Goal: Information Seeking & Learning: Learn about a topic

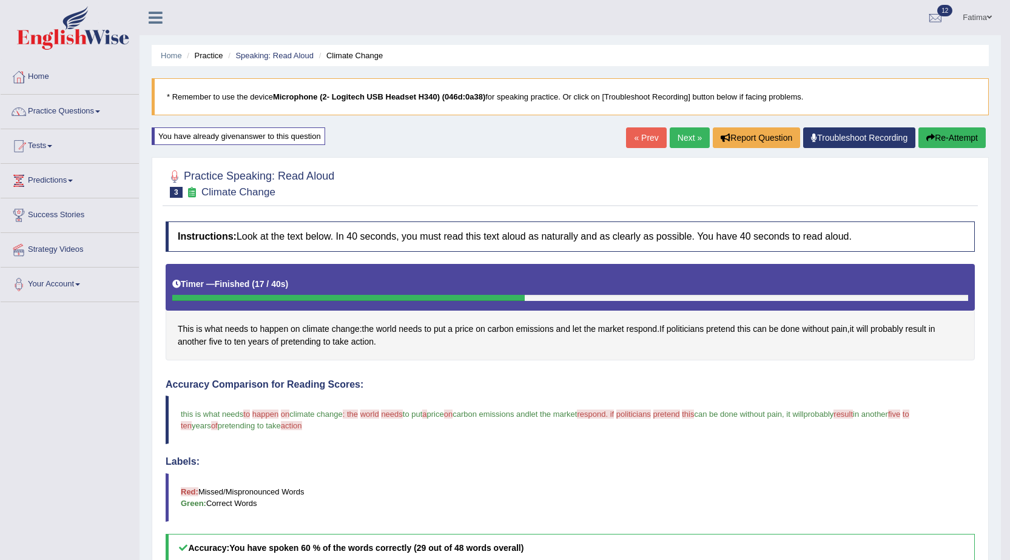
drag, startPoint x: 0, startPoint y: 0, endPoint x: 510, endPoint y: 266, distance: 575.2
click at [510, 295] on div at bounding box center [348, 298] width 352 height 6
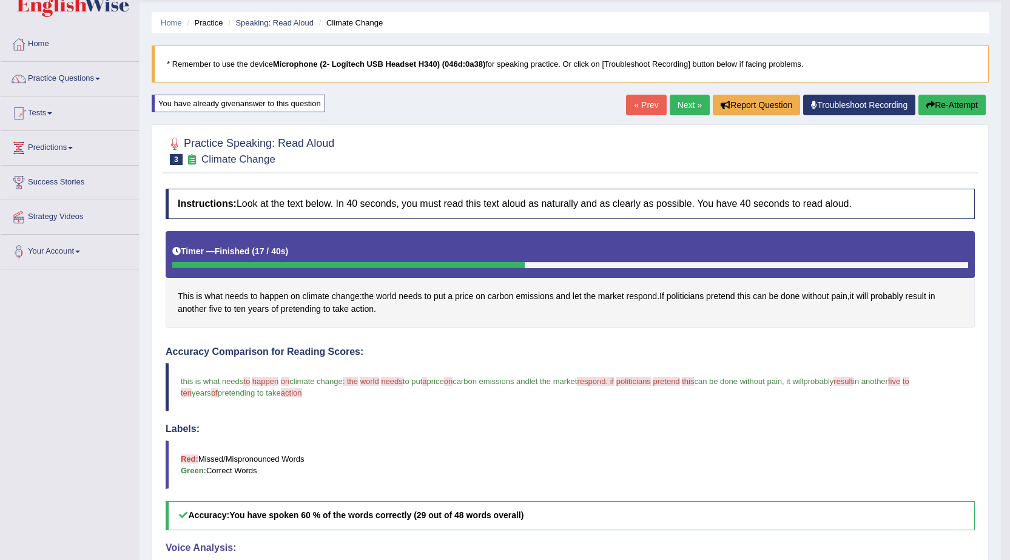
scroll to position [33, 0]
click at [510, 266] on div at bounding box center [348, 265] width 352 height 6
click at [77, 77] on link "Practice Questions" at bounding box center [70, 77] width 138 height 30
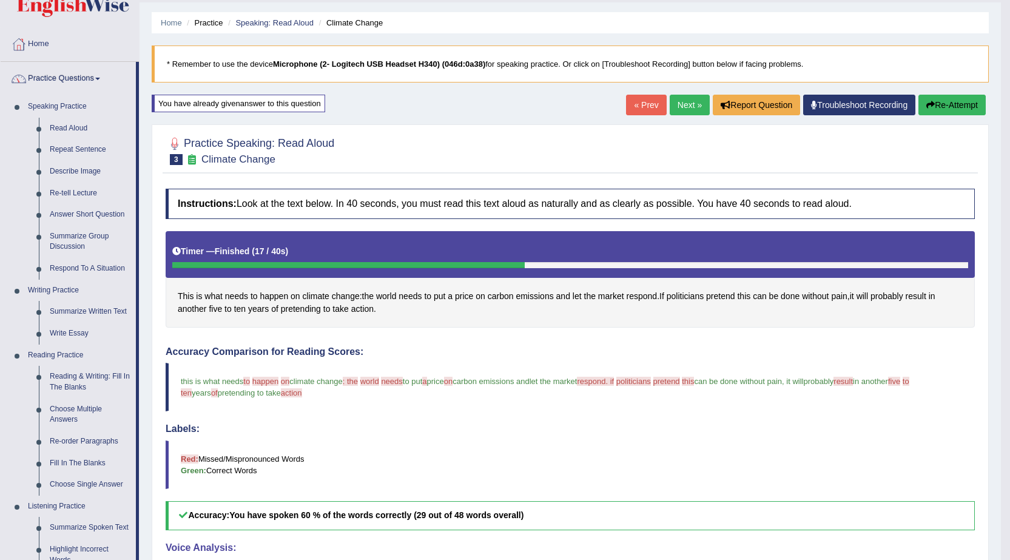
click at [81, 69] on link "Practice Questions" at bounding box center [68, 77] width 135 height 30
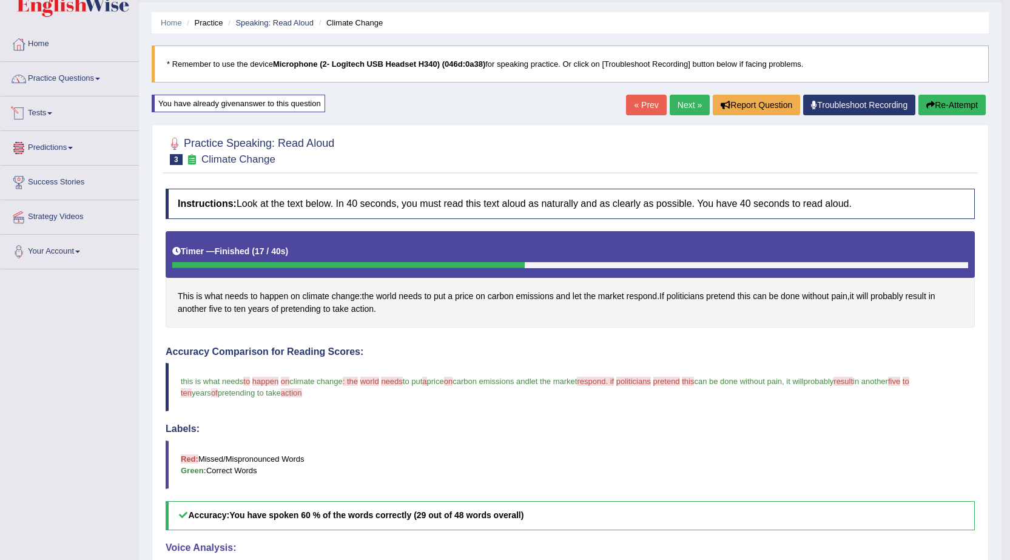
click at [36, 111] on link "Tests" at bounding box center [70, 111] width 138 height 30
click at [33, 177] on link "History" at bounding box center [78, 184] width 113 height 22
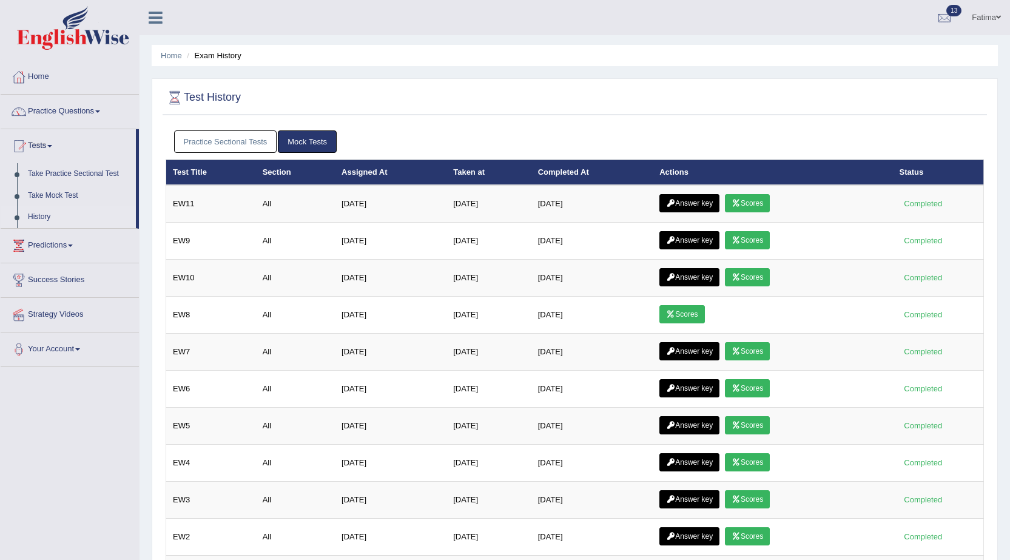
click at [738, 203] on icon at bounding box center [736, 203] width 9 height 7
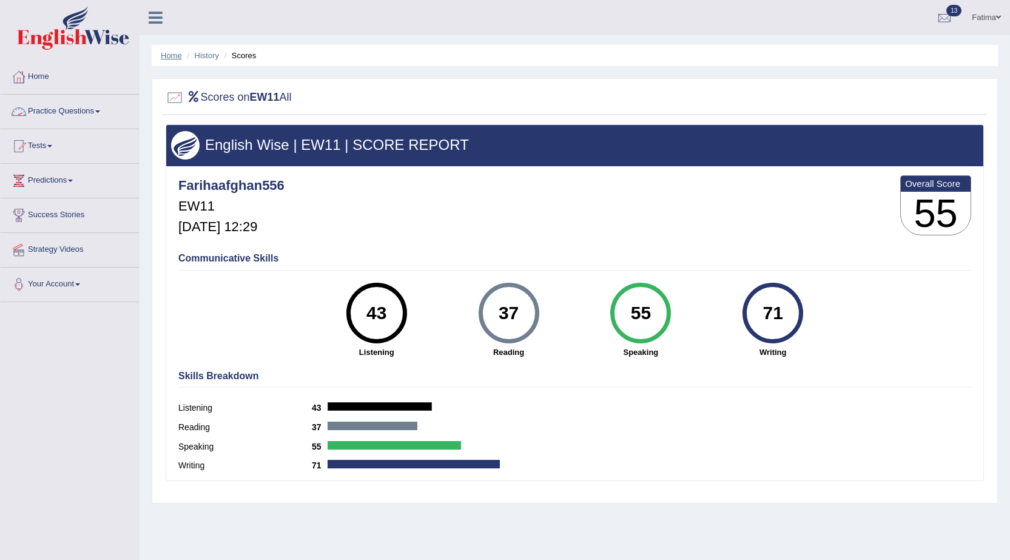
click at [167, 58] on link "Home" at bounding box center [171, 55] width 21 height 9
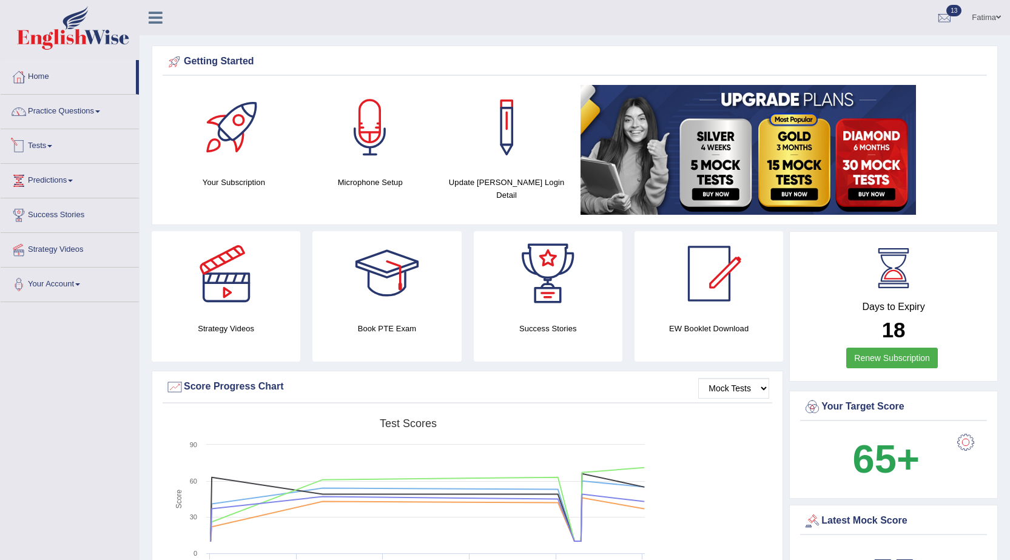
click at [50, 146] on link "Tests" at bounding box center [70, 144] width 138 height 30
click at [34, 212] on link "History" at bounding box center [78, 217] width 113 height 22
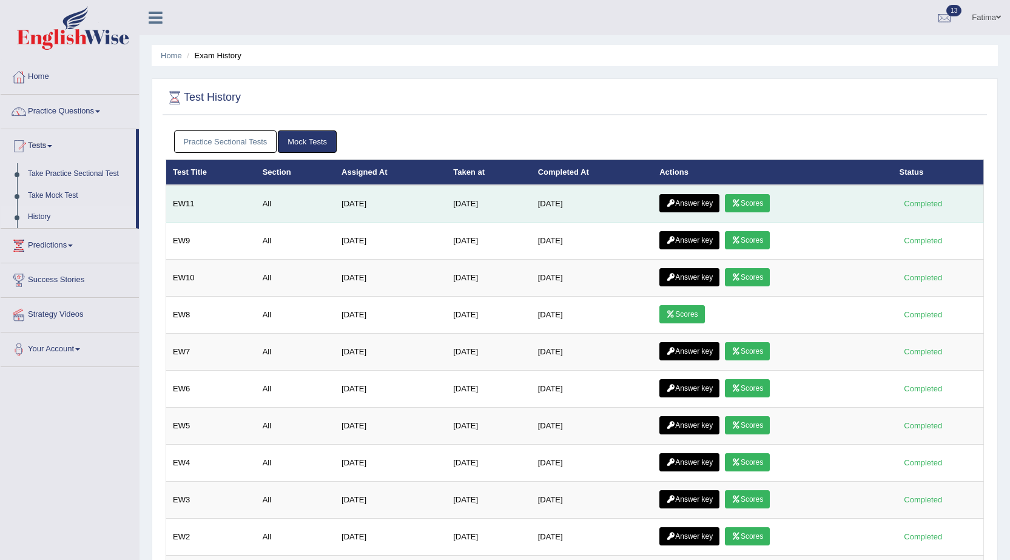
click at [670, 206] on link "Answer key" at bounding box center [689, 203] width 60 height 18
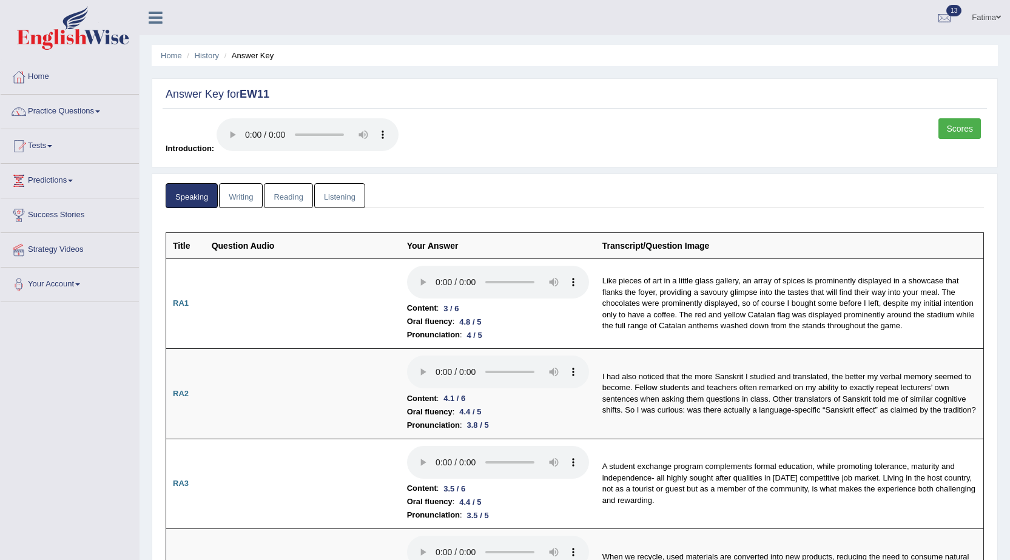
click at [248, 193] on link "Writing" at bounding box center [241, 195] width 44 height 25
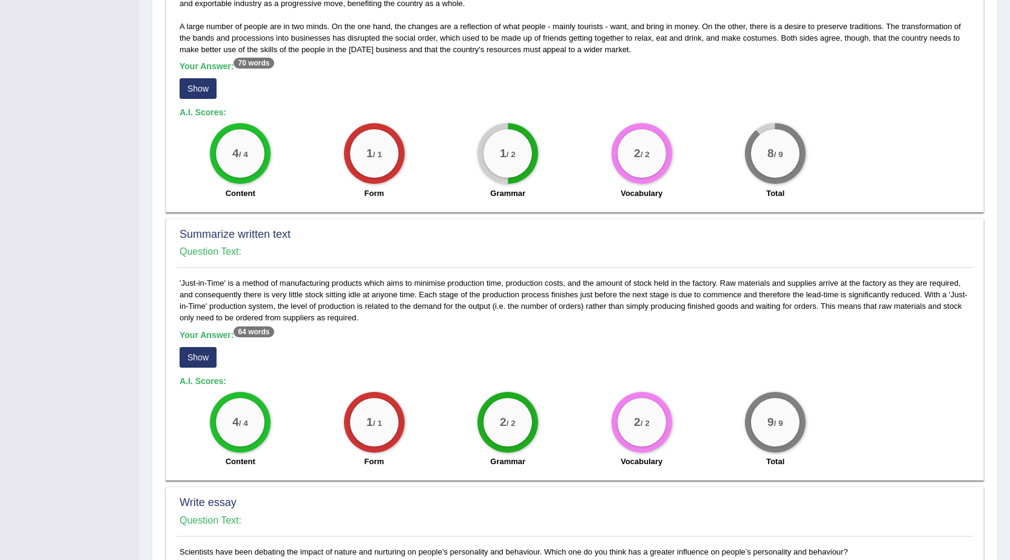
scroll to position [641, 0]
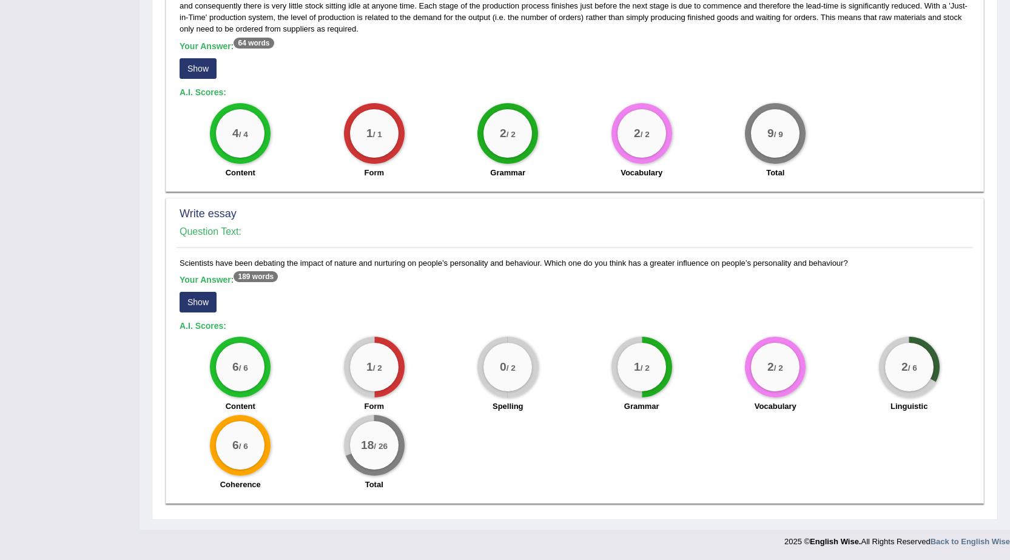
click at [201, 298] on button "Show" at bounding box center [198, 302] width 37 height 21
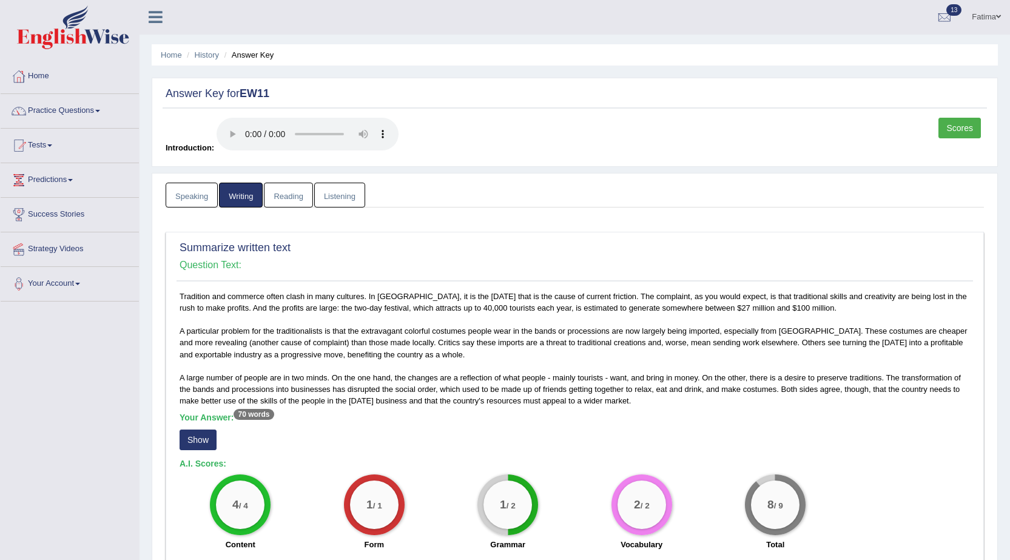
scroll to position [0, 0]
click at [183, 193] on link "Speaking" at bounding box center [192, 195] width 52 height 25
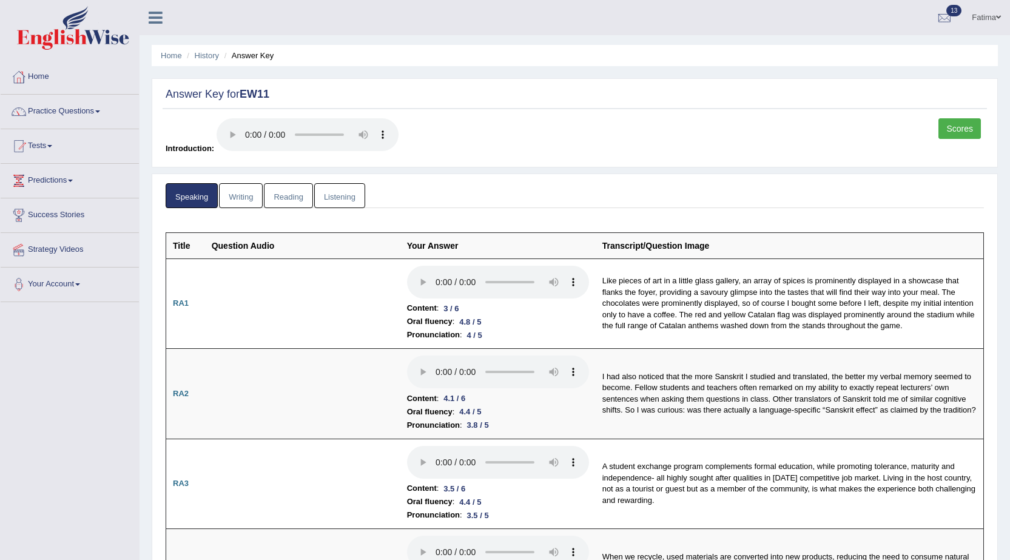
click at [295, 196] on link "Reading" at bounding box center [288, 195] width 49 height 25
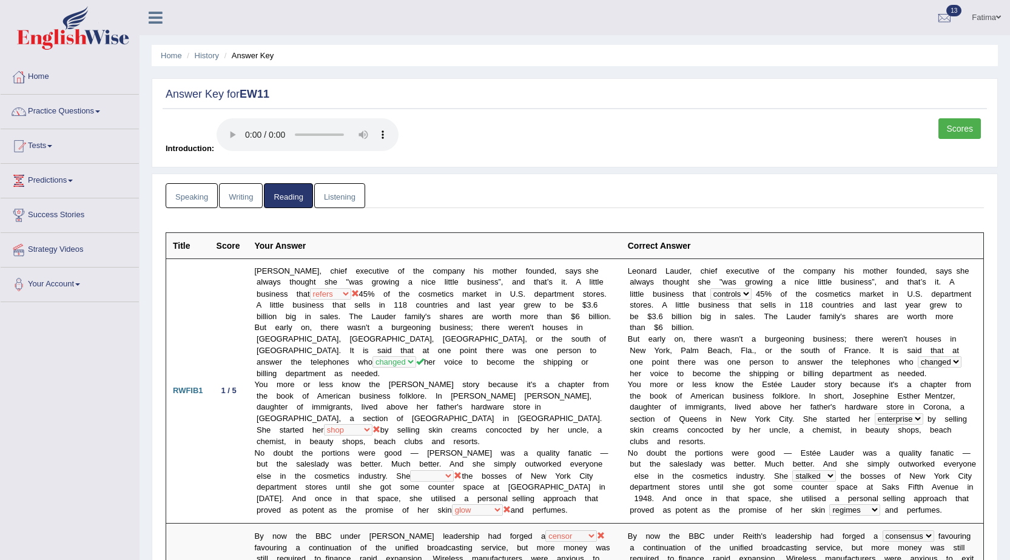
click at [341, 195] on link "Listening" at bounding box center [339, 195] width 51 height 25
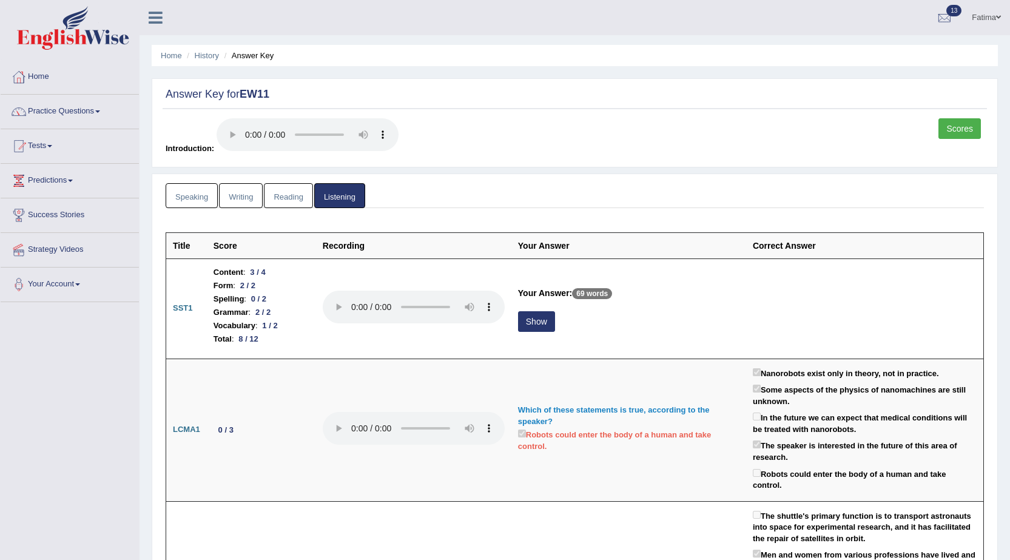
click at [192, 196] on link "Speaking" at bounding box center [192, 195] width 52 height 25
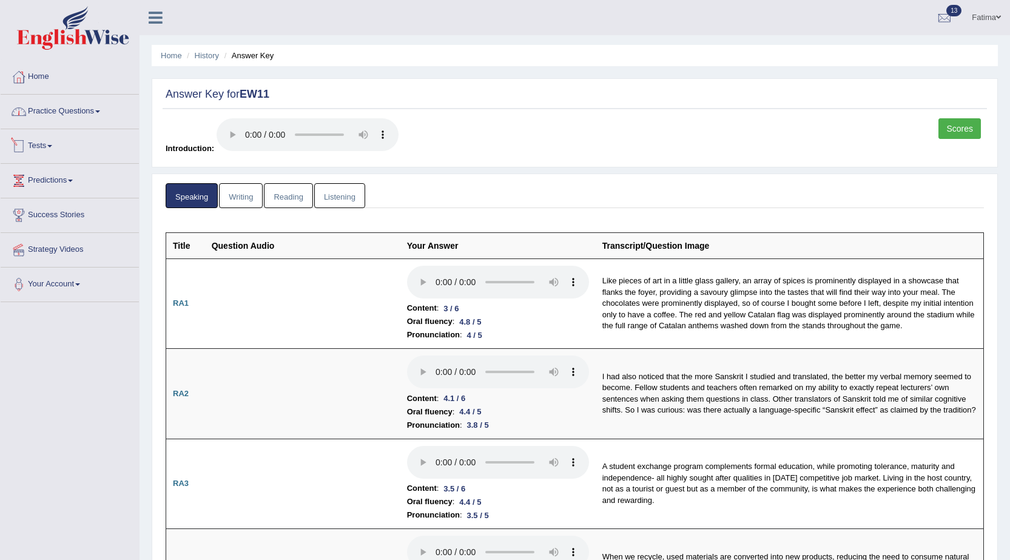
click at [100, 121] on link "Practice Questions" at bounding box center [70, 110] width 138 height 30
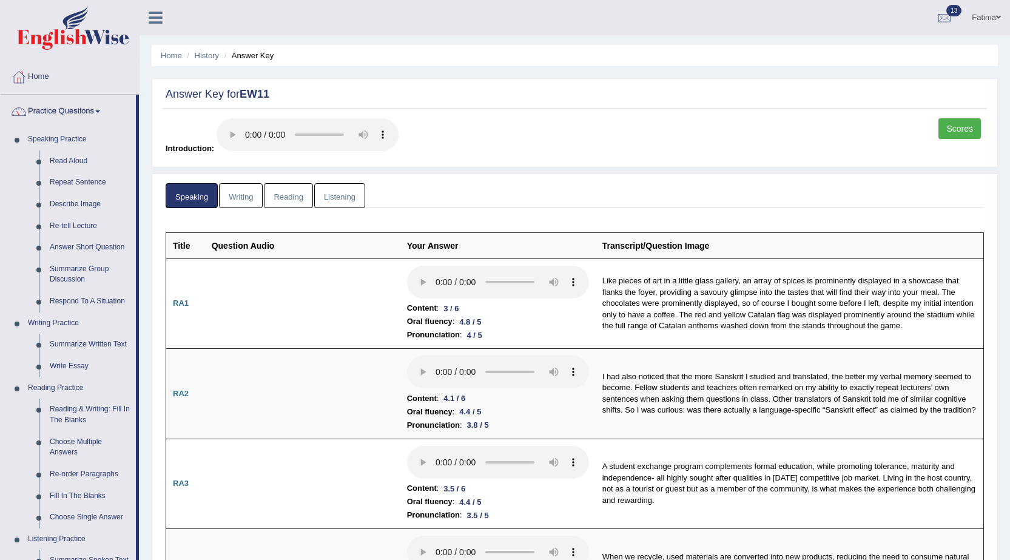
click at [339, 196] on link "Listening" at bounding box center [339, 195] width 51 height 25
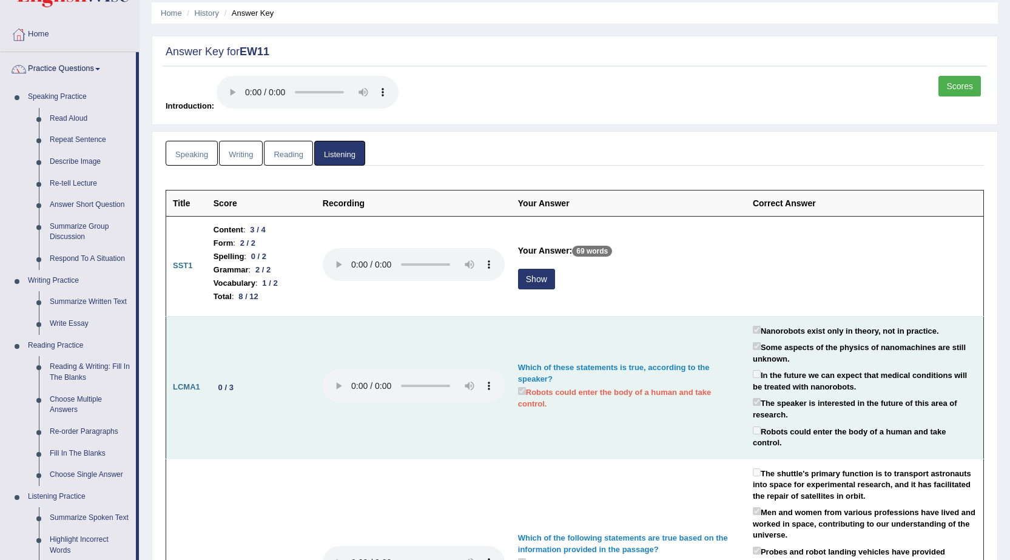
scroll to position [61, 0]
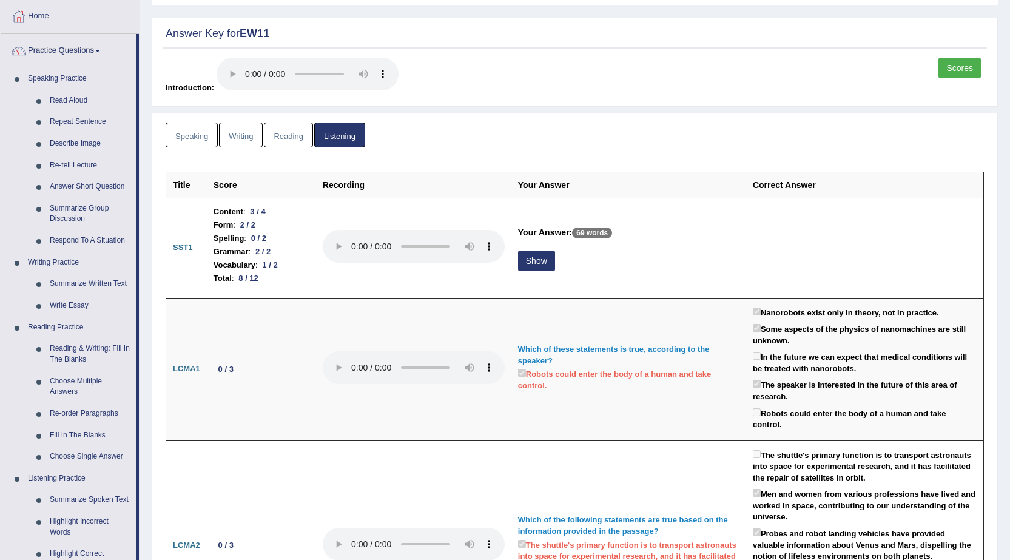
click at [192, 140] on link "Speaking" at bounding box center [192, 135] width 52 height 25
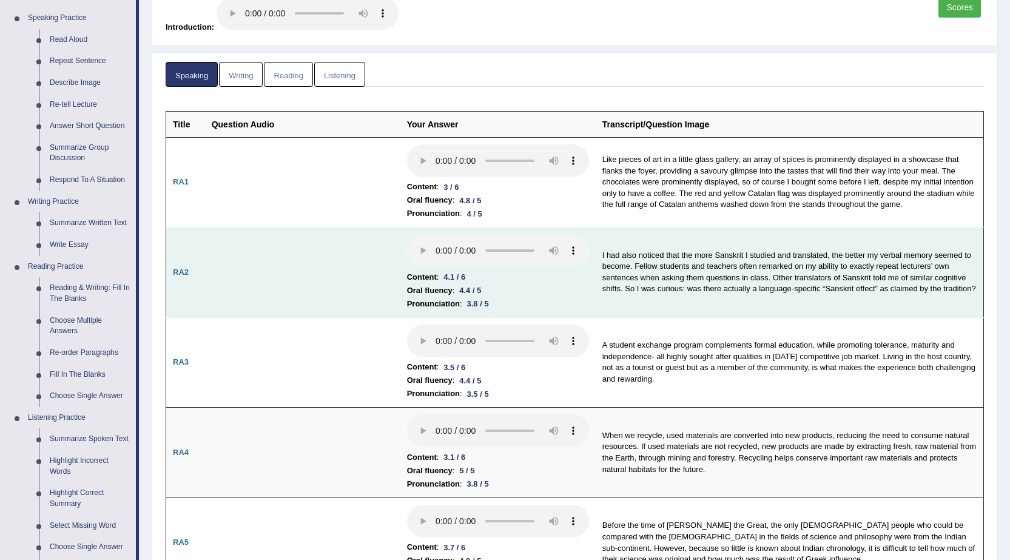
scroll to position [0, 0]
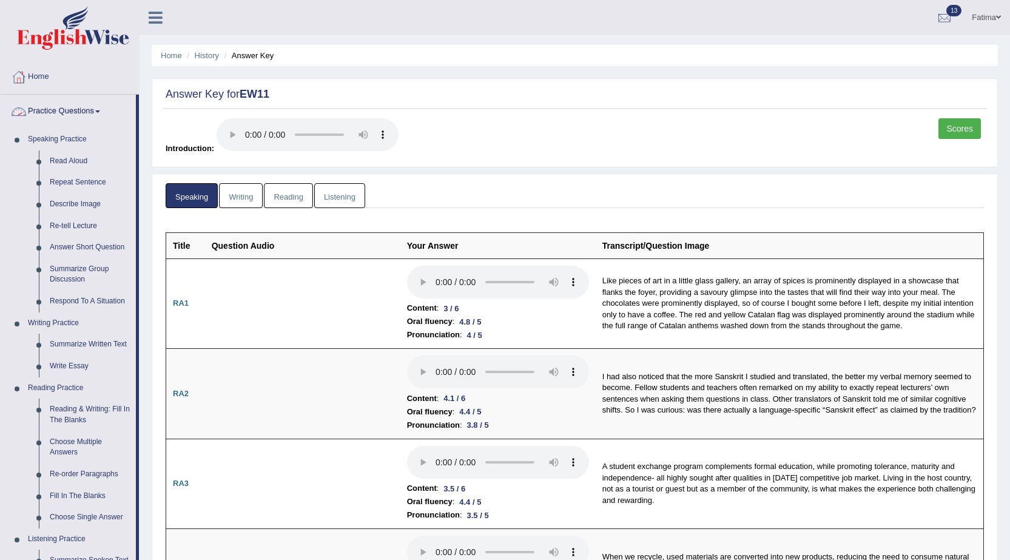
click at [254, 193] on link "Writing" at bounding box center [241, 195] width 44 height 25
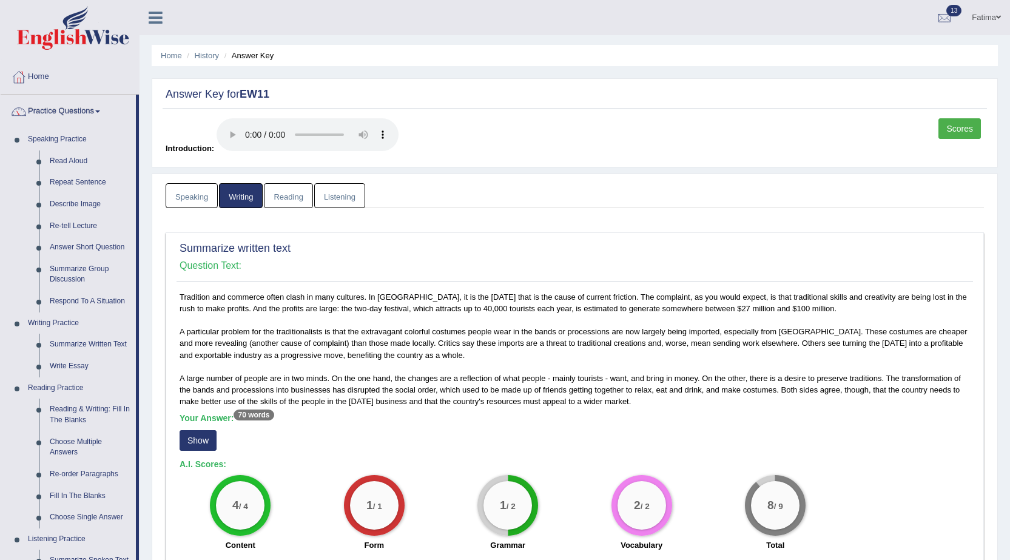
click at [188, 194] on link "Speaking" at bounding box center [192, 195] width 52 height 25
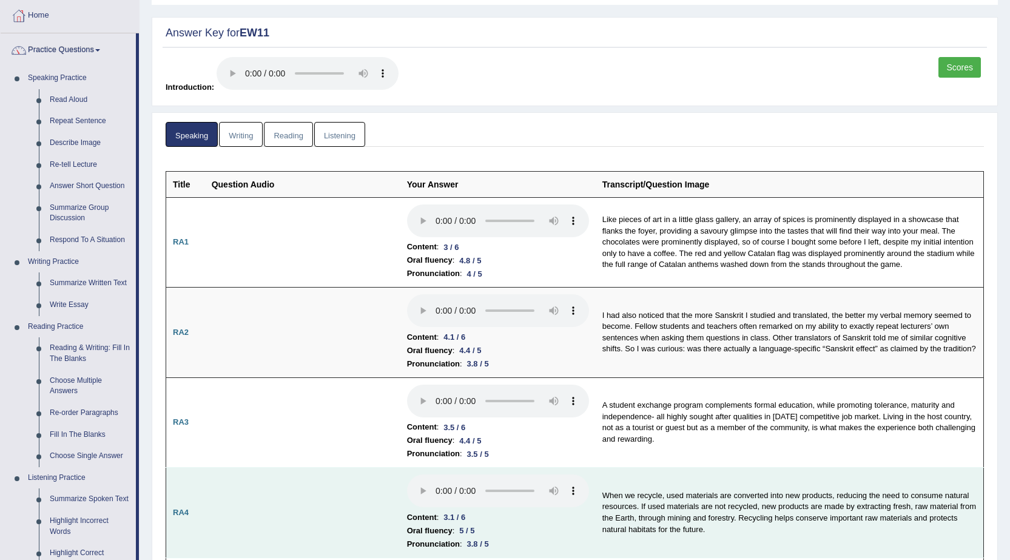
scroll to position [61, 0]
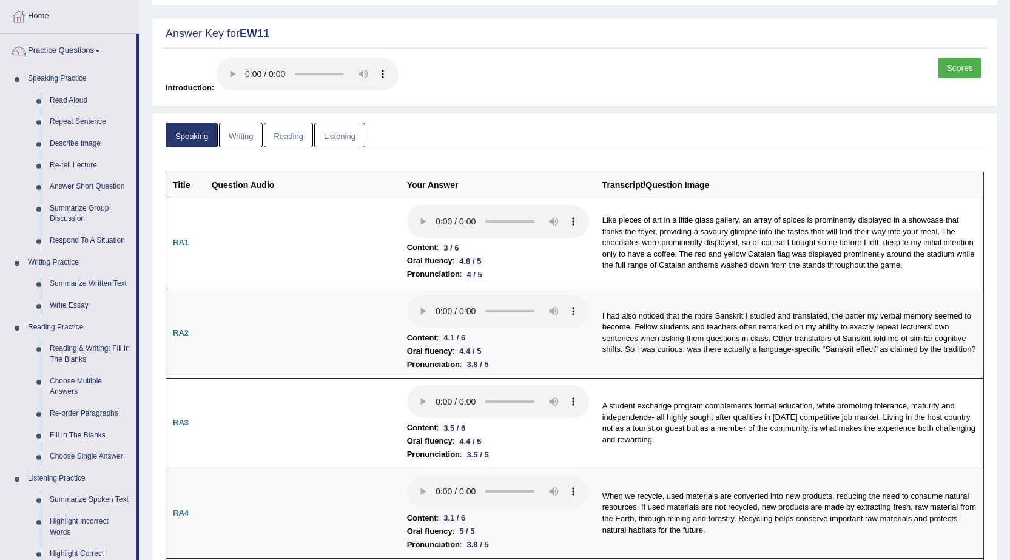
click at [238, 138] on link "Writing" at bounding box center [241, 135] width 44 height 25
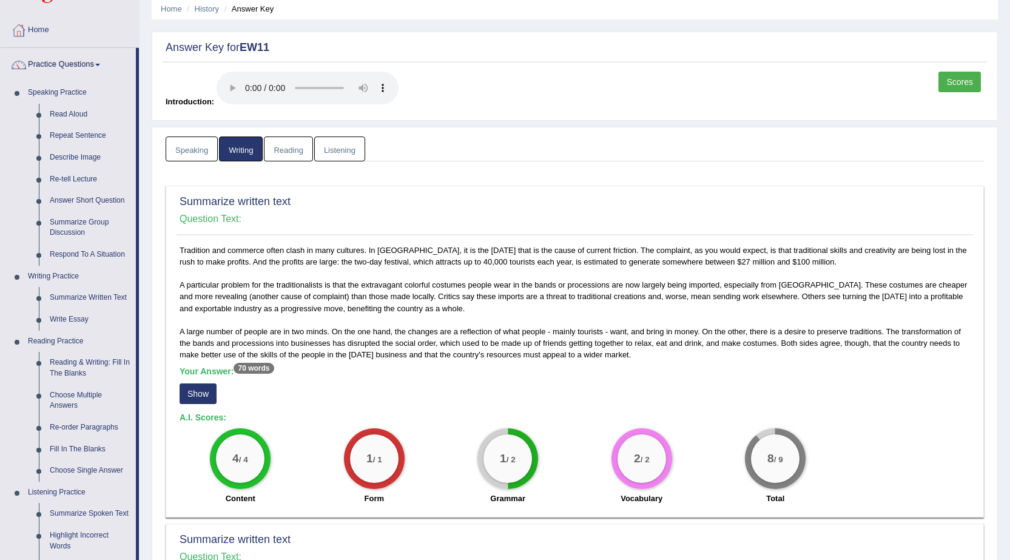
scroll to position [0, 0]
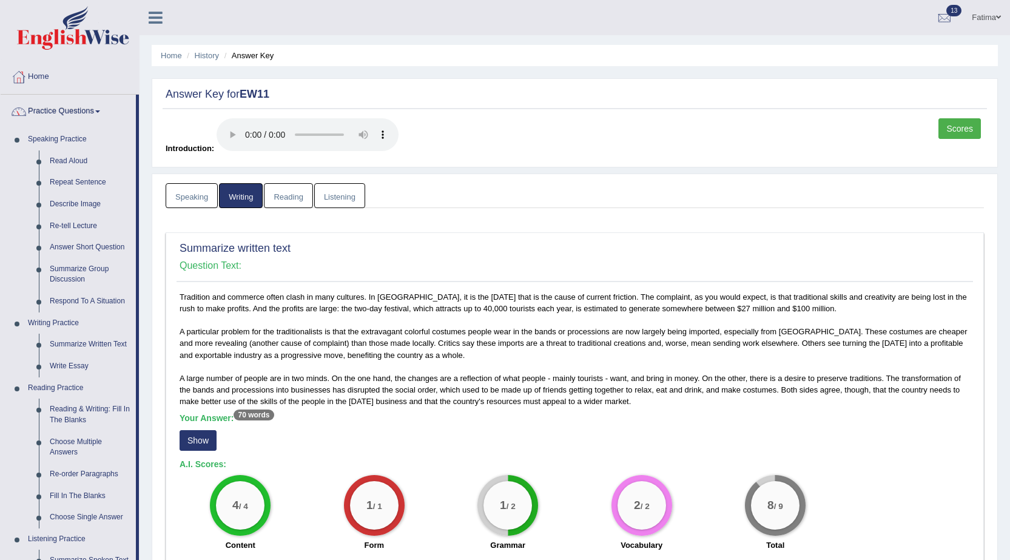
click at [78, 114] on link "Practice Questions" at bounding box center [68, 110] width 135 height 30
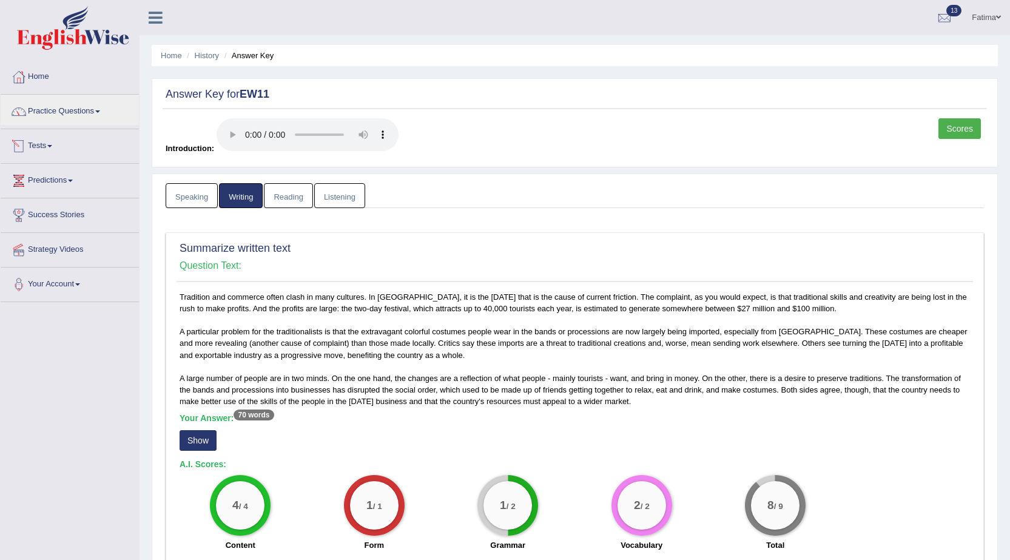
click at [52, 146] on span at bounding box center [49, 146] width 5 height 2
click at [29, 212] on link "History" at bounding box center [78, 217] width 113 height 22
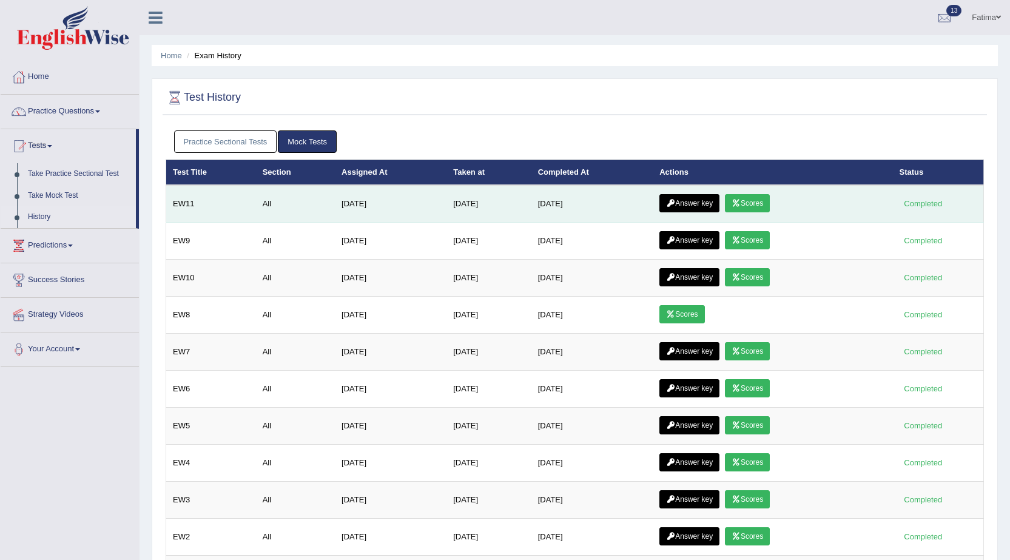
click at [691, 200] on link "Answer key" at bounding box center [689, 203] width 60 height 18
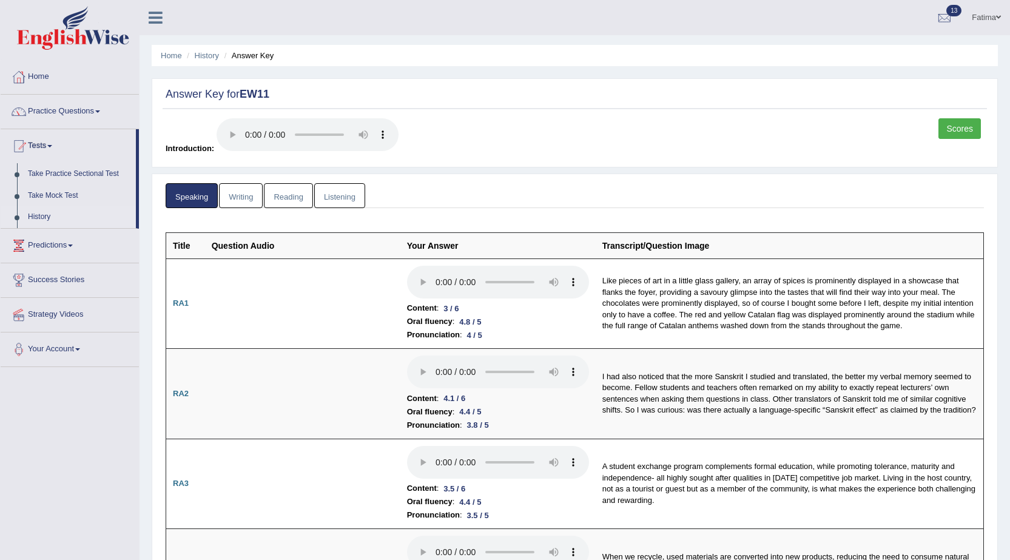
click at [29, 212] on link "History" at bounding box center [78, 217] width 113 height 22
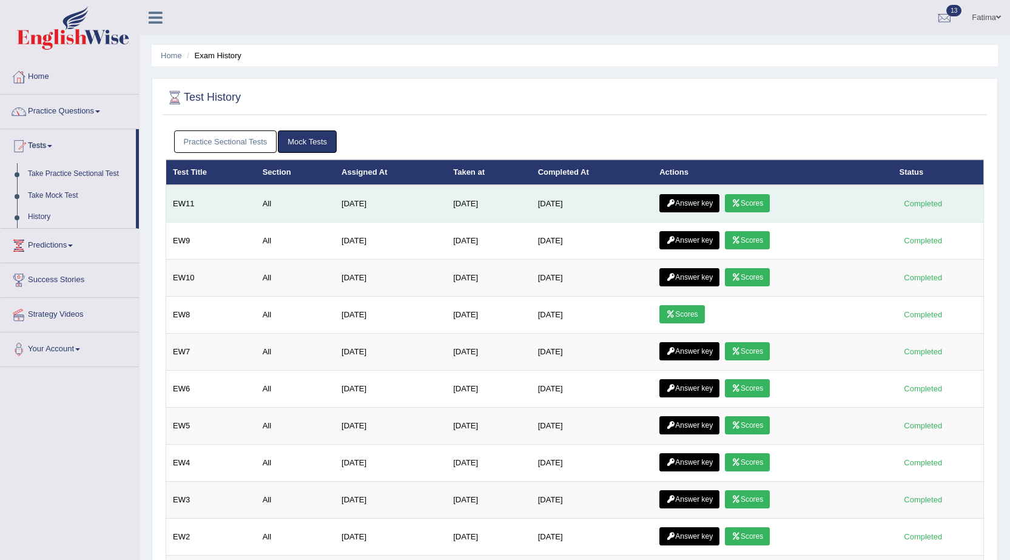
click at [739, 202] on icon at bounding box center [736, 203] width 9 height 7
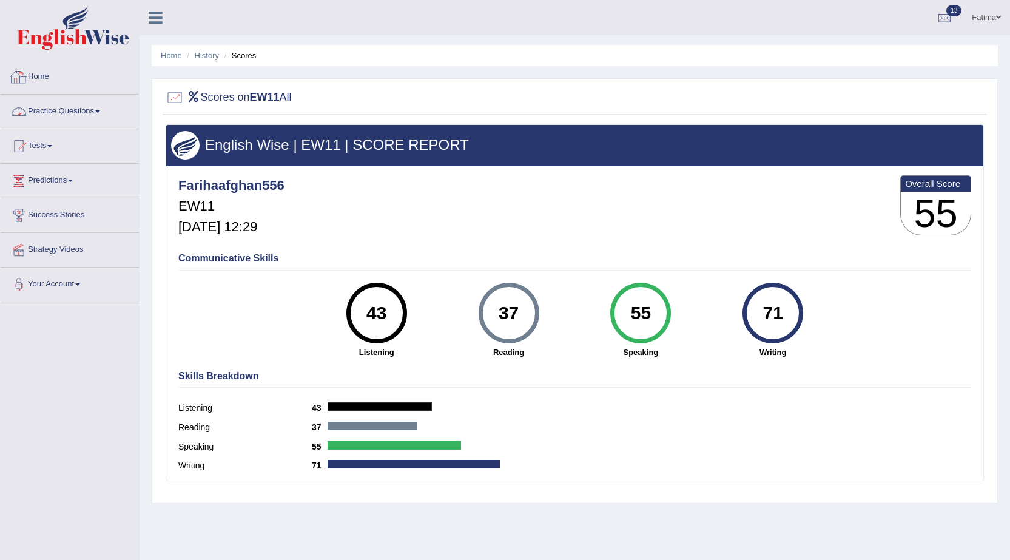
click at [59, 106] on link "Practice Questions" at bounding box center [70, 110] width 138 height 30
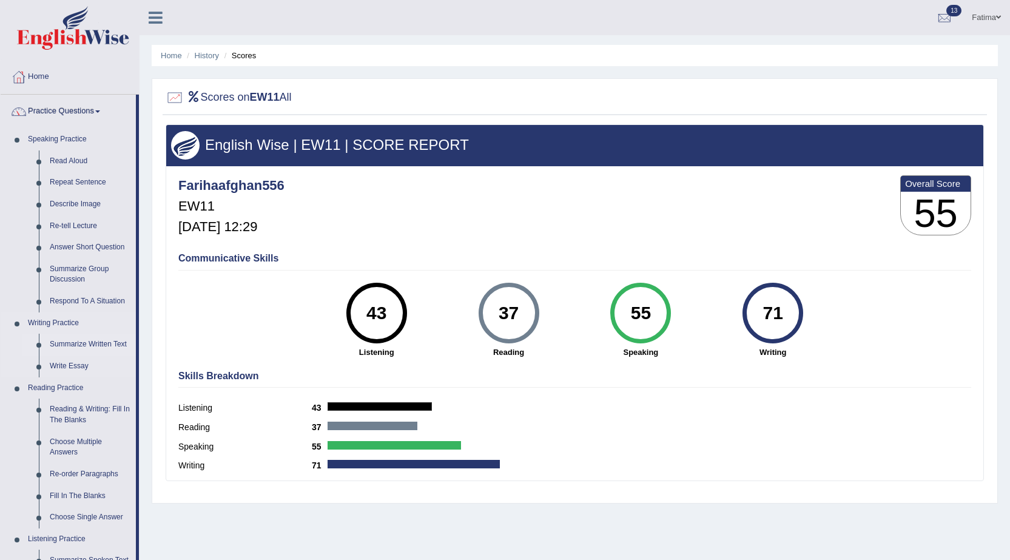
click at [84, 347] on link "Summarize Written Text" at bounding box center [90, 345] width 92 height 22
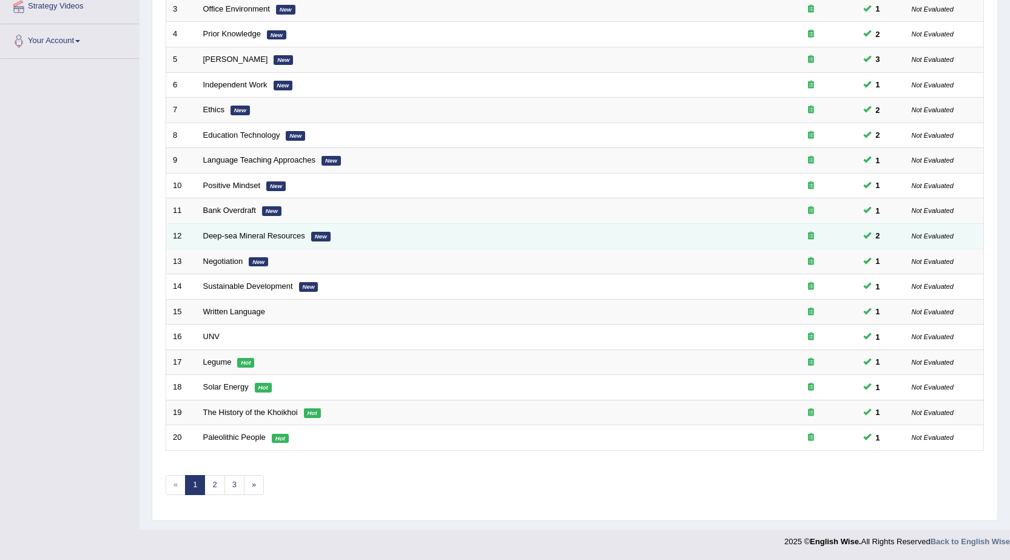
click at [281, 228] on td "Deep-sea Mineral Resources New" at bounding box center [481, 235] width 569 height 25
click at [281, 231] on link "Deep-sea Mineral Resources" at bounding box center [254, 235] width 102 height 9
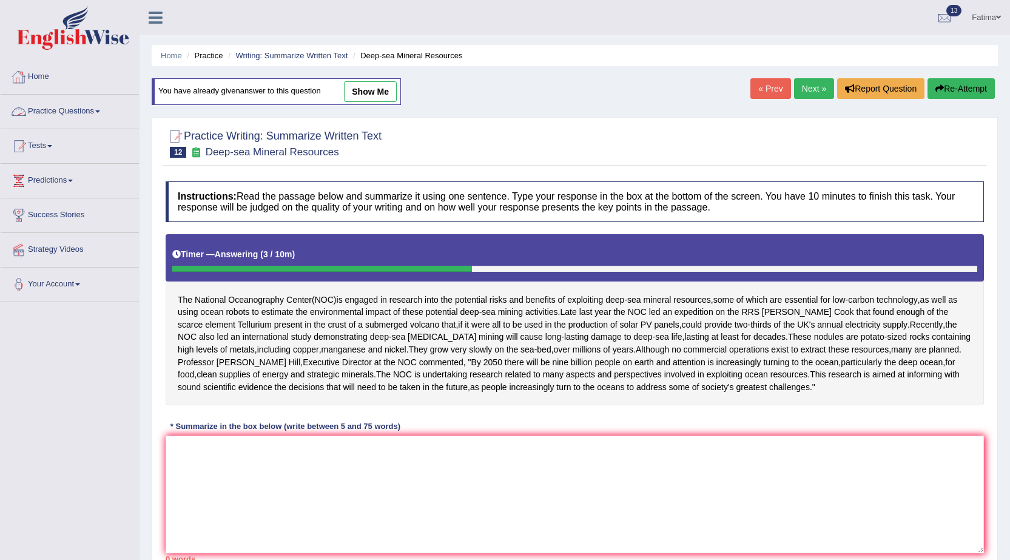
click at [90, 105] on link "Practice Questions" at bounding box center [70, 110] width 138 height 30
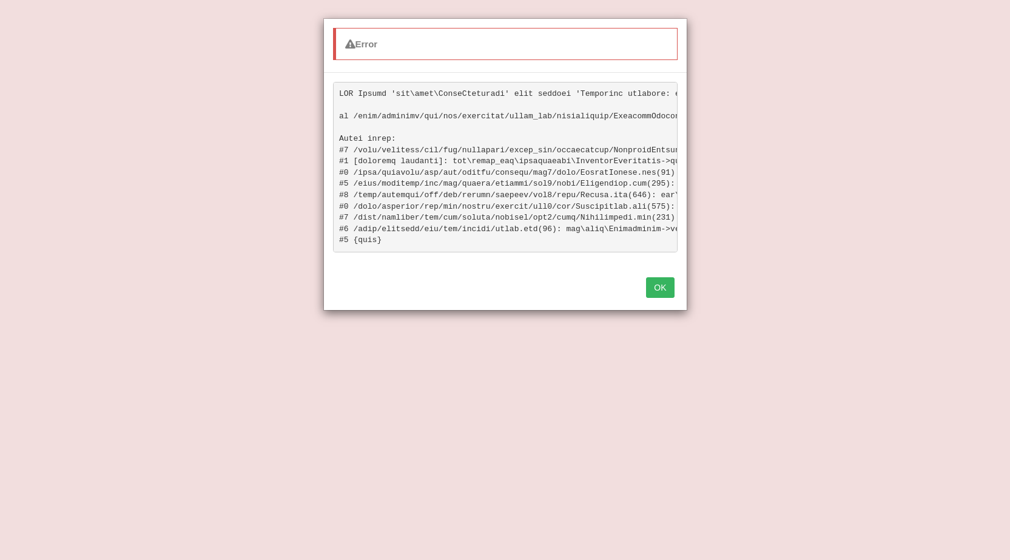
click at [653, 290] on button "OK" at bounding box center [660, 287] width 28 height 21
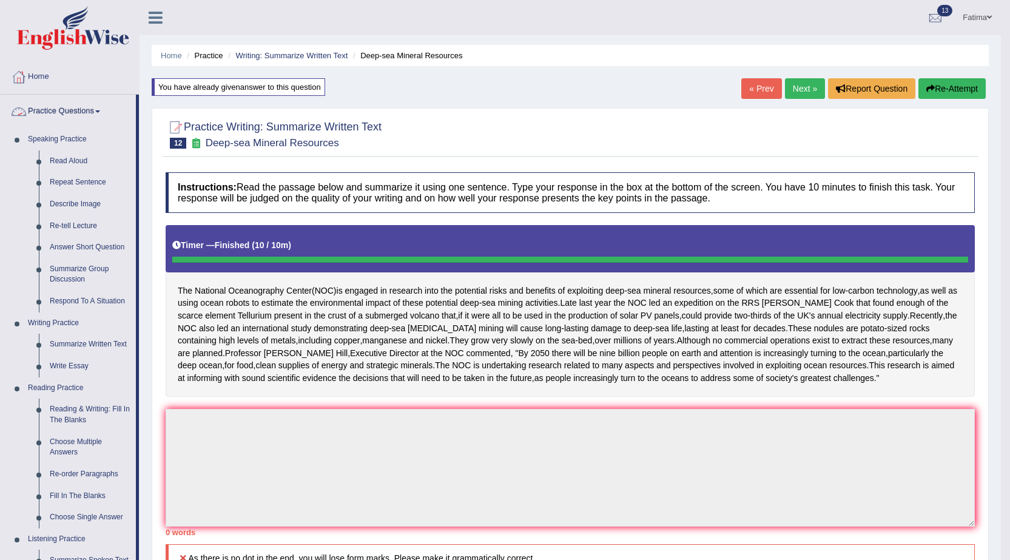
click at [59, 103] on link "Practice Questions" at bounding box center [68, 110] width 135 height 30
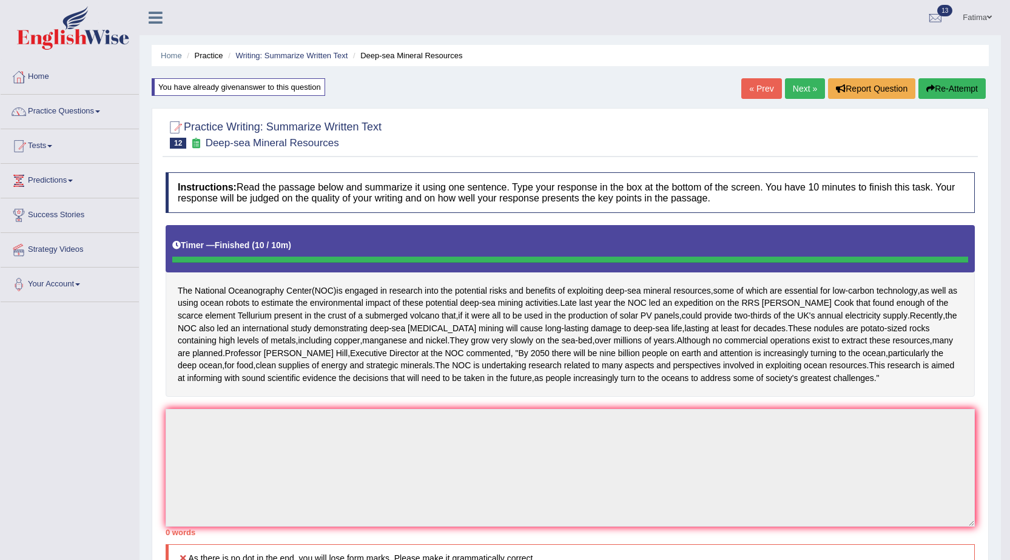
click at [44, 150] on link "Tests" at bounding box center [70, 144] width 138 height 30
click at [38, 211] on link "History" at bounding box center [78, 217] width 113 height 22
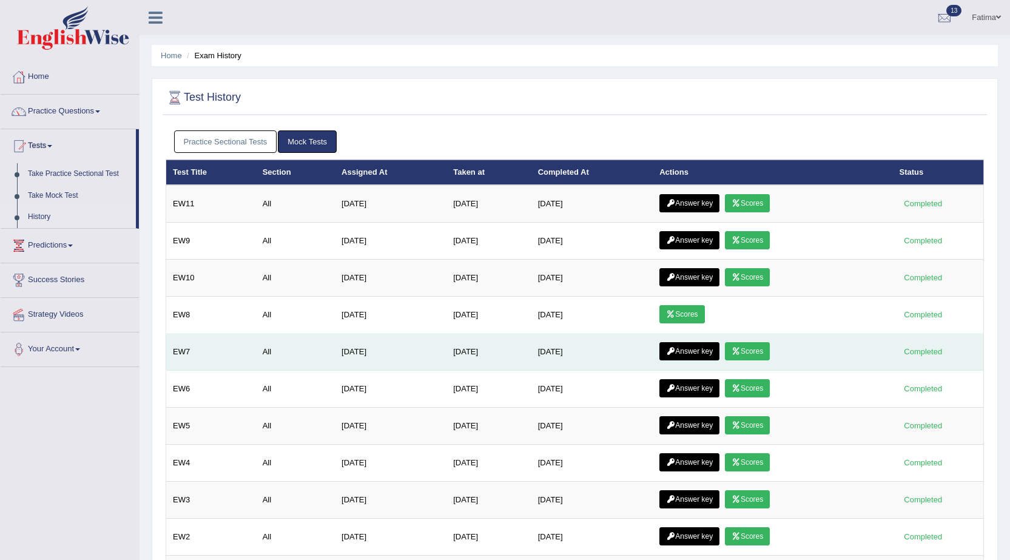
click at [750, 352] on link "Scores" at bounding box center [747, 351] width 45 height 18
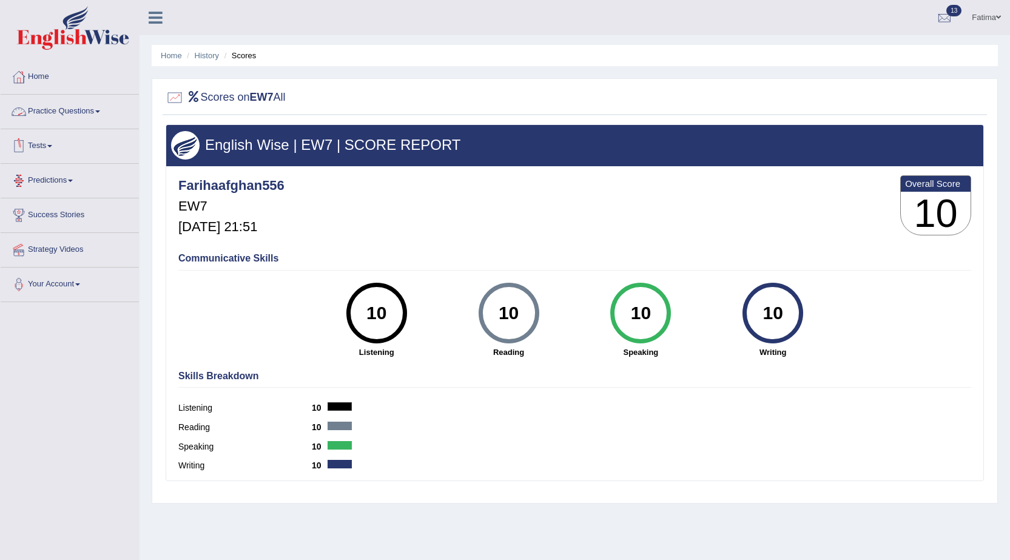
click at [52, 138] on link "Tests" at bounding box center [70, 144] width 138 height 30
click at [33, 213] on link "History" at bounding box center [78, 217] width 113 height 22
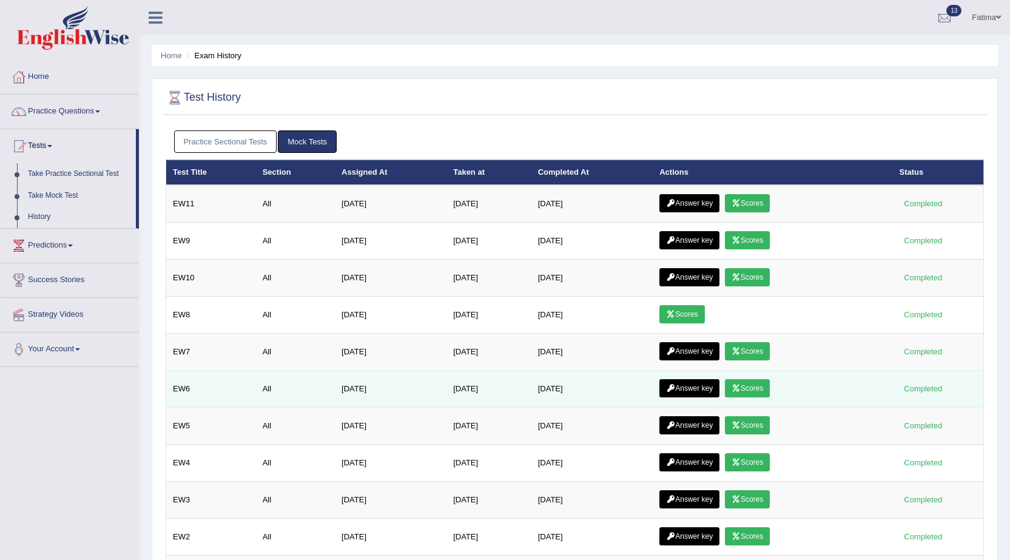
click at [748, 388] on link "Scores" at bounding box center [747, 388] width 45 height 18
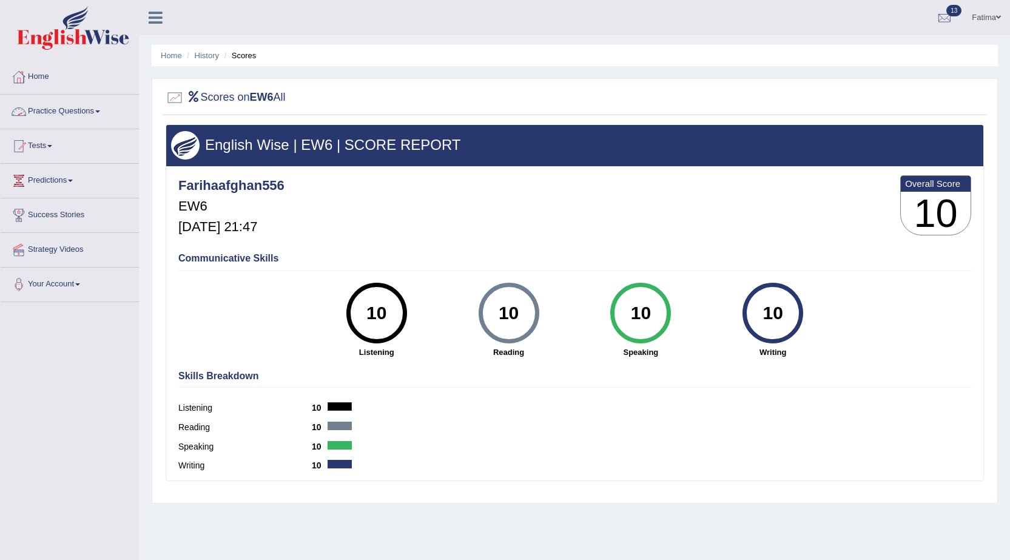
click at [93, 107] on link "Practice Questions" at bounding box center [70, 110] width 138 height 30
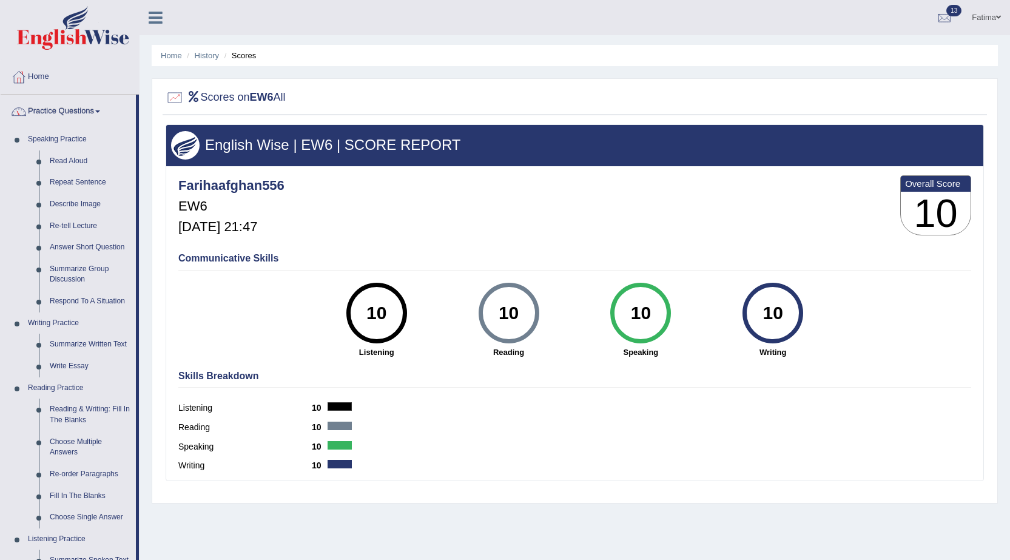
click at [84, 116] on link "Practice Questions" at bounding box center [68, 110] width 135 height 30
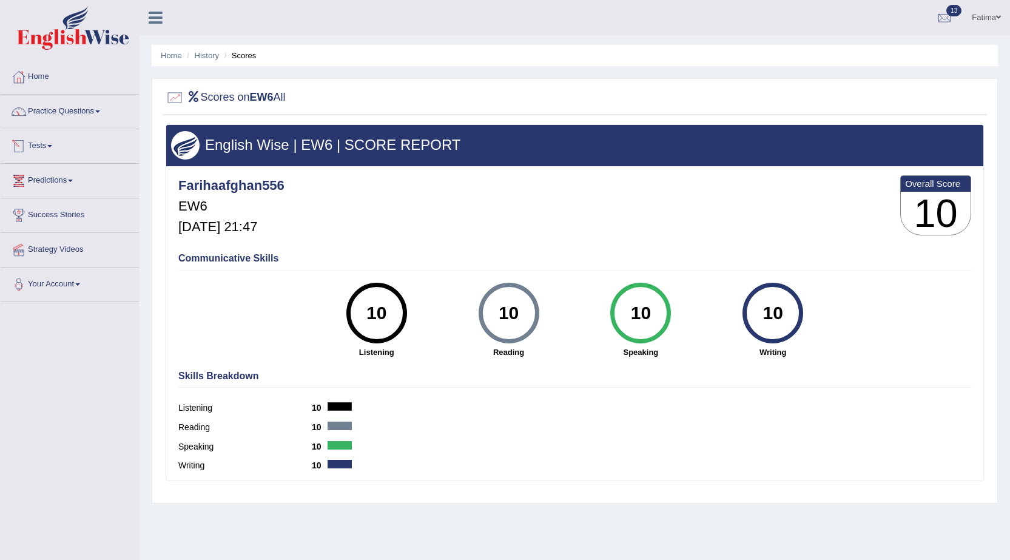
click at [42, 139] on link "Tests" at bounding box center [70, 144] width 138 height 30
click at [36, 217] on link "History" at bounding box center [78, 217] width 113 height 22
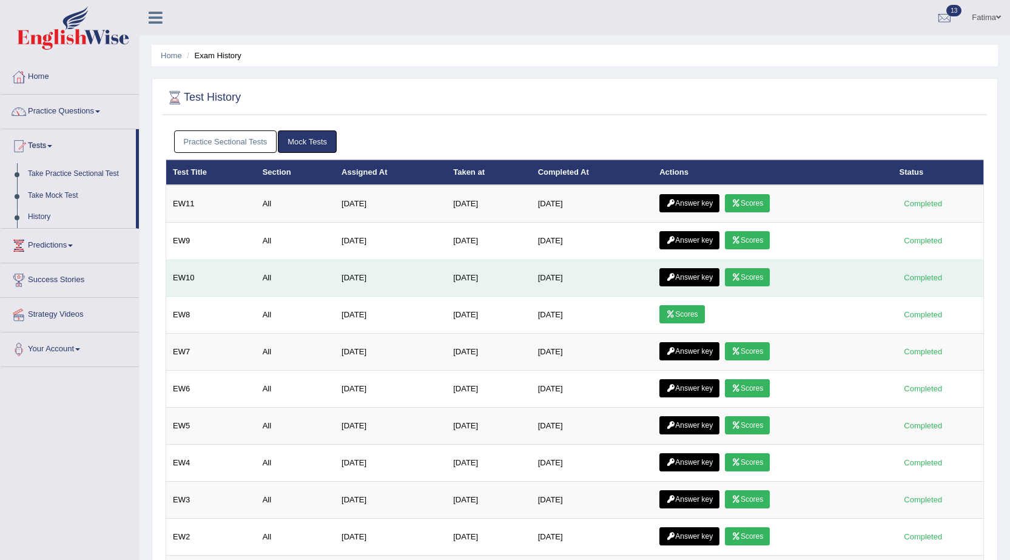
click at [741, 281] on icon at bounding box center [736, 277] width 9 height 7
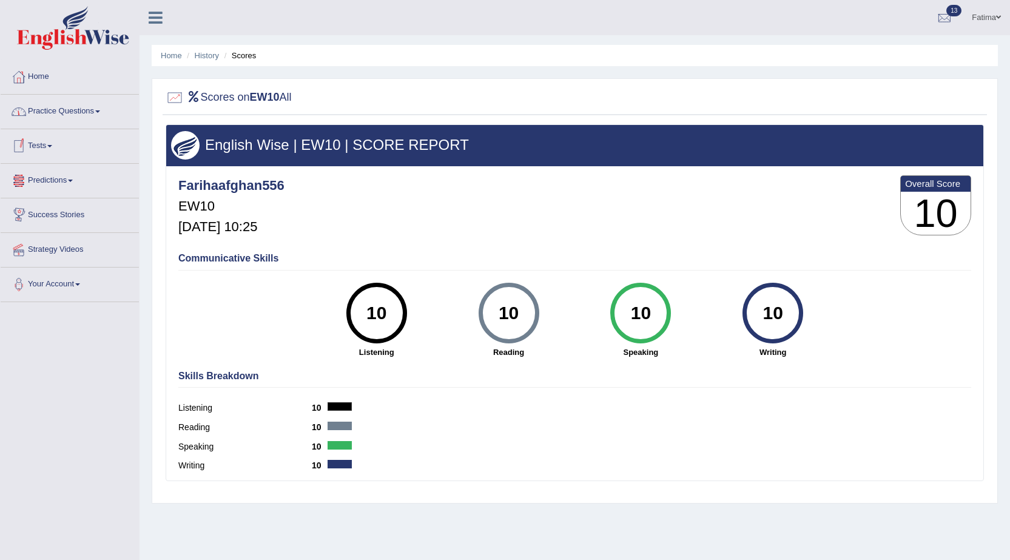
click at [30, 149] on link "Tests" at bounding box center [70, 144] width 138 height 30
click at [29, 220] on link "History" at bounding box center [78, 217] width 113 height 22
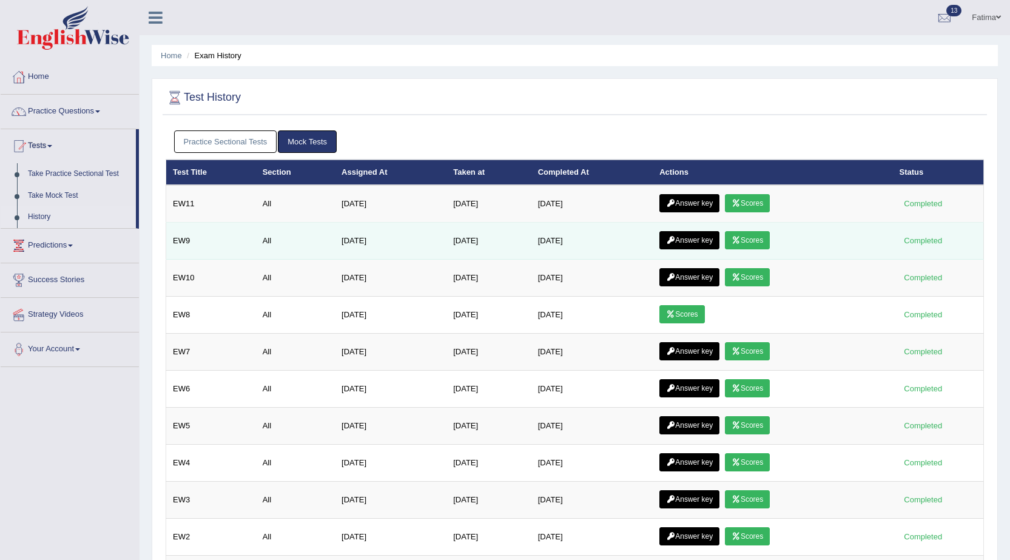
click at [750, 236] on link "Scores" at bounding box center [747, 240] width 45 height 18
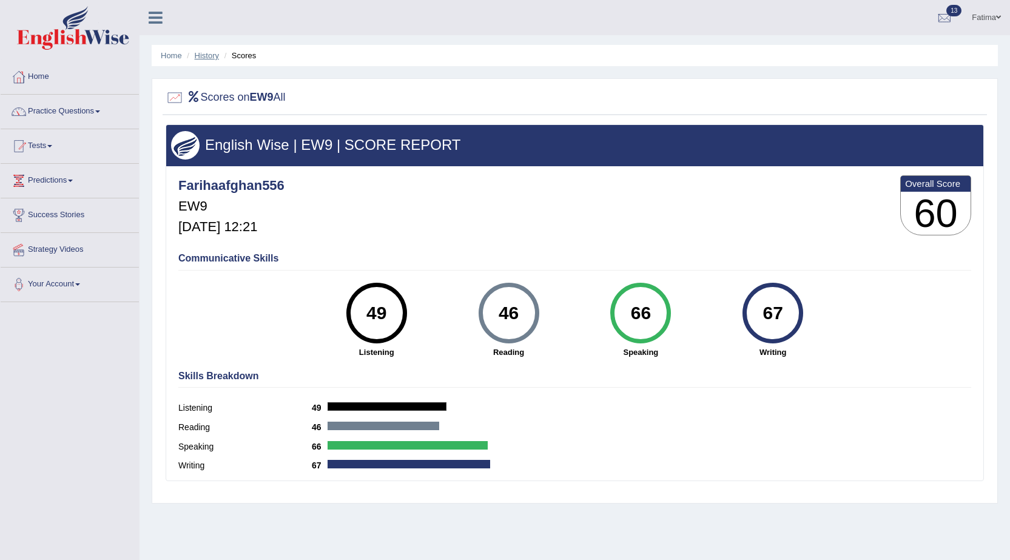
click at [205, 53] on link "History" at bounding box center [207, 55] width 24 height 9
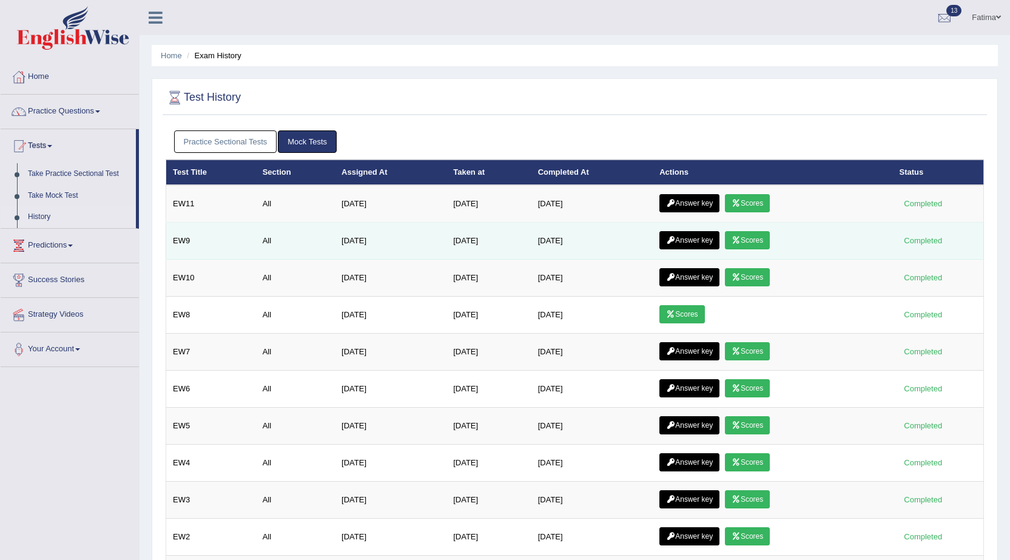
click at [688, 237] on link "Answer key" at bounding box center [689, 240] width 60 height 18
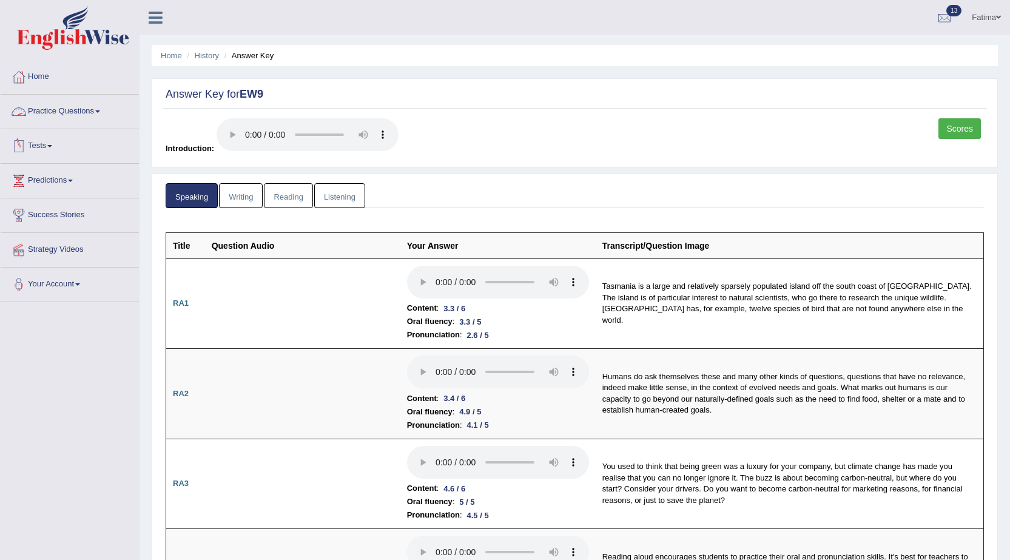
click at [36, 140] on link "Tests" at bounding box center [70, 144] width 138 height 30
click at [42, 220] on link "History" at bounding box center [78, 217] width 113 height 22
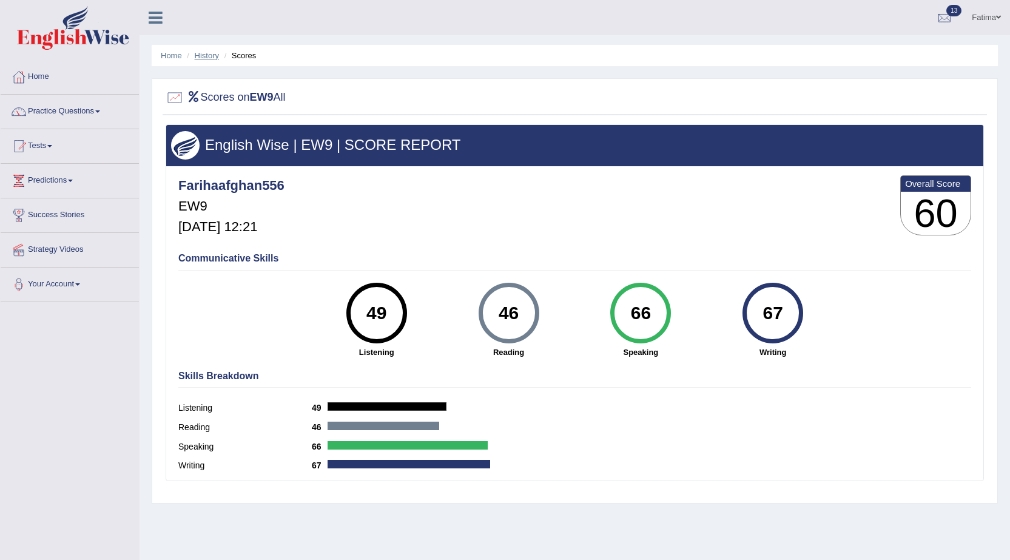
click at [203, 58] on link "History" at bounding box center [207, 55] width 24 height 9
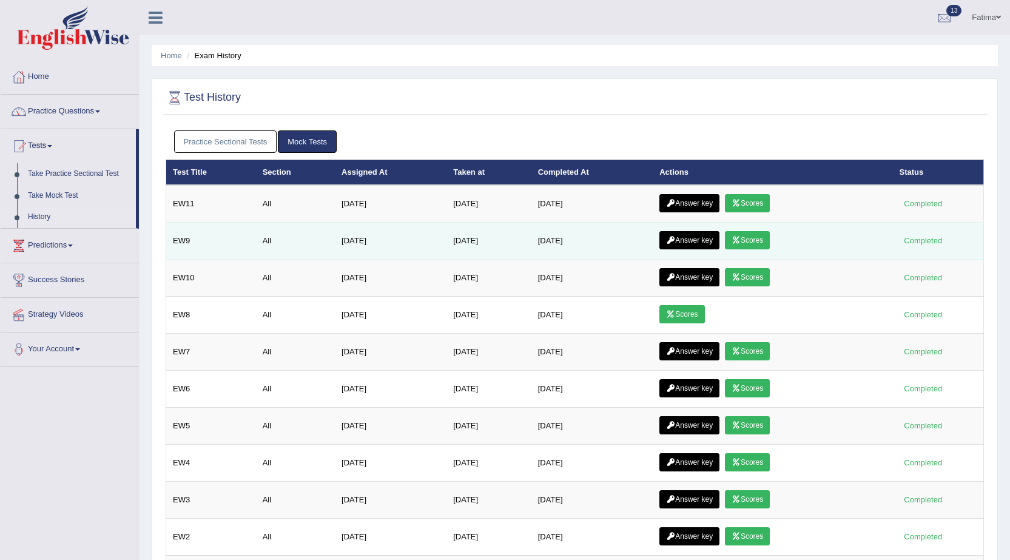
click at [688, 241] on link "Answer key" at bounding box center [689, 240] width 60 height 18
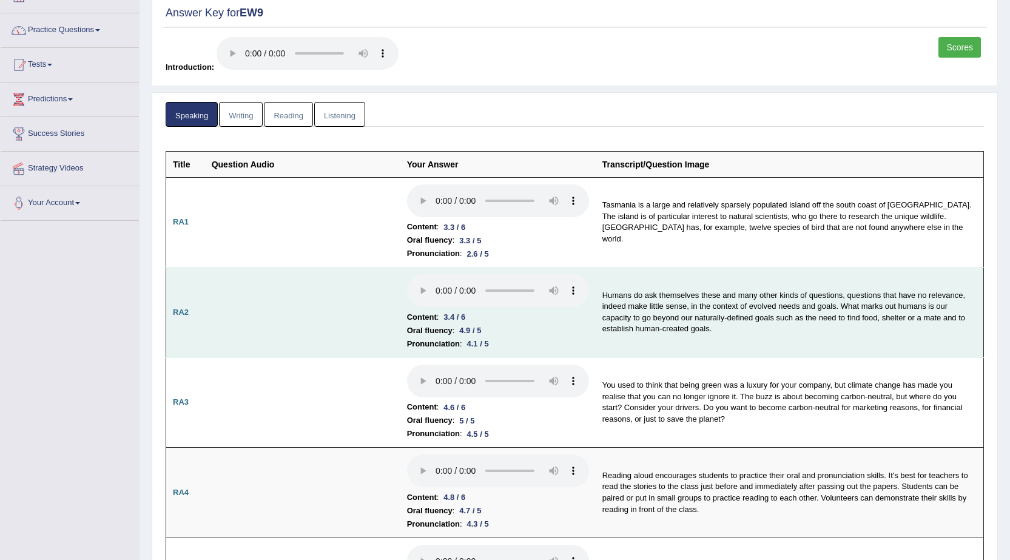
scroll to position [61, 0]
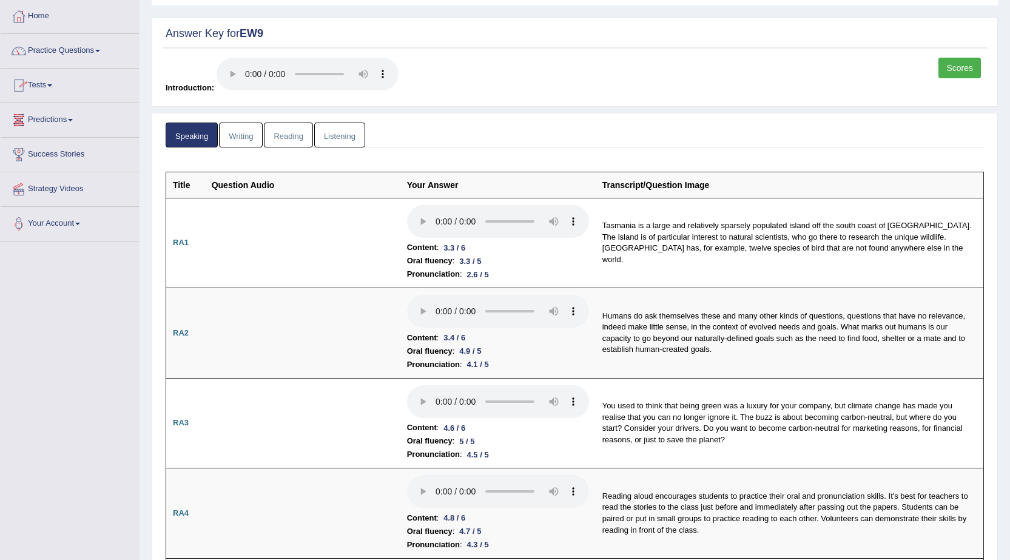
click at [40, 78] on link "Tests" at bounding box center [70, 84] width 138 height 30
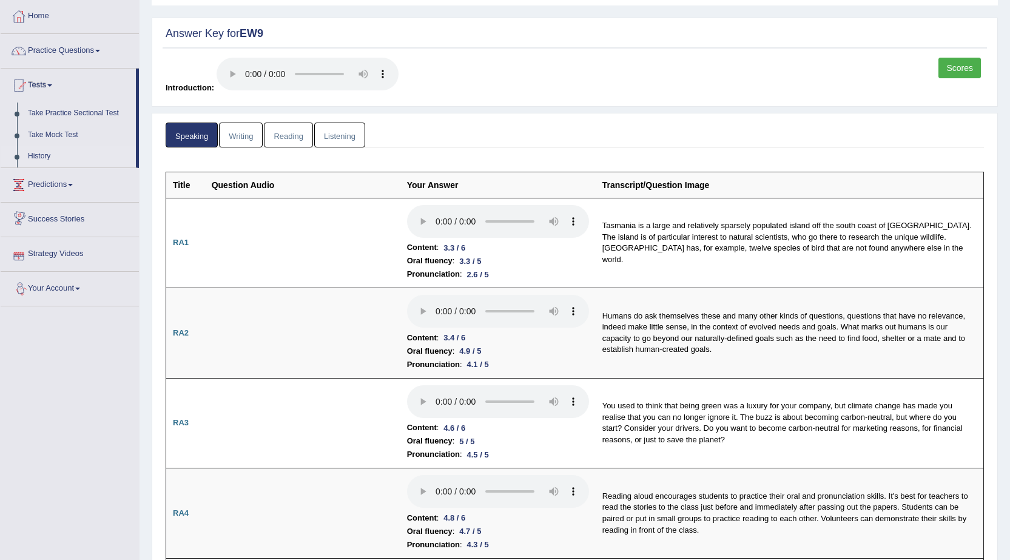
click at [42, 157] on link "History" at bounding box center [78, 157] width 113 height 22
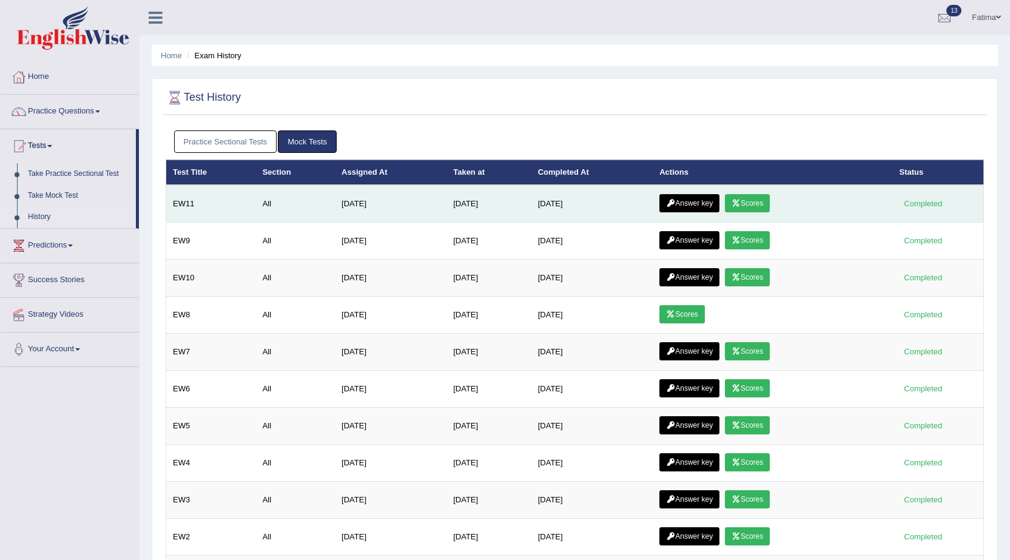
click at [697, 206] on link "Answer key" at bounding box center [689, 203] width 60 height 18
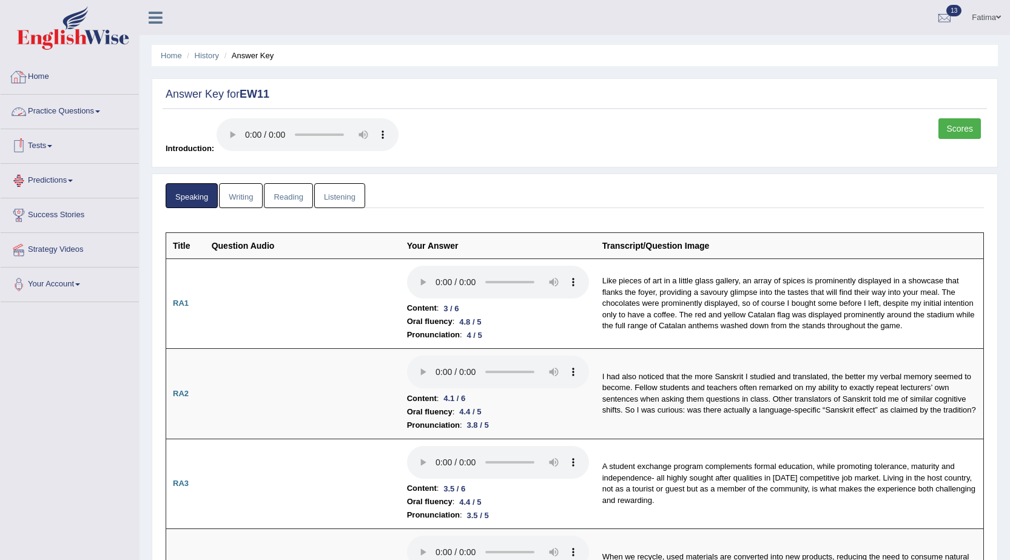
click at [41, 144] on link "Tests" at bounding box center [70, 144] width 138 height 30
click at [45, 212] on link "History" at bounding box center [78, 217] width 113 height 22
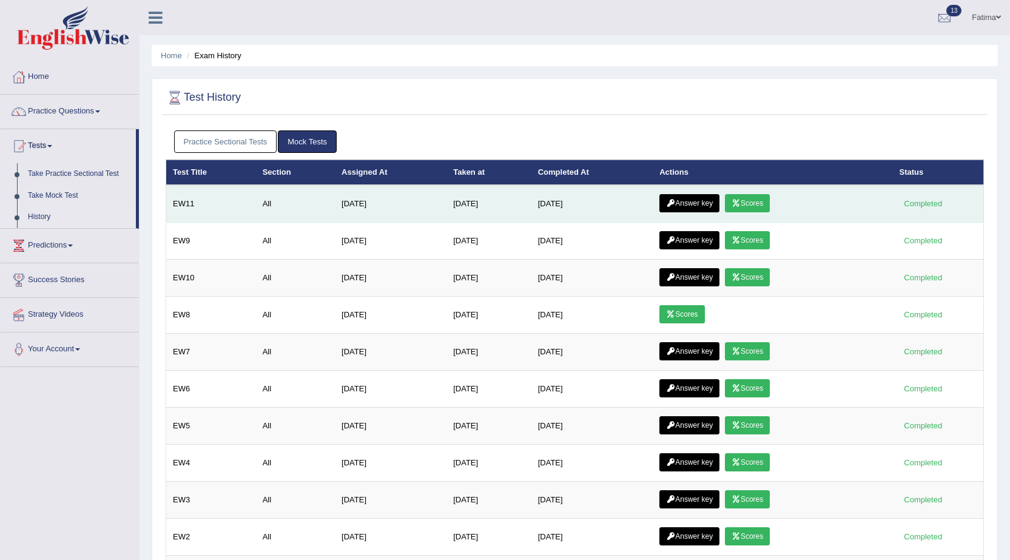
click at [700, 203] on link "Answer key" at bounding box center [689, 203] width 60 height 18
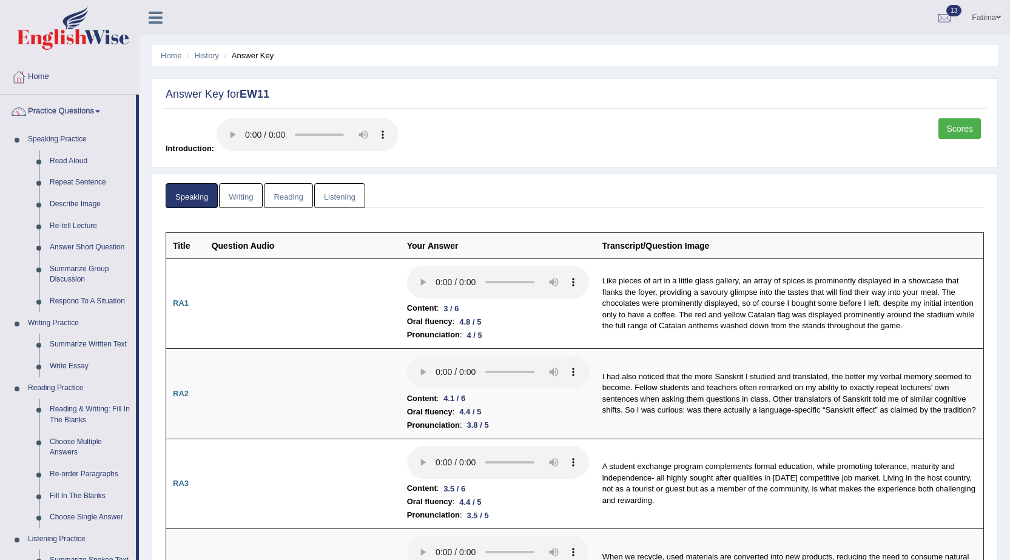
click at [96, 112] on link "Practice Questions" at bounding box center [68, 110] width 135 height 30
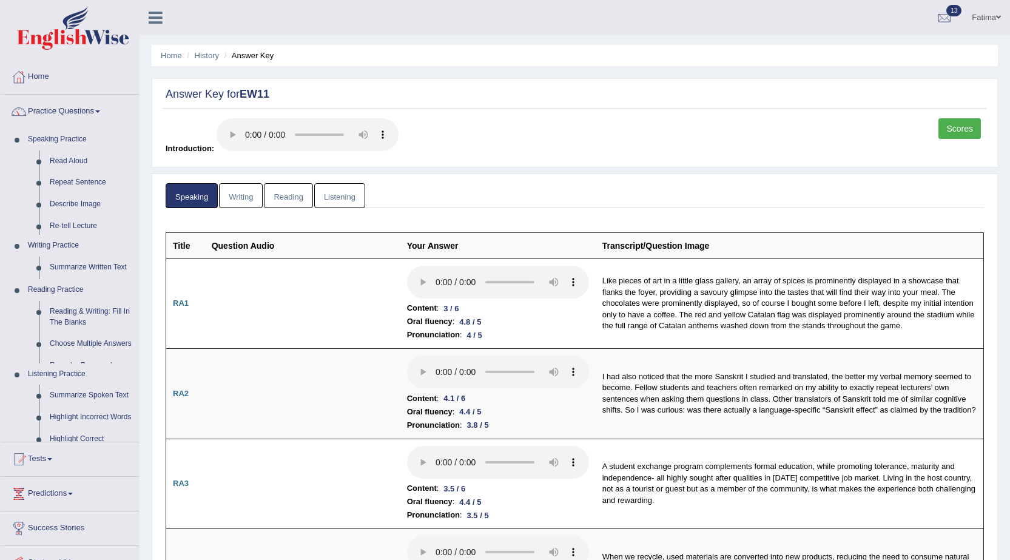
click at [96, 109] on link "Practice Questions" at bounding box center [70, 110] width 138 height 30
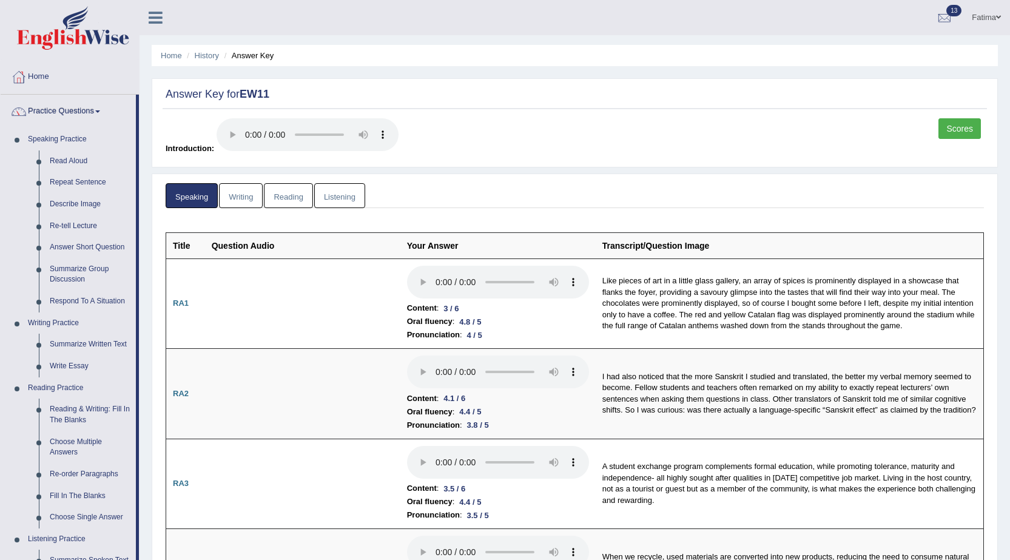
click at [96, 109] on link "Practice Questions" at bounding box center [68, 110] width 135 height 30
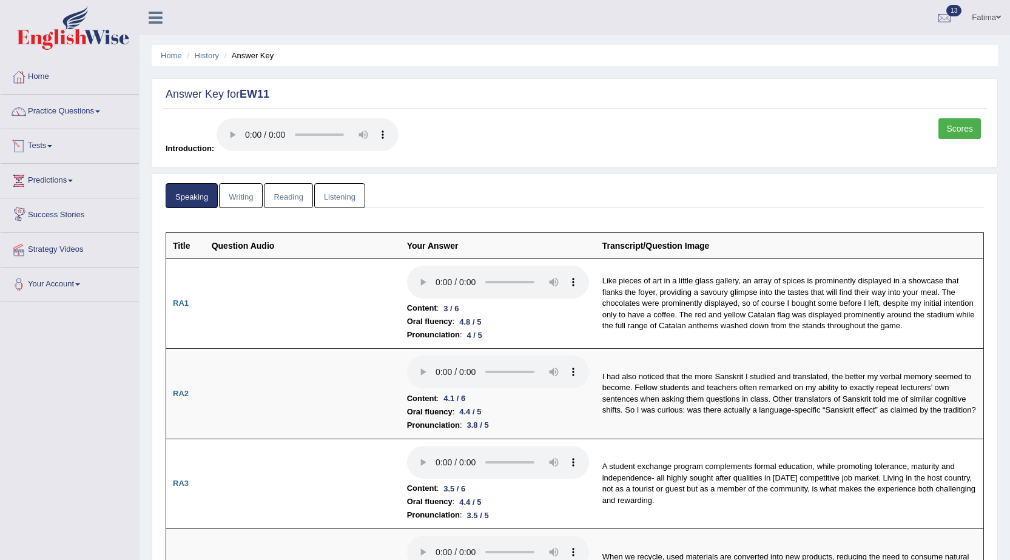
click at [52, 141] on link "Tests" at bounding box center [70, 144] width 138 height 30
click at [37, 213] on link "History" at bounding box center [78, 217] width 113 height 22
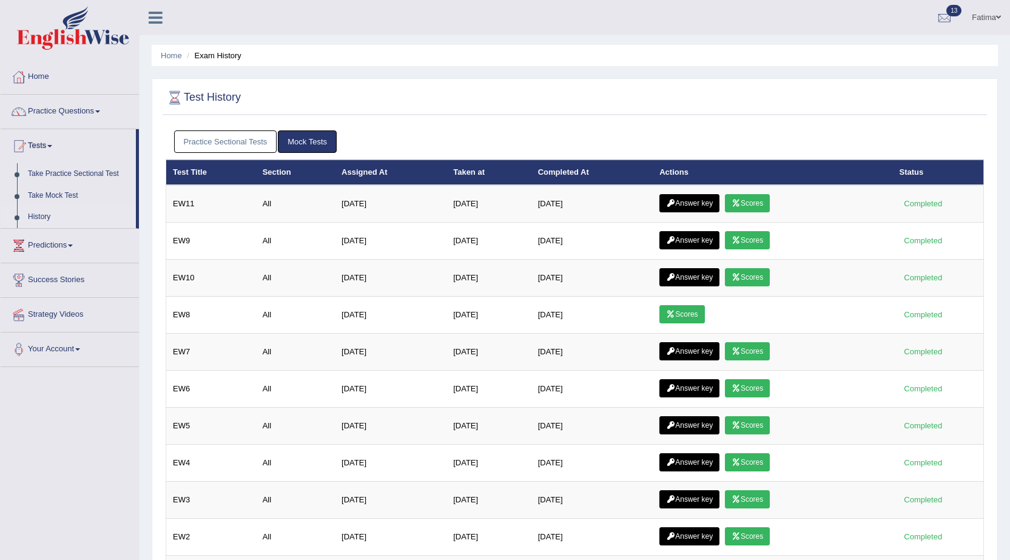
click at [761, 206] on link "Scores" at bounding box center [747, 203] width 45 height 18
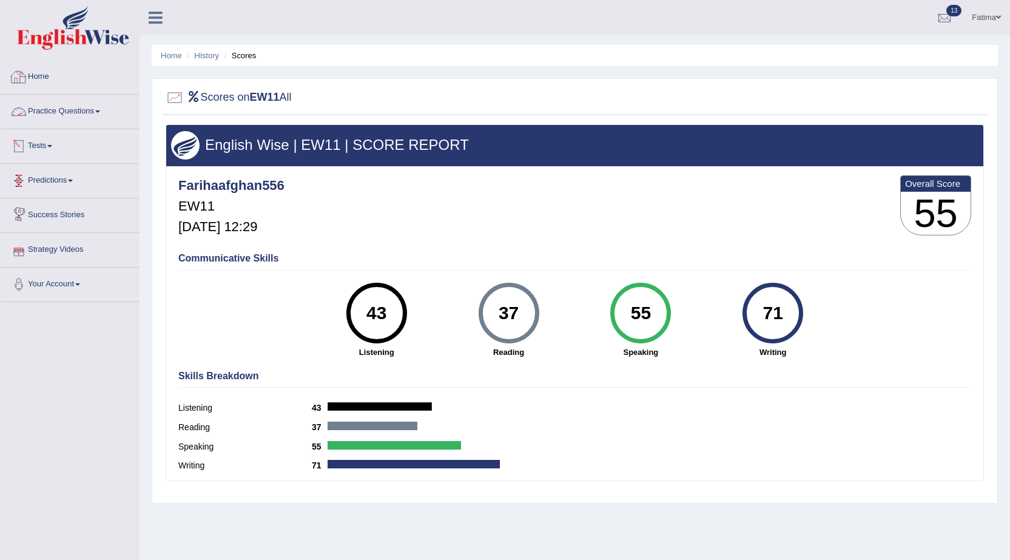
click at [96, 106] on link "Practice Questions" at bounding box center [70, 110] width 138 height 30
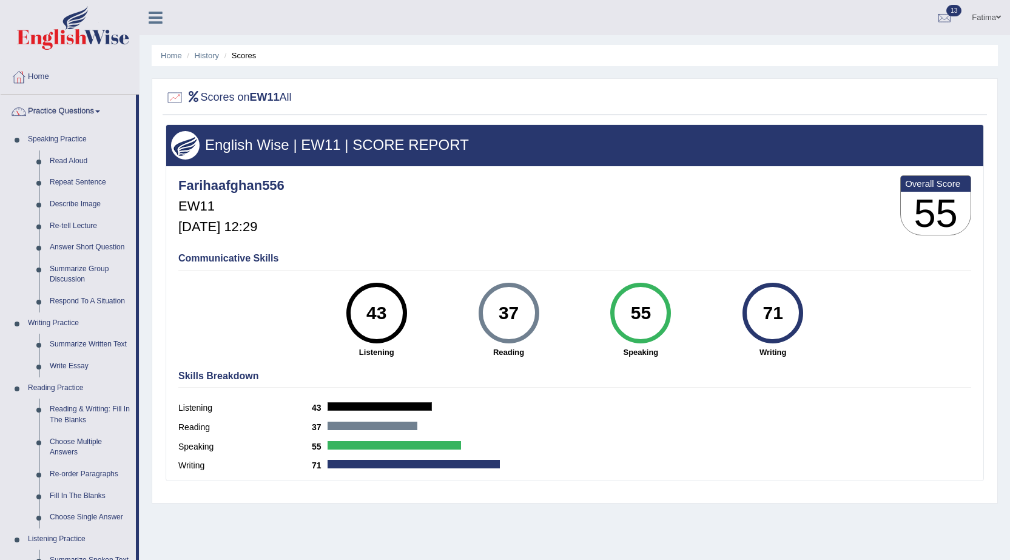
click at [200, 49] on ul "Home History Scores" at bounding box center [575, 55] width 846 height 21
click at [206, 56] on link "History" at bounding box center [207, 55] width 24 height 9
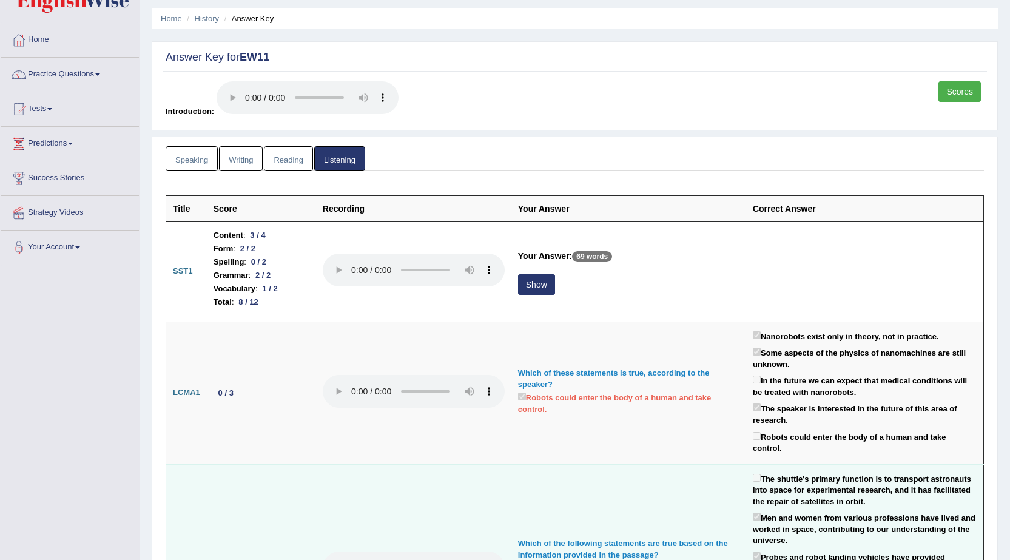
scroll to position [27, 0]
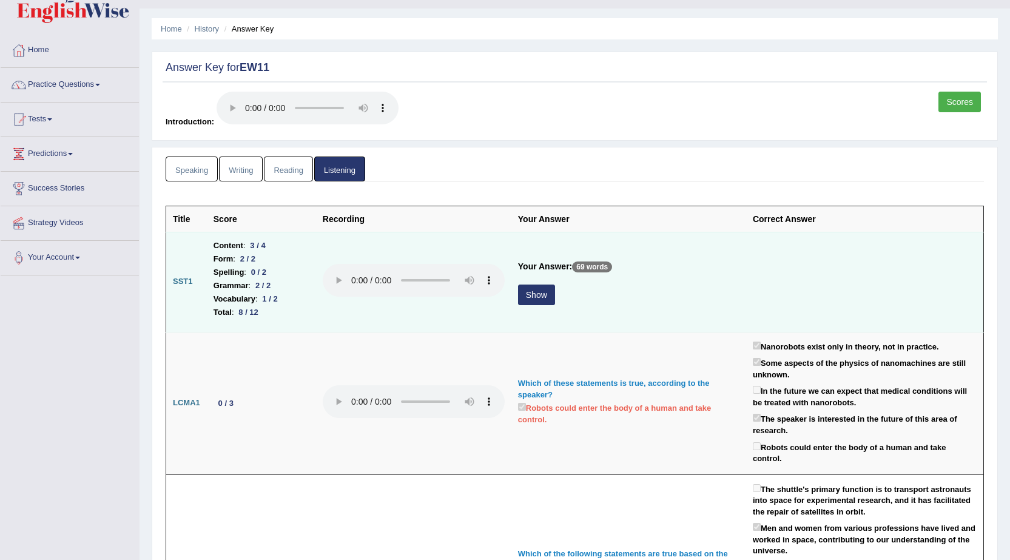
click at [535, 296] on button "Show" at bounding box center [536, 294] width 37 height 21
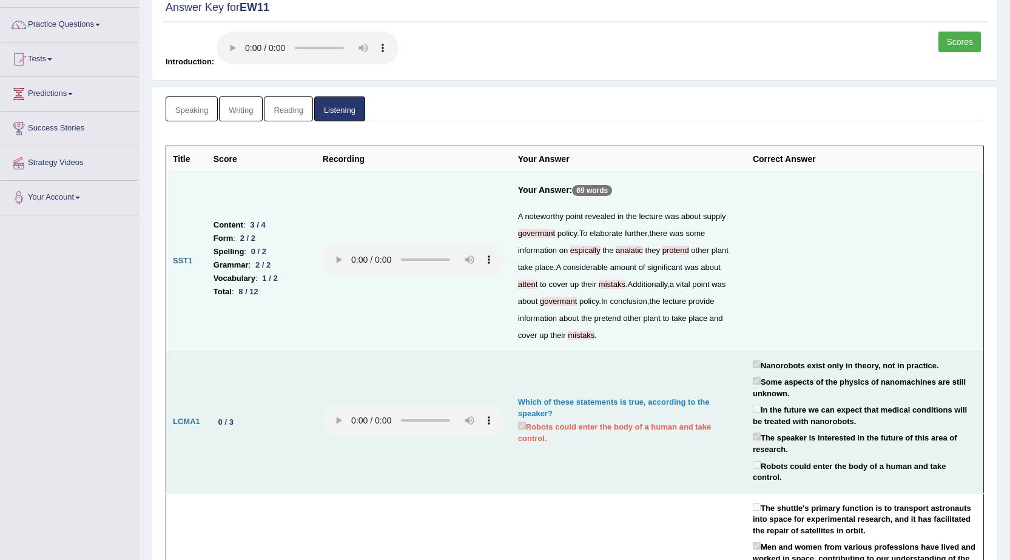
scroll to position [87, 0]
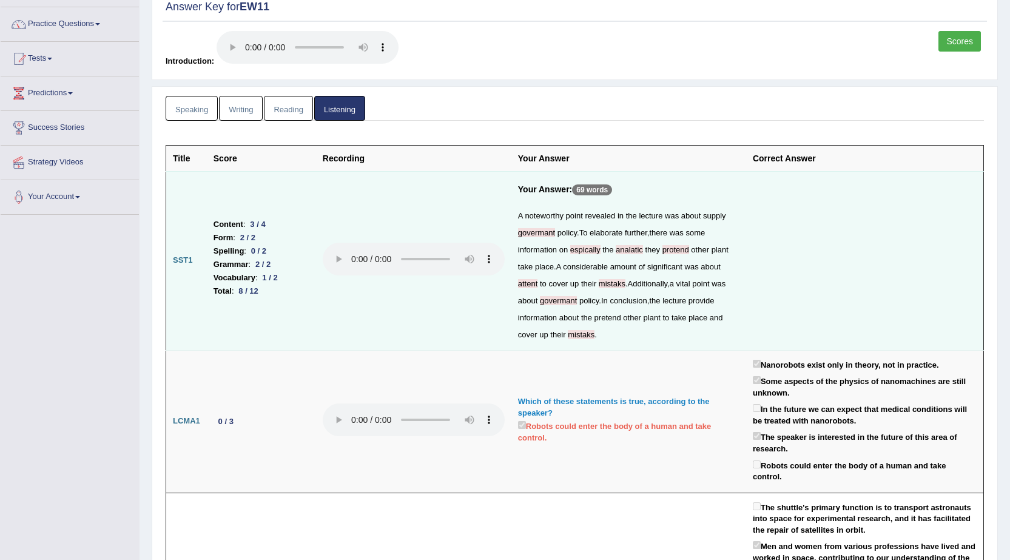
click at [184, 110] on link "Speaking" at bounding box center [192, 108] width 52 height 25
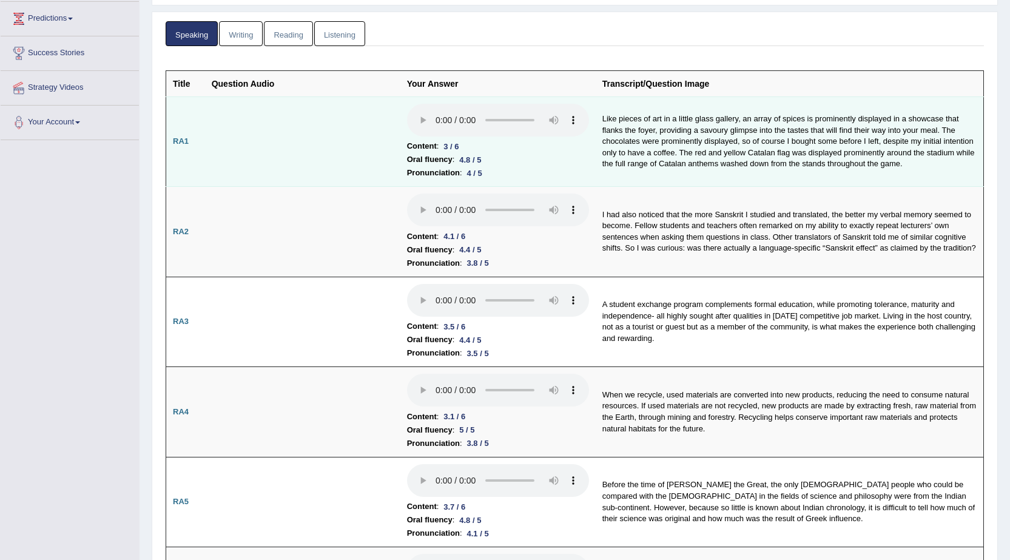
scroll to position [0, 0]
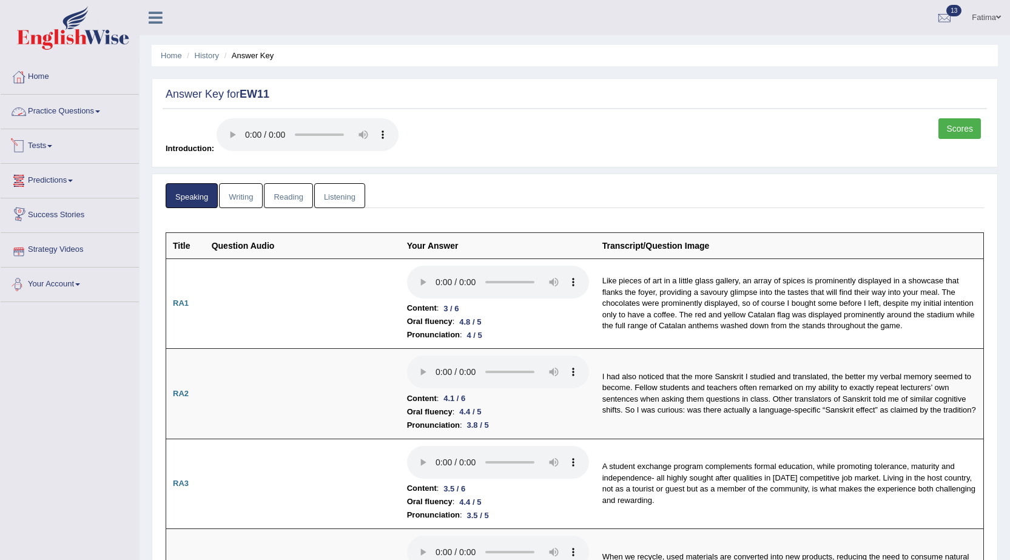
click at [101, 108] on link "Practice Questions" at bounding box center [70, 110] width 138 height 30
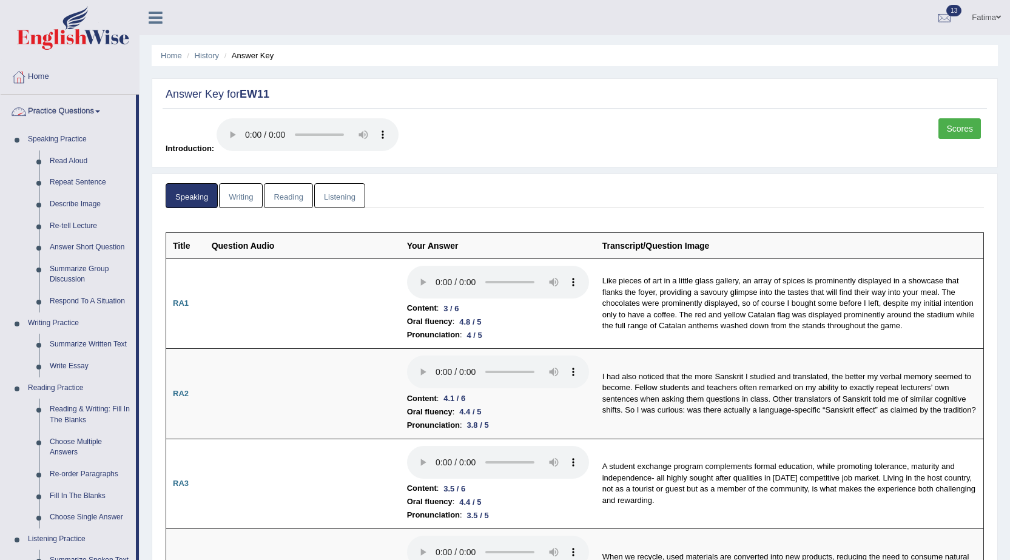
click at [95, 107] on link "Practice Questions" at bounding box center [68, 110] width 135 height 30
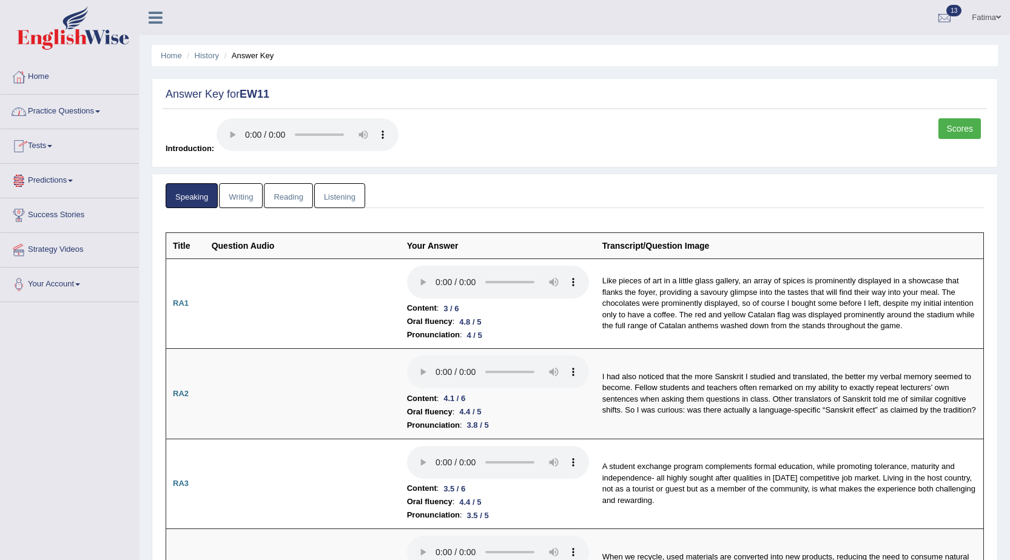
click at [83, 109] on link "Practice Questions" at bounding box center [70, 110] width 138 height 30
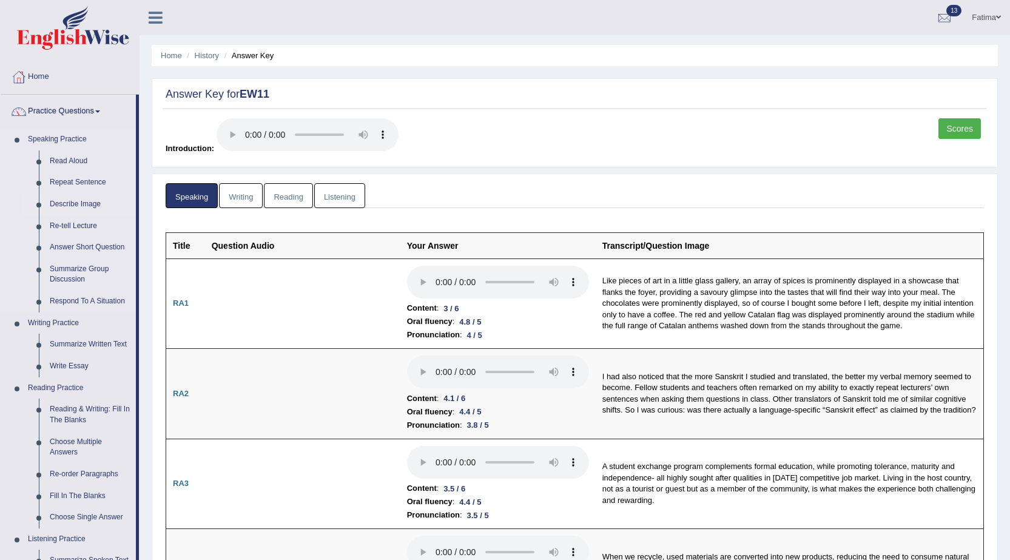
click at [79, 198] on link "Describe Image" at bounding box center [90, 204] width 92 height 22
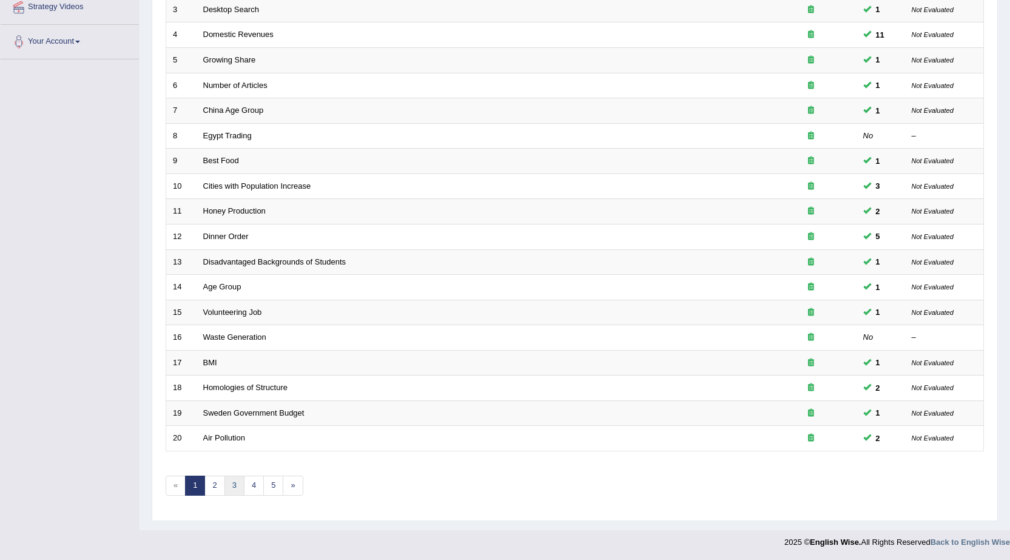
click at [235, 475] on div "Showing 1-20 of 95 items. # Title Exam Occurring Taken Last Result 1 Apple Life…" at bounding box center [575, 196] width 818 height 629
click at [233, 481] on link "3" at bounding box center [234, 486] width 20 height 20
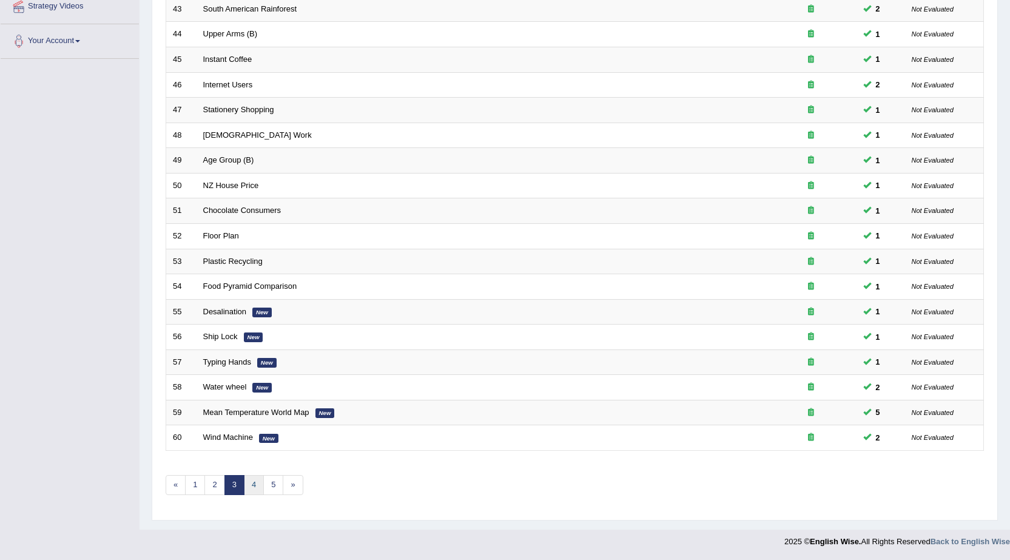
click at [258, 489] on link "4" at bounding box center [254, 485] width 20 height 20
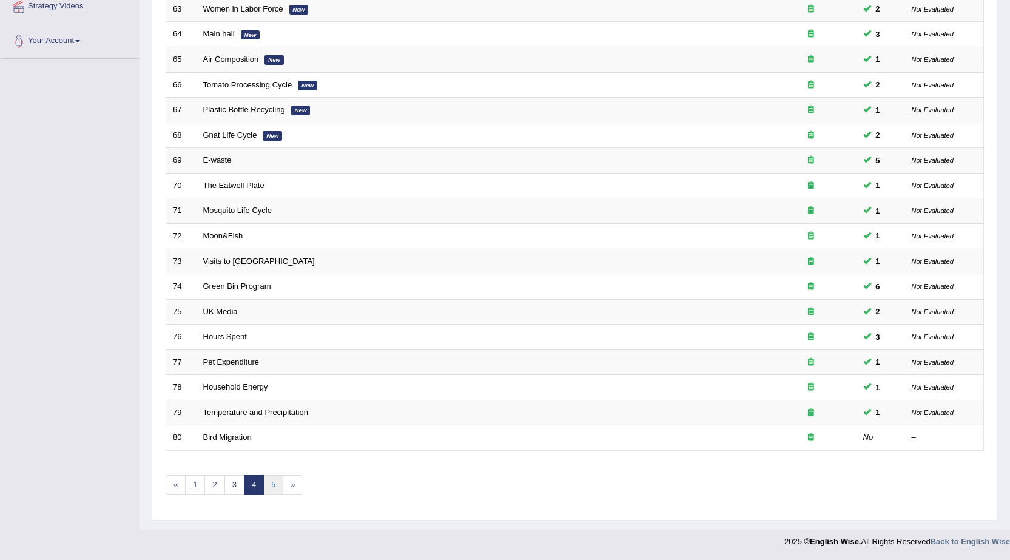
click at [273, 486] on link "5" at bounding box center [273, 485] width 20 height 20
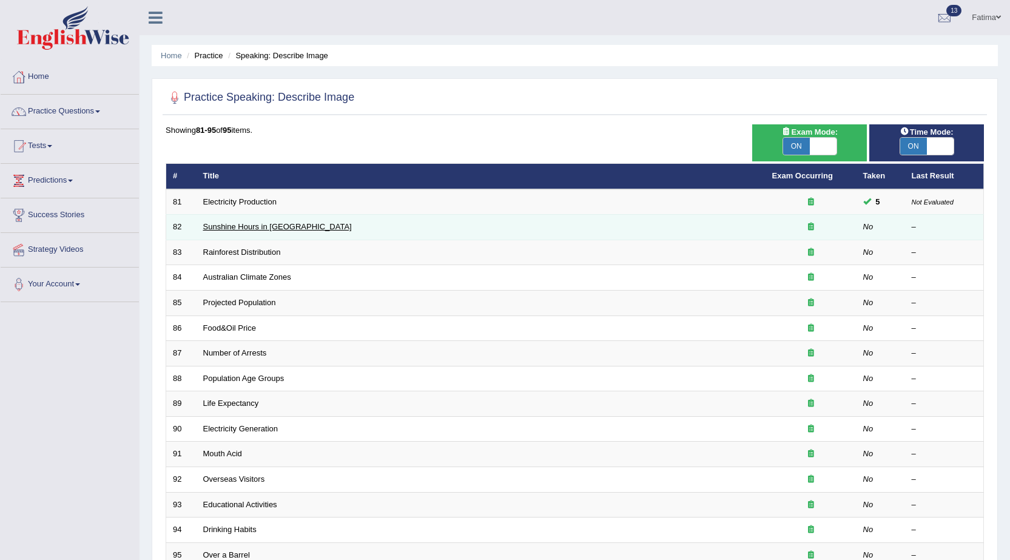
click at [234, 227] on link "Sunshine Hours in [GEOGRAPHIC_DATA]" at bounding box center [277, 226] width 149 height 9
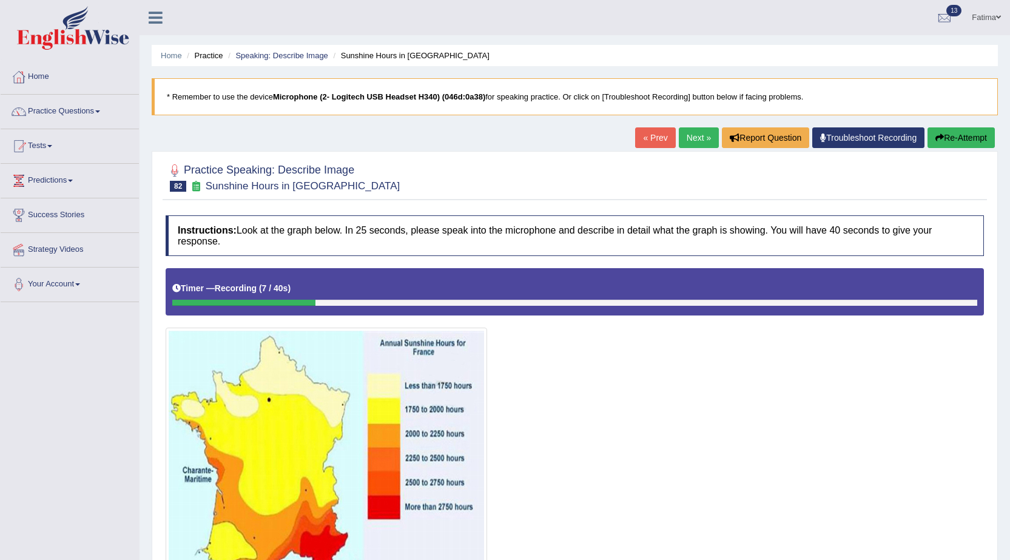
click at [957, 140] on button "Re-Attempt" at bounding box center [960, 137] width 67 height 21
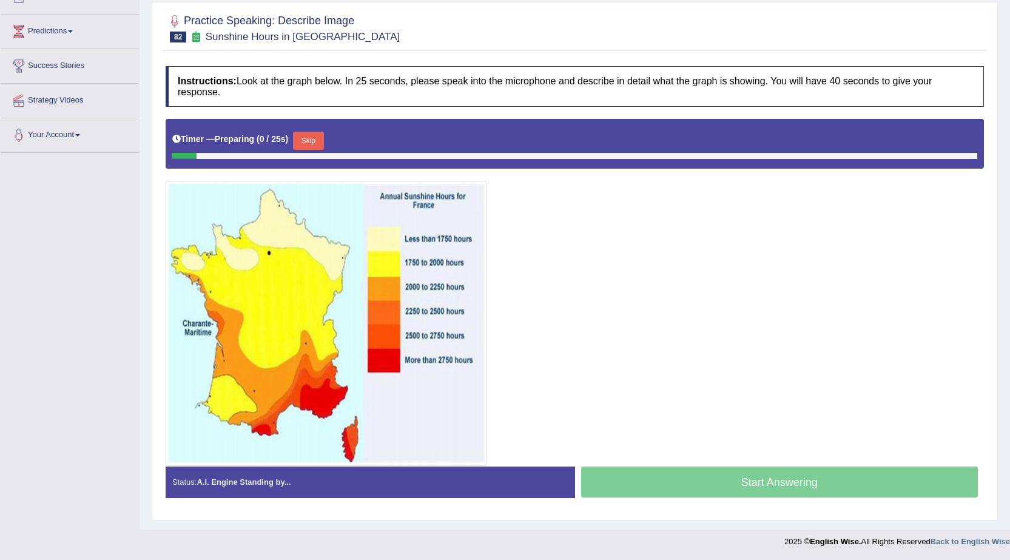
scroll to position [149, 0]
click at [306, 148] on button "Skip" at bounding box center [308, 141] width 30 height 18
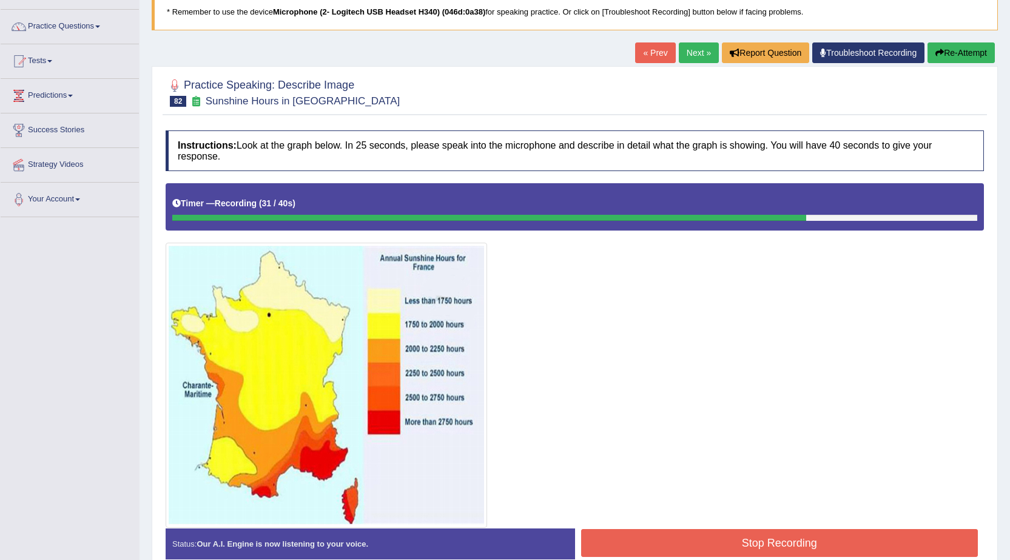
scroll to position [0, 0]
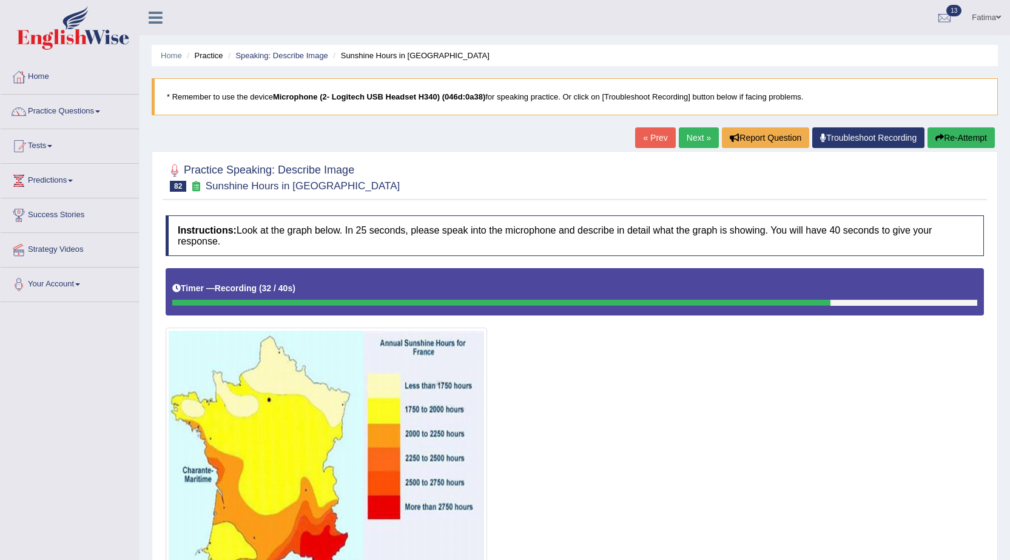
click at [941, 138] on icon "button" at bounding box center [939, 137] width 8 height 8
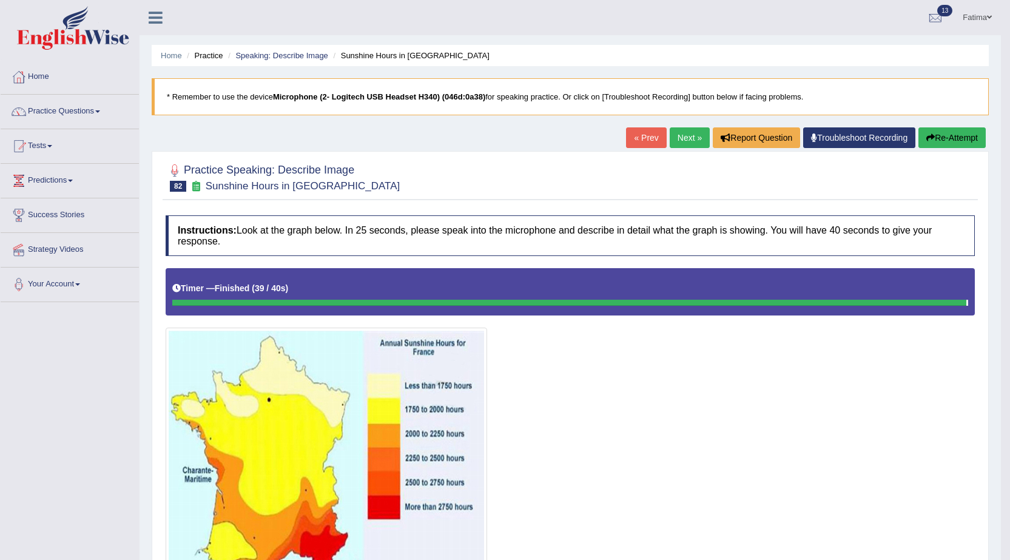
click at [927, 140] on icon "button" at bounding box center [930, 137] width 8 height 8
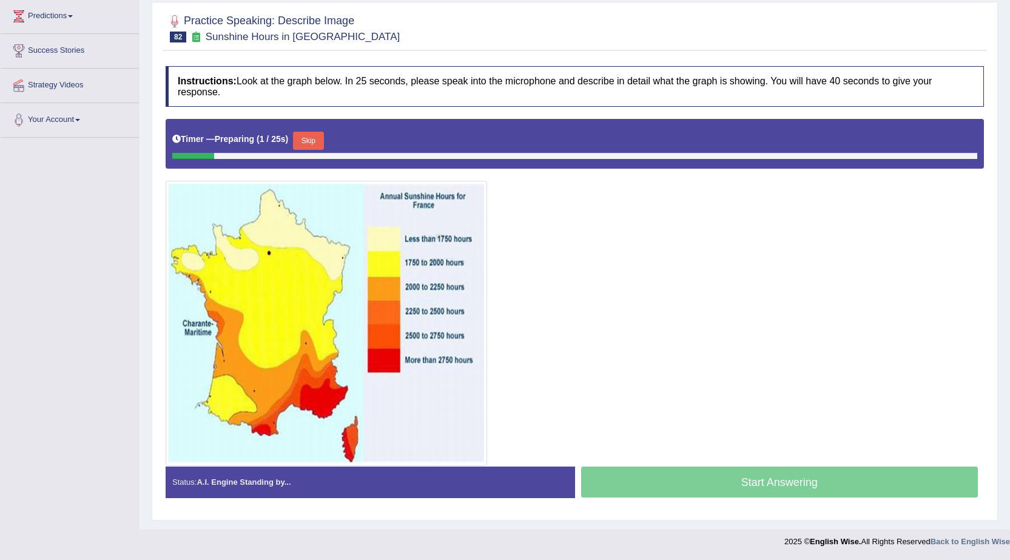
click at [308, 136] on button "Skip" at bounding box center [308, 141] width 30 height 18
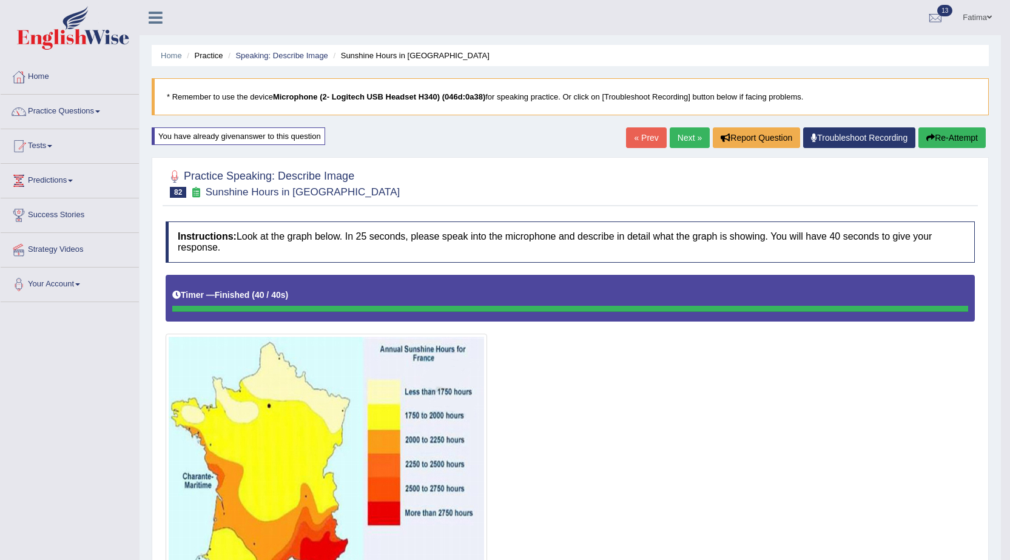
click at [948, 139] on button "Re-Attempt" at bounding box center [951, 137] width 67 height 21
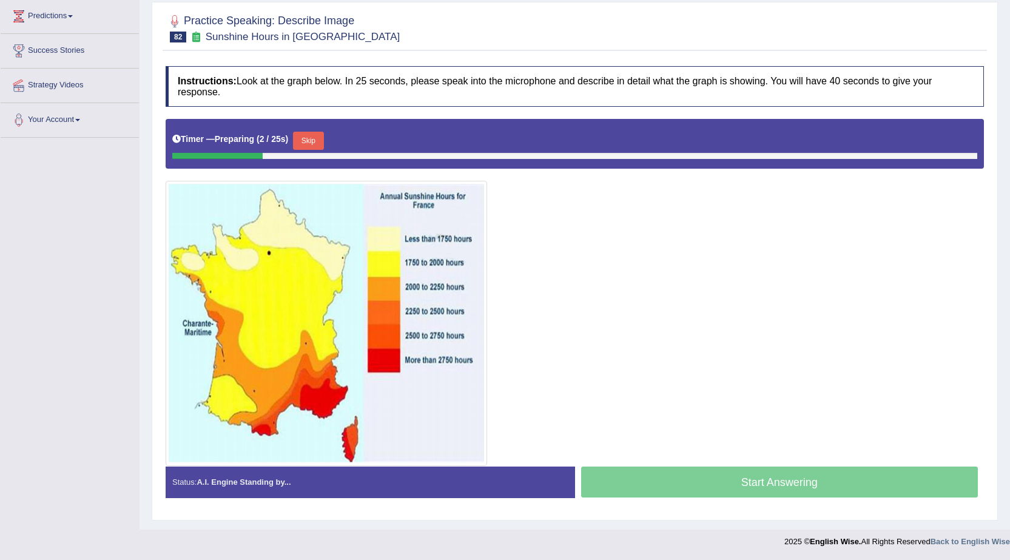
click at [331, 132] on div "Timer — Preparing ( 2 / 25s ) Skip" at bounding box center [574, 141] width 805 height 24
click at [318, 136] on button "Skip" at bounding box center [308, 141] width 30 height 18
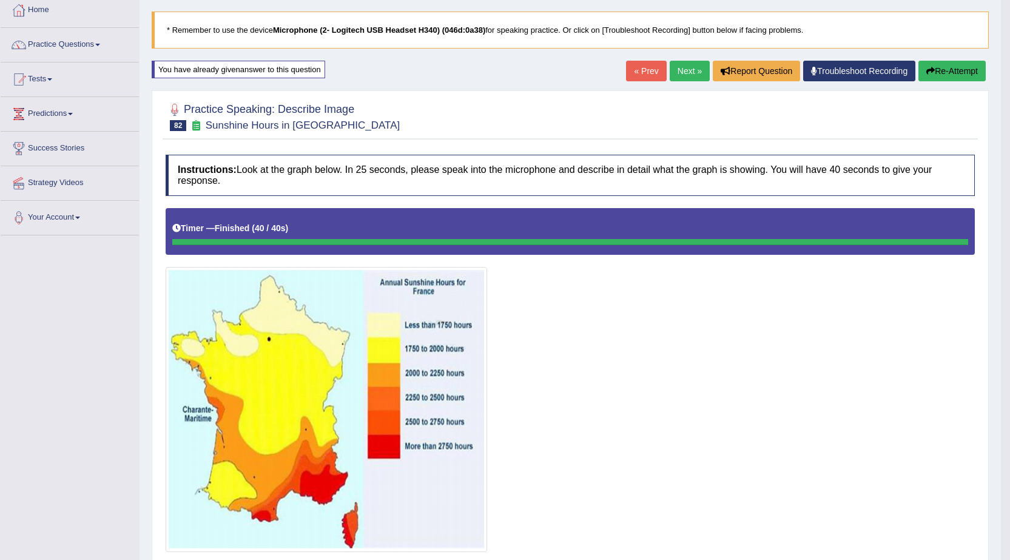
scroll to position [61, 0]
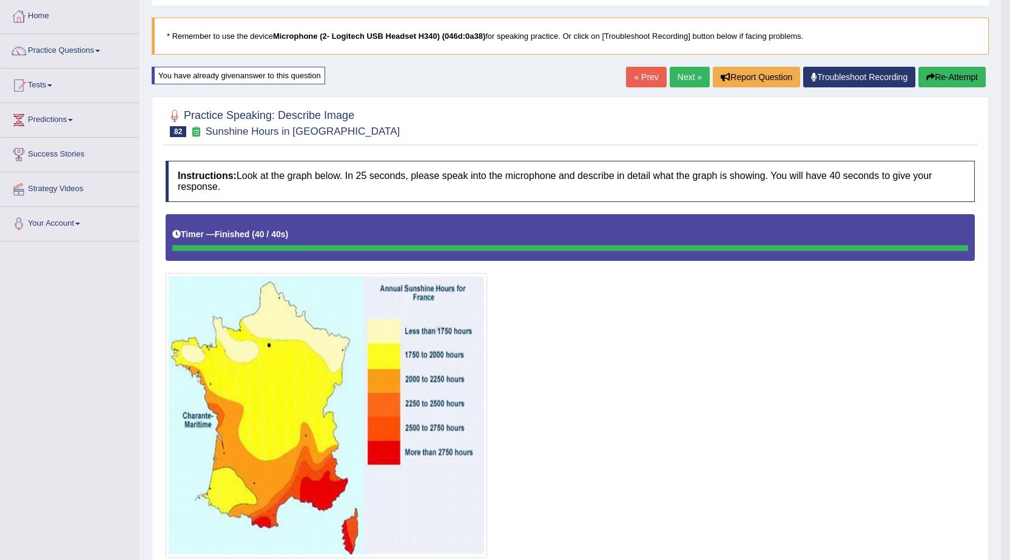
click at [949, 80] on button "Re-Attempt" at bounding box center [951, 77] width 67 height 21
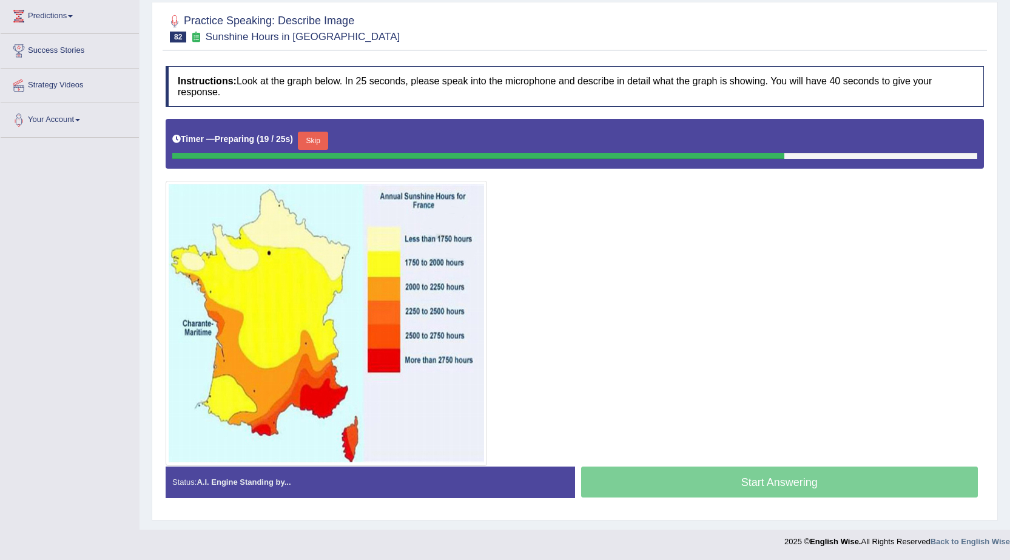
click at [324, 136] on button "Skip" at bounding box center [313, 141] width 30 height 18
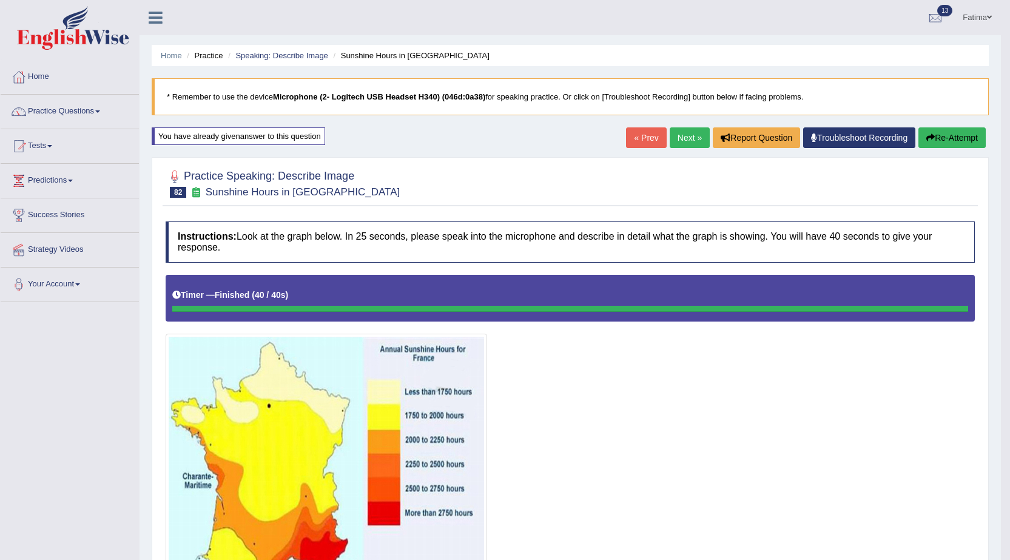
click at [50, 141] on link "Tests" at bounding box center [70, 144] width 138 height 30
click at [39, 215] on link "History" at bounding box center [78, 217] width 113 height 22
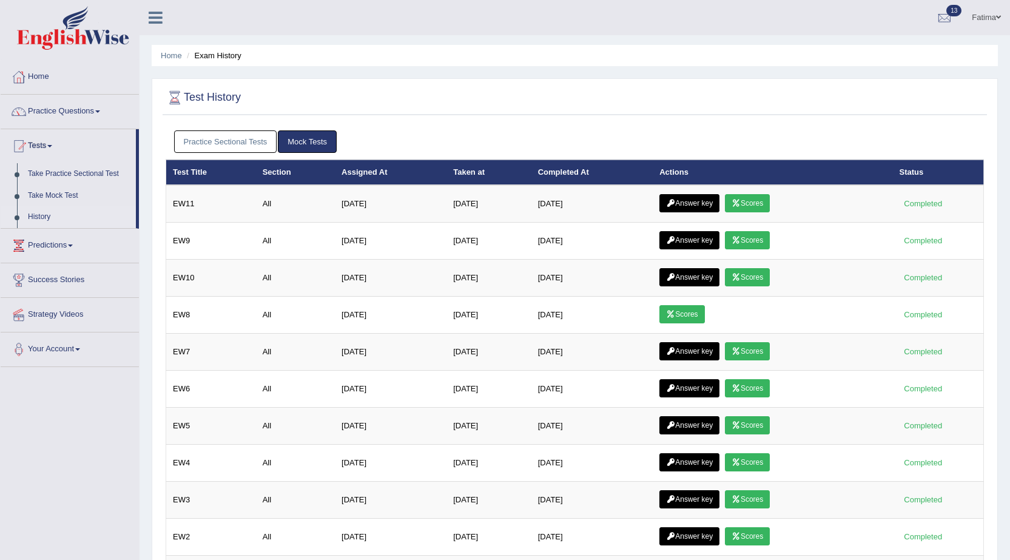
click at [693, 201] on link "Answer key" at bounding box center [689, 203] width 60 height 18
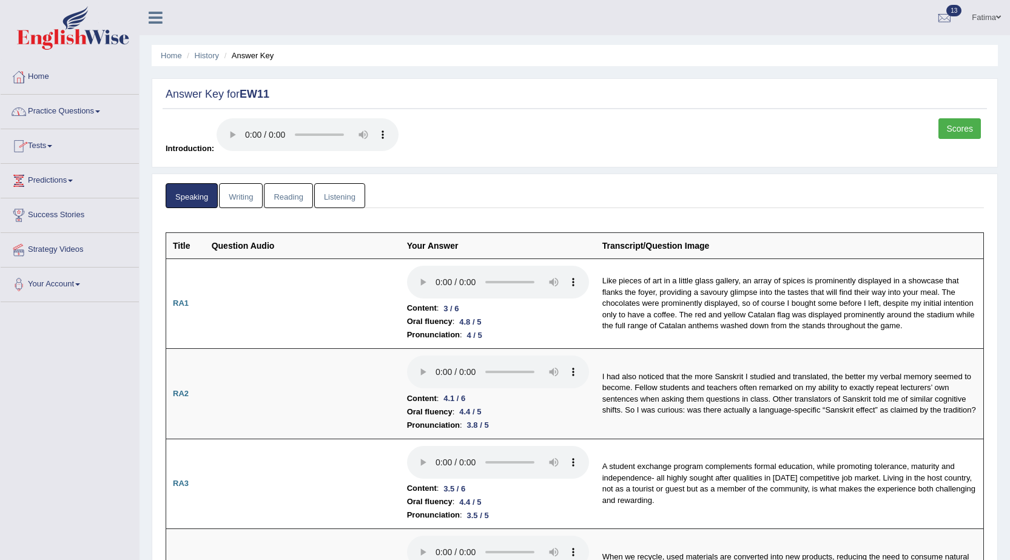
click at [72, 116] on link "Practice Questions" at bounding box center [70, 110] width 138 height 30
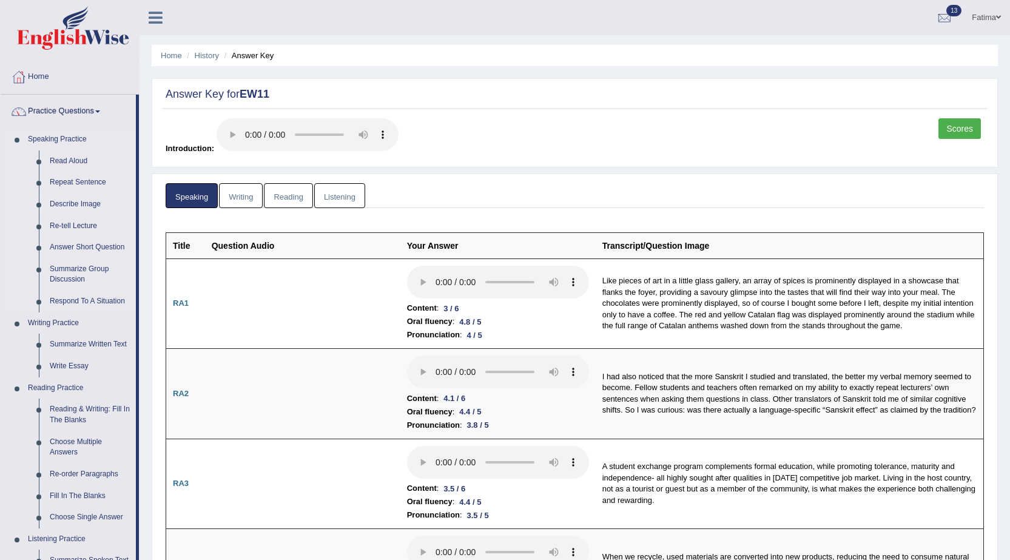
click at [80, 199] on link "Describe Image" at bounding box center [90, 204] width 92 height 22
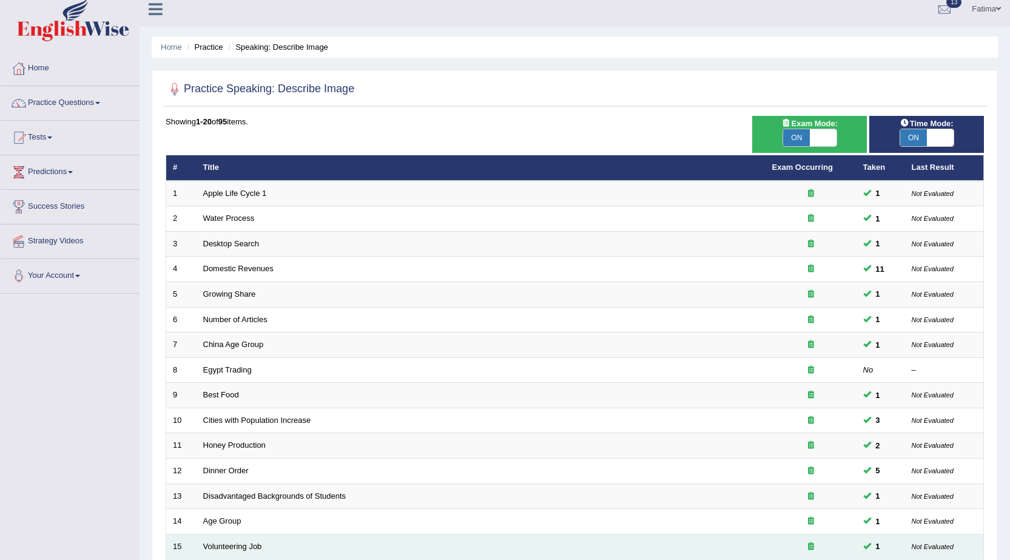
scroll to position [243, 0]
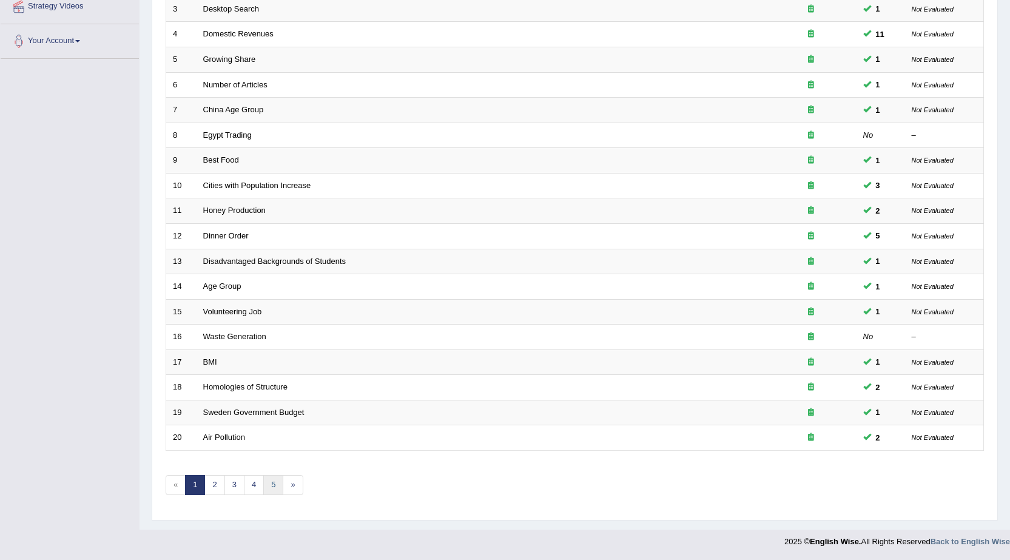
click at [275, 485] on link "5" at bounding box center [273, 485] width 20 height 20
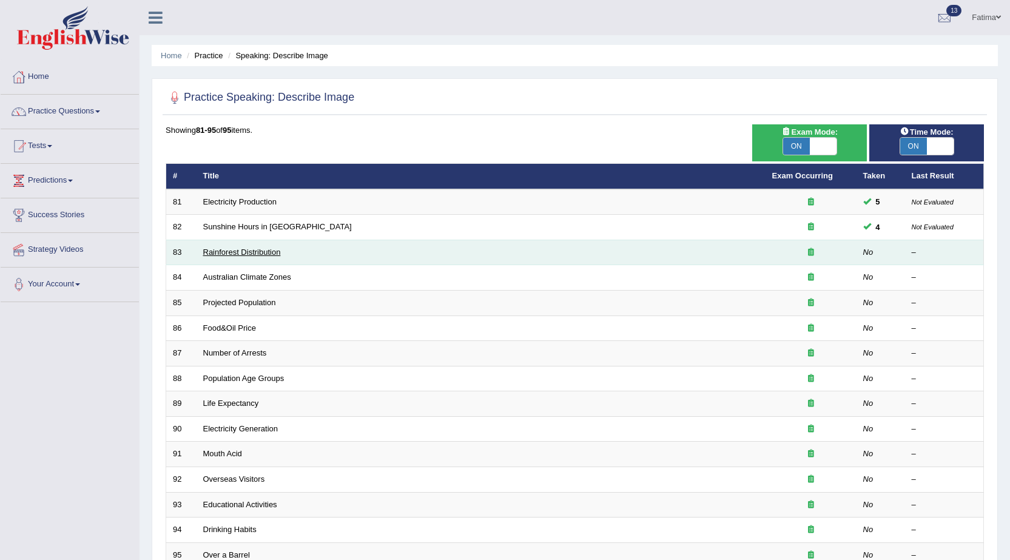
click at [251, 256] on link "Rainforest Distribution" at bounding box center [242, 251] width 78 height 9
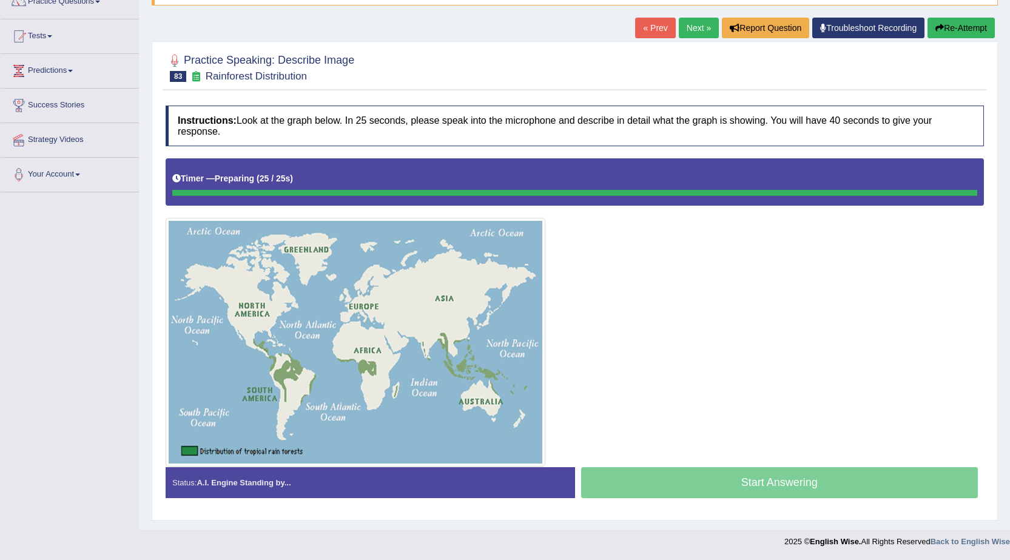
scroll to position [110, 0]
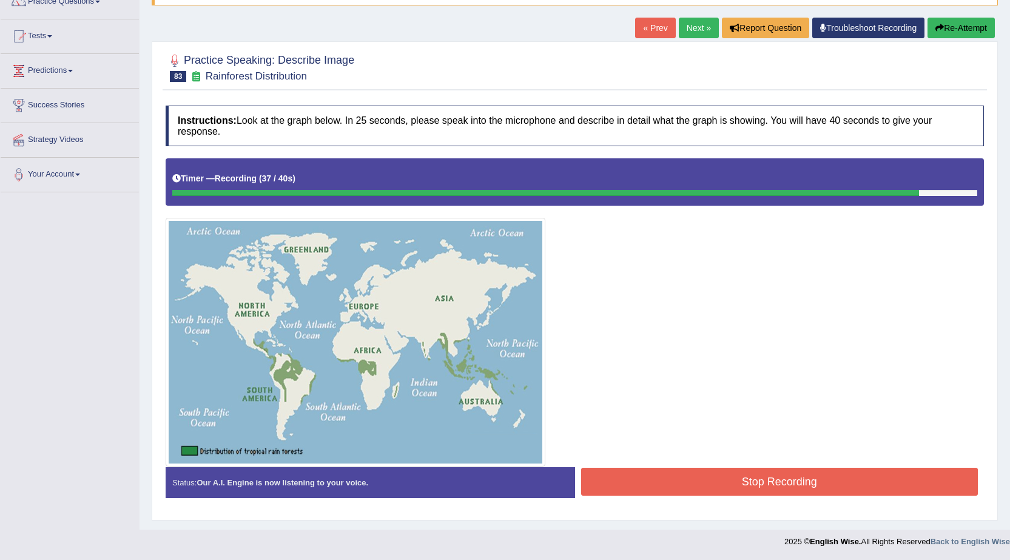
click at [679, 489] on button "Stop Recording" at bounding box center [779, 482] width 397 height 28
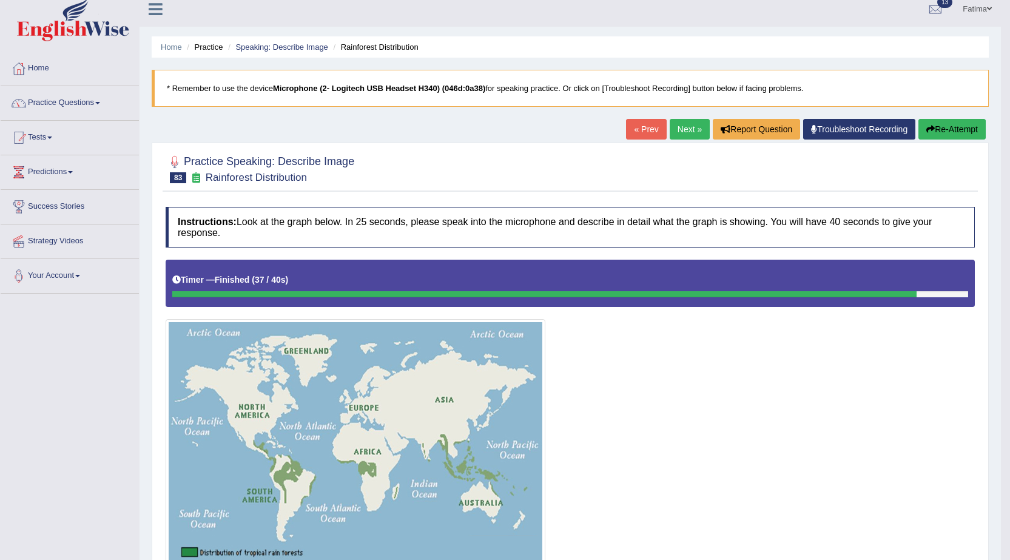
scroll to position [0, 0]
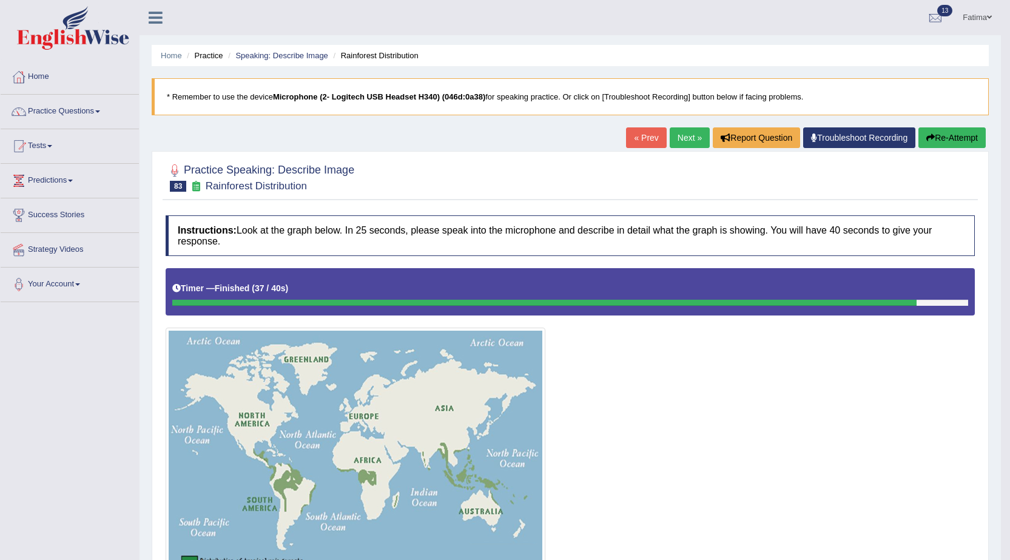
click at [944, 136] on button "Re-Attempt" at bounding box center [951, 137] width 67 height 21
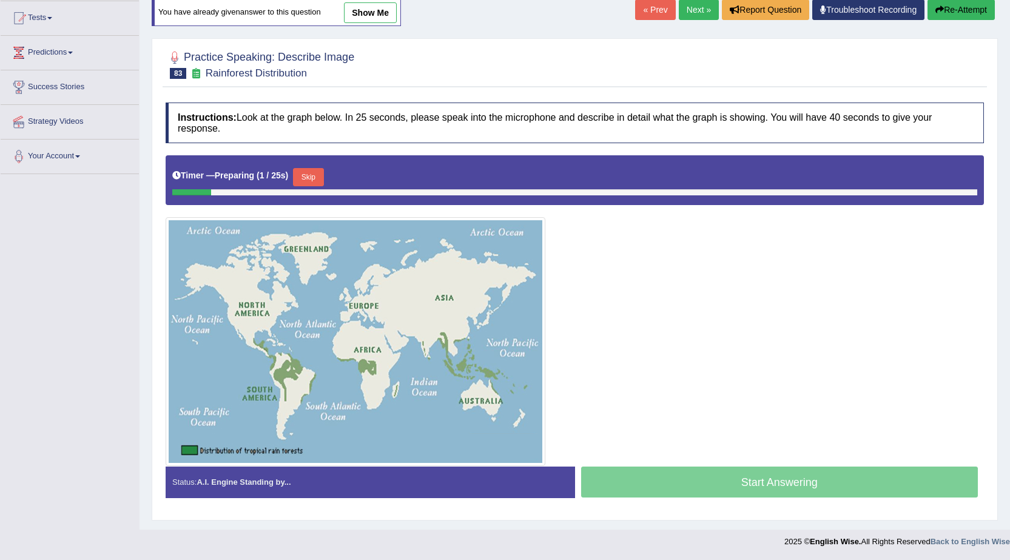
click at [312, 178] on button "Skip" at bounding box center [308, 177] width 30 height 18
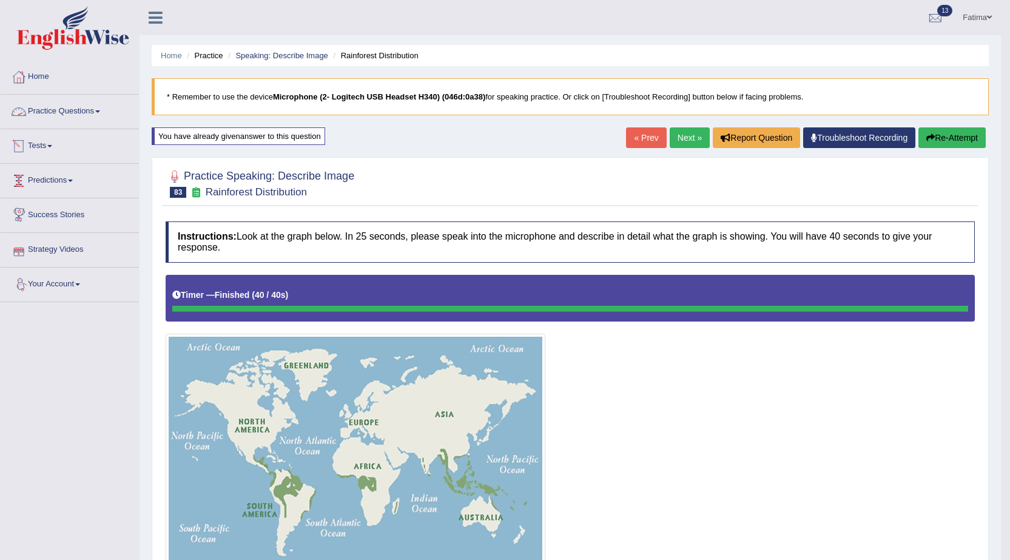
click at [43, 148] on link "Tests" at bounding box center [70, 144] width 138 height 30
click at [34, 217] on link "History" at bounding box center [78, 217] width 113 height 22
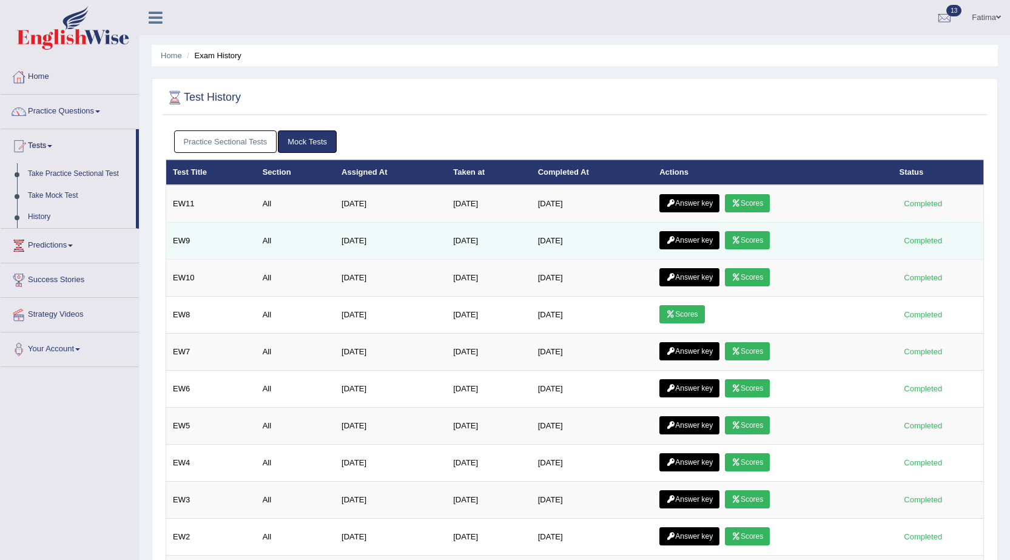
click at [691, 241] on link "Answer key" at bounding box center [689, 240] width 60 height 18
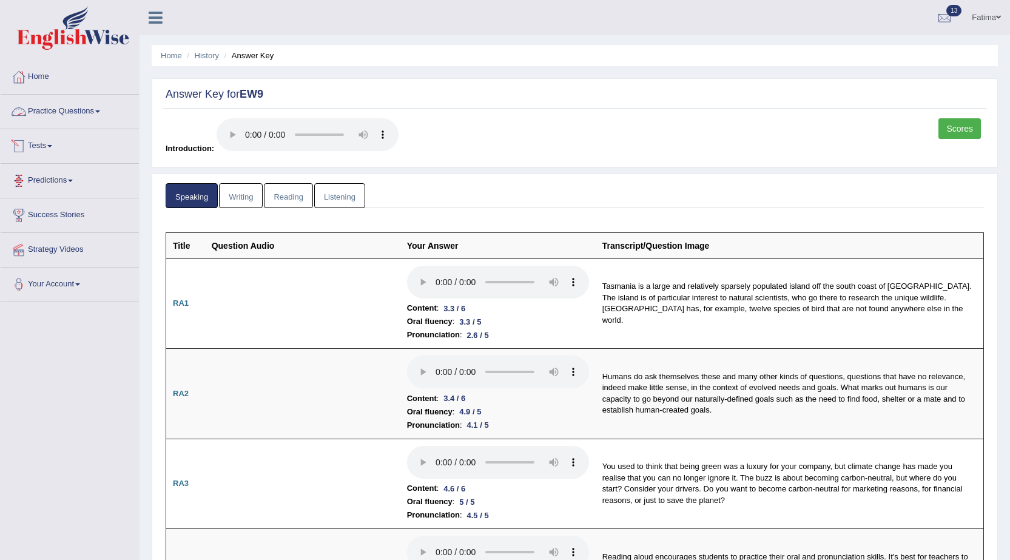
click at [52, 146] on span at bounding box center [49, 146] width 5 height 2
click at [38, 214] on link "History" at bounding box center [78, 217] width 113 height 22
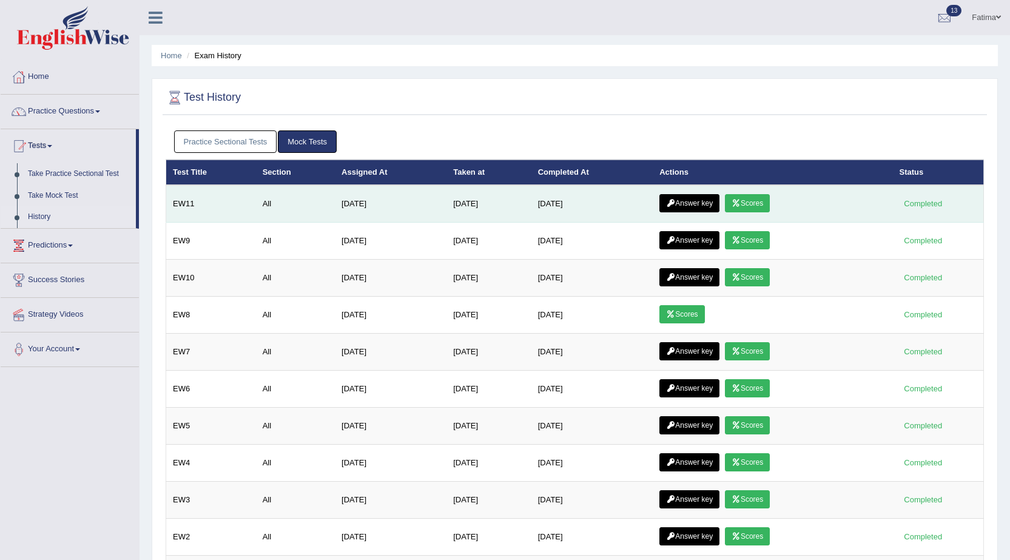
click at [685, 207] on link "Answer key" at bounding box center [689, 203] width 60 height 18
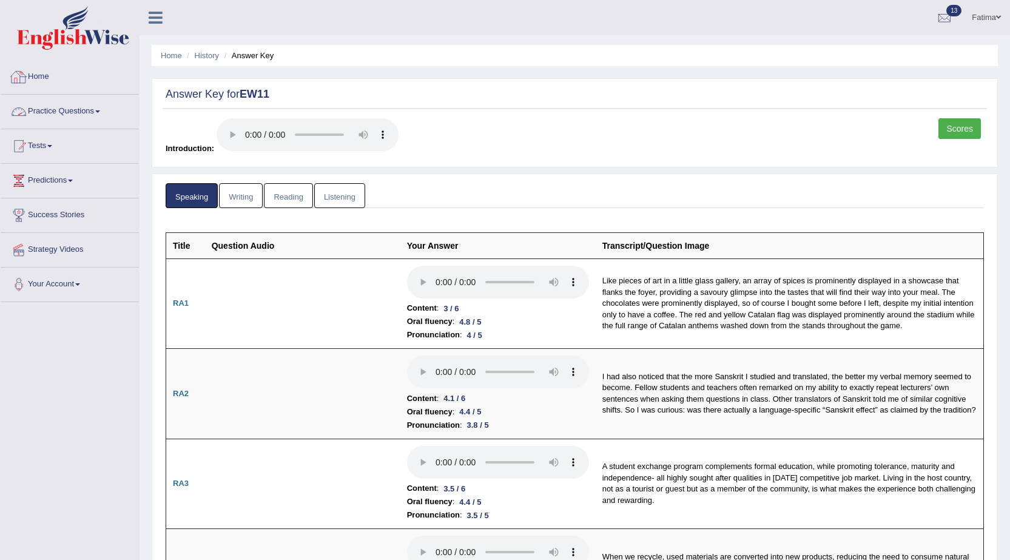
click at [58, 103] on link "Practice Questions" at bounding box center [70, 110] width 138 height 30
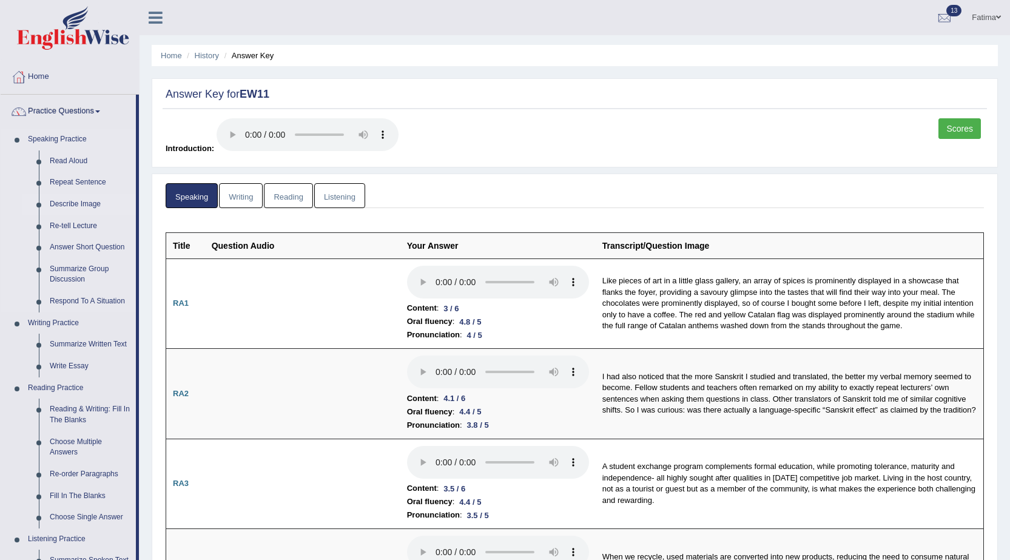
click at [70, 201] on link "Describe Image" at bounding box center [90, 204] width 92 height 22
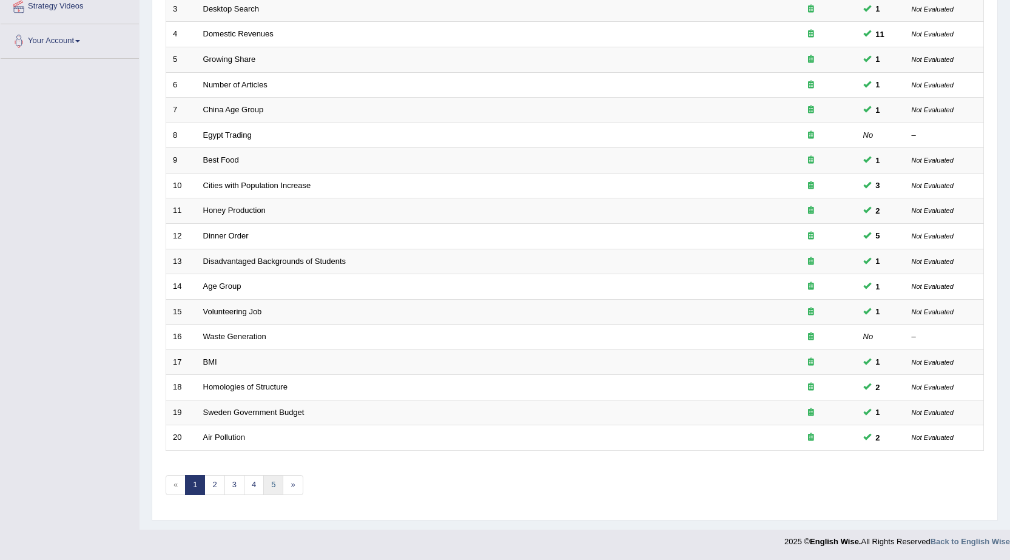
click at [275, 484] on link "5" at bounding box center [273, 485] width 20 height 20
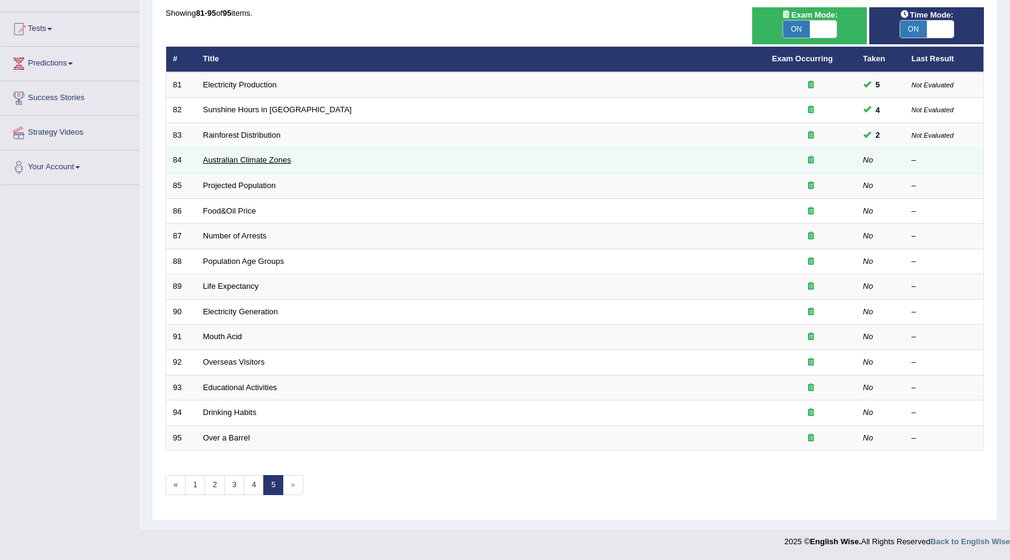
click at [246, 158] on link "Australian Climate Zones" at bounding box center [247, 159] width 88 height 9
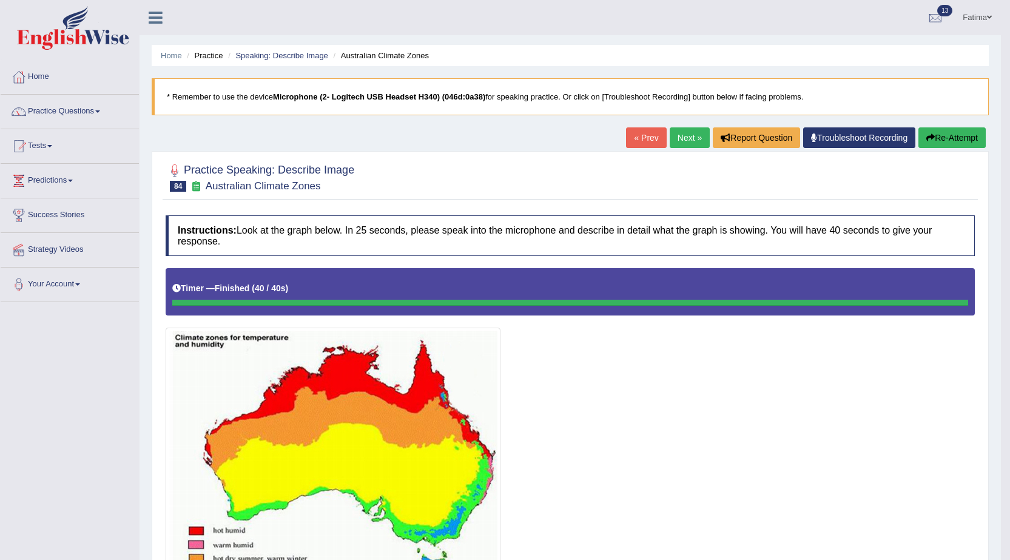
click at [937, 133] on button "Re-Attempt" at bounding box center [951, 137] width 67 height 21
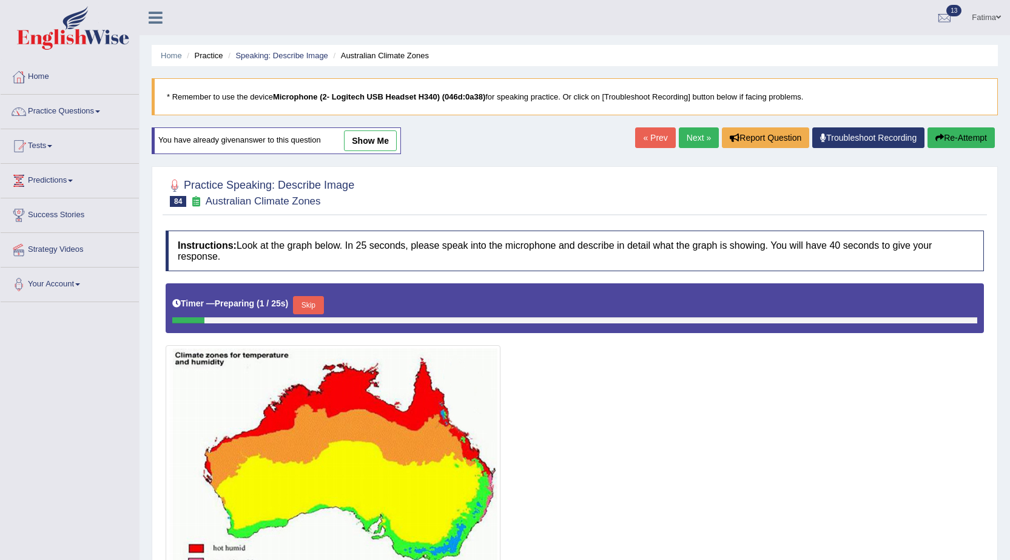
click at [312, 303] on button "Skip" at bounding box center [308, 305] width 30 height 18
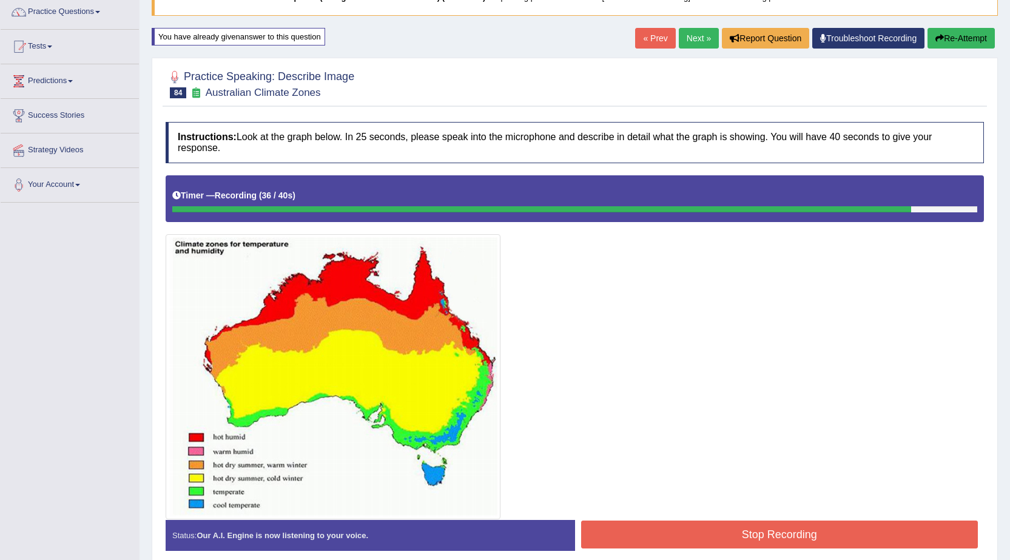
scroll to position [152, 0]
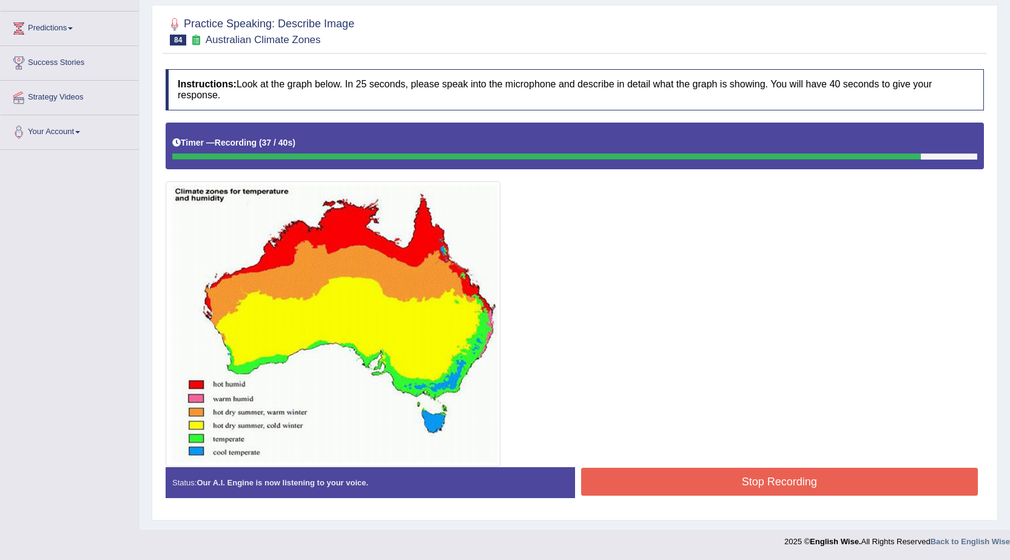
click at [778, 477] on button "Stop Recording" at bounding box center [779, 482] width 397 height 28
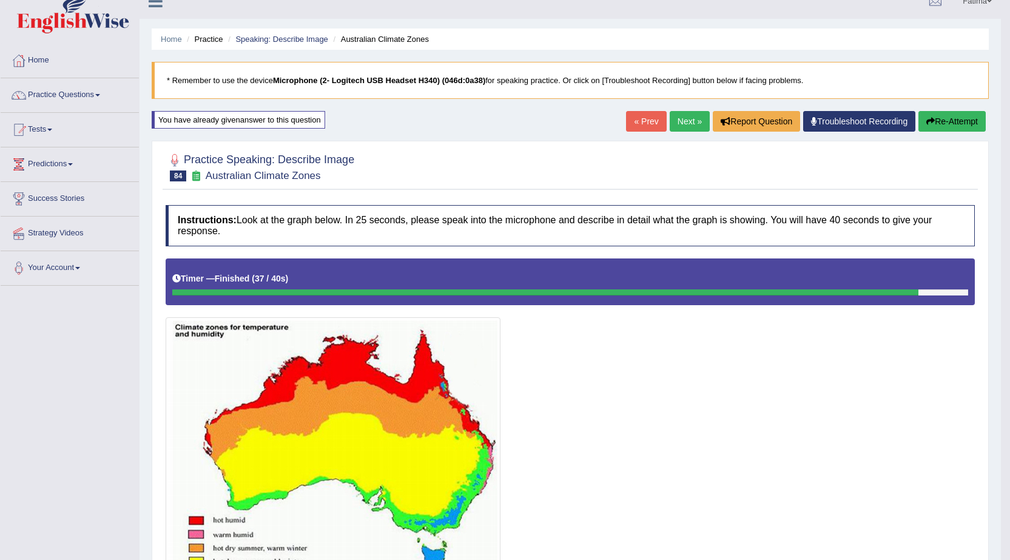
scroll to position [0, 0]
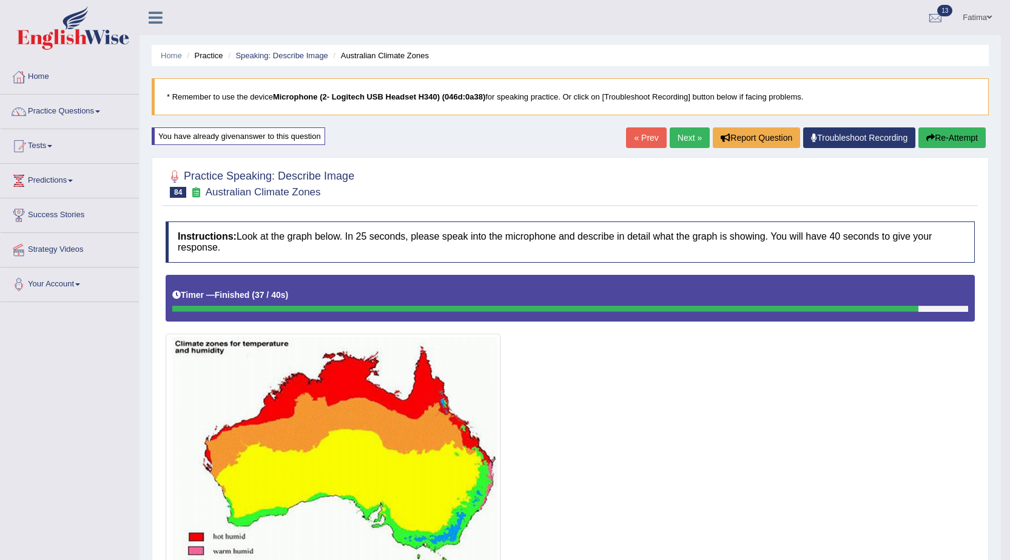
click at [687, 146] on link "Next »" at bounding box center [690, 137] width 40 height 21
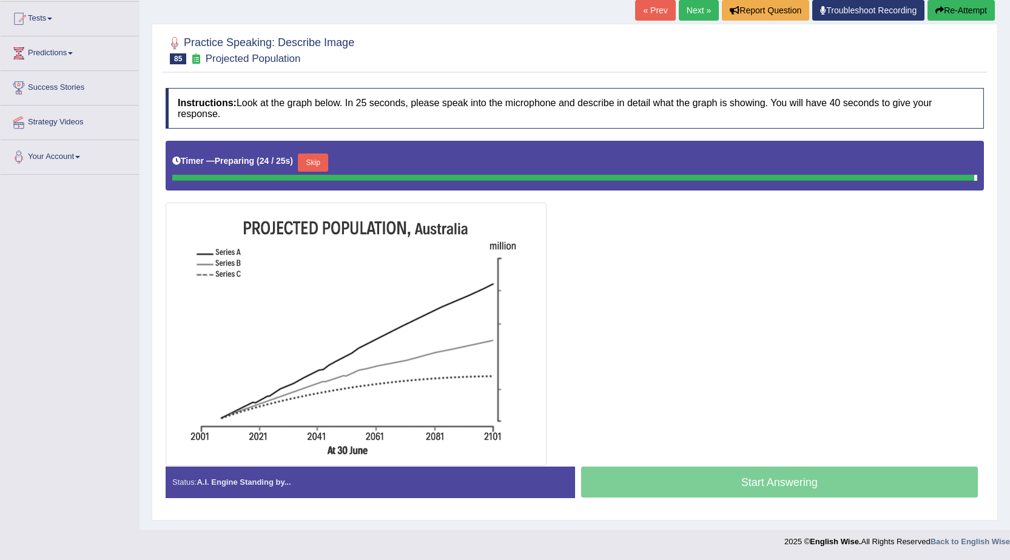
scroll to position [124, 0]
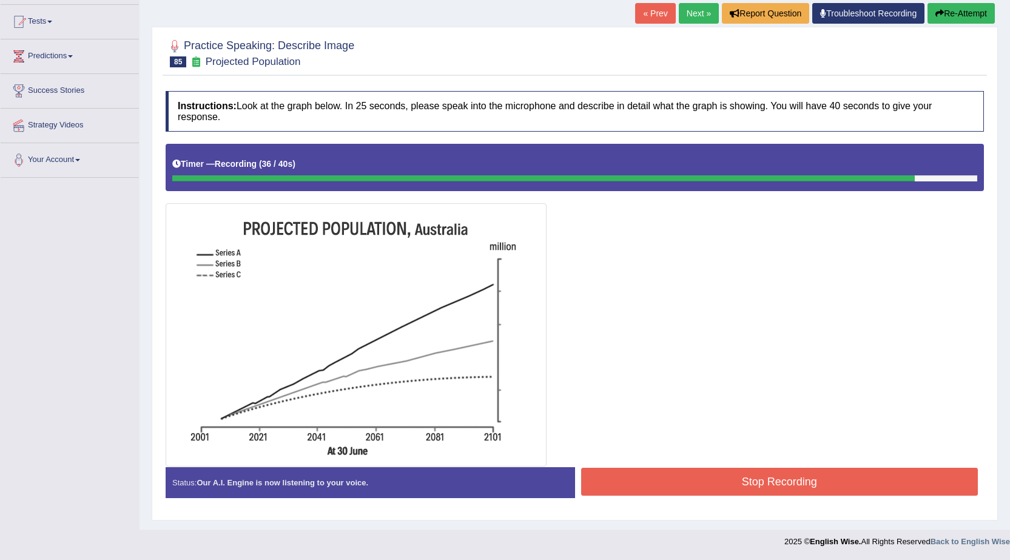
click at [697, 493] on button "Stop Recording" at bounding box center [779, 482] width 397 height 28
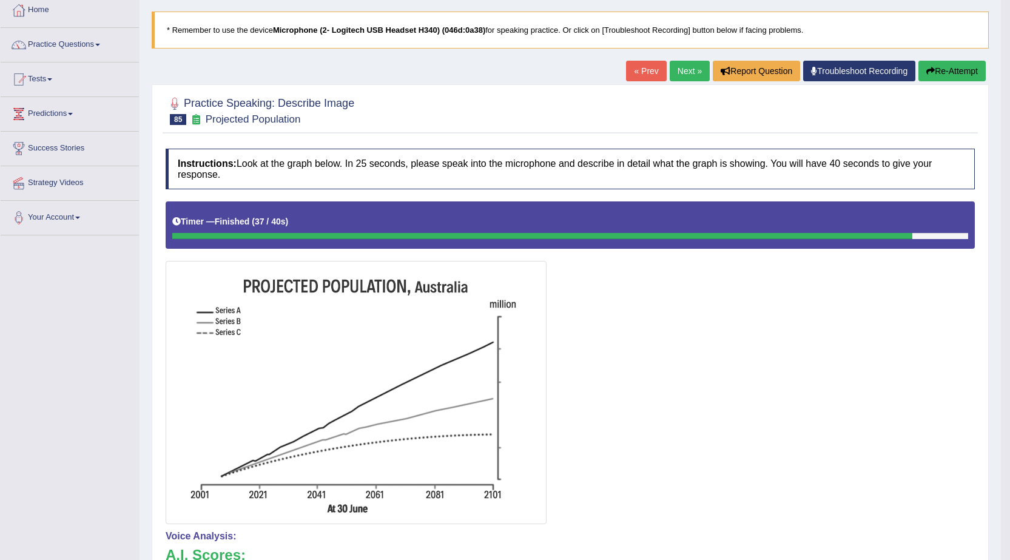
scroll to position [0, 0]
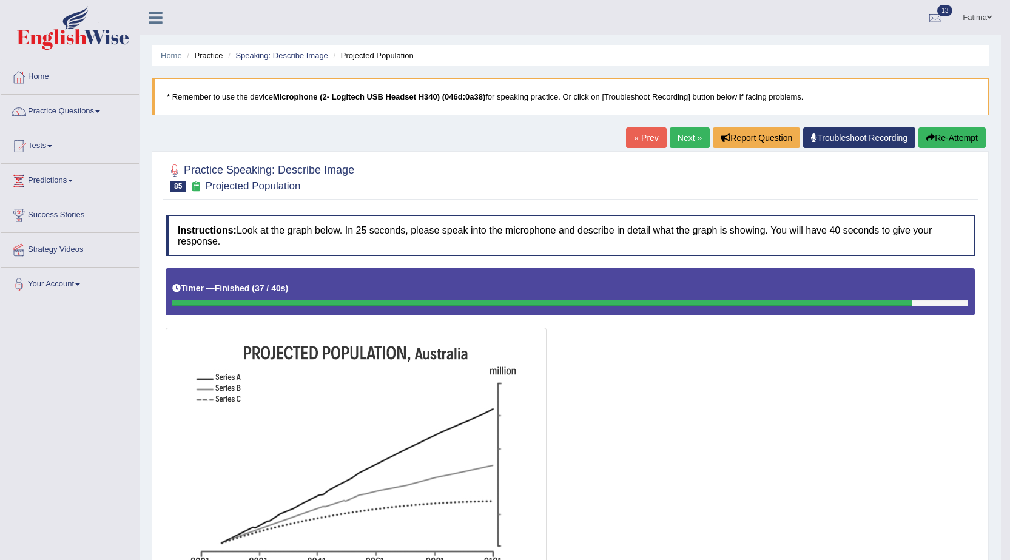
click at [951, 143] on button "Re-Attempt" at bounding box center [951, 137] width 67 height 21
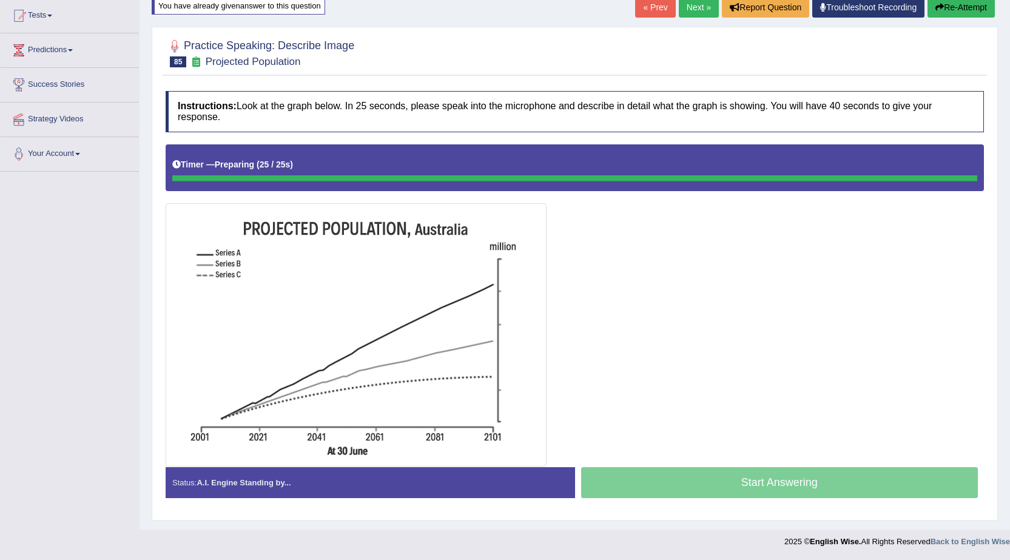
scroll to position [130, 0]
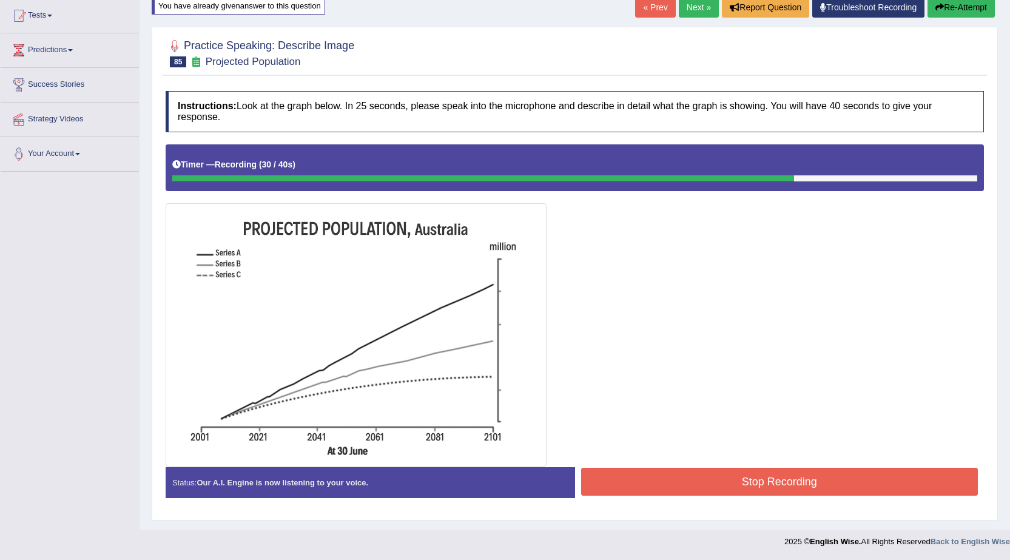
click at [740, 477] on button "Stop Recording" at bounding box center [779, 482] width 397 height 28
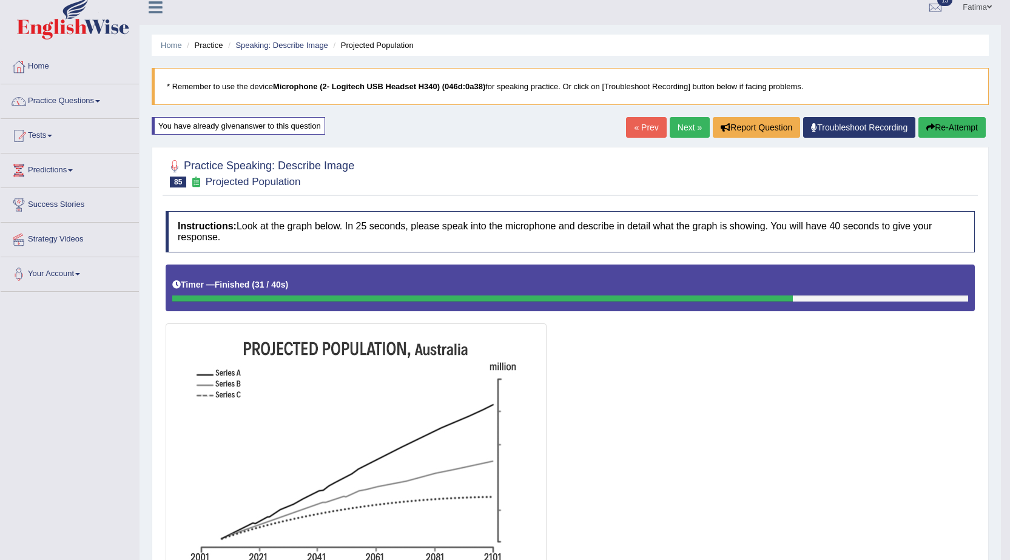
scroll to position [0, 0]
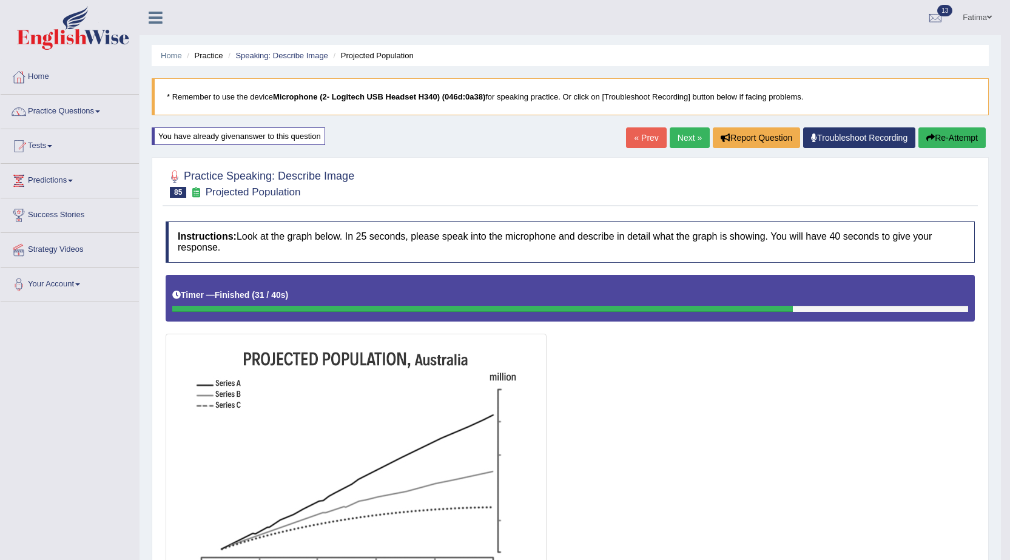
click at [927, 134] on icon "button" at bounding box center [930, 137] width 8 height 8
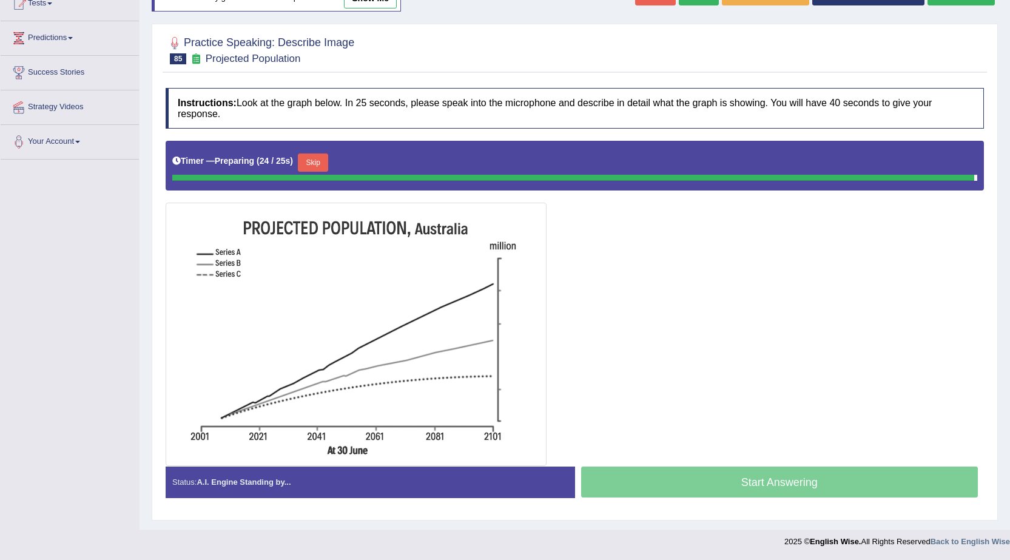
scroll to position [130, 0]
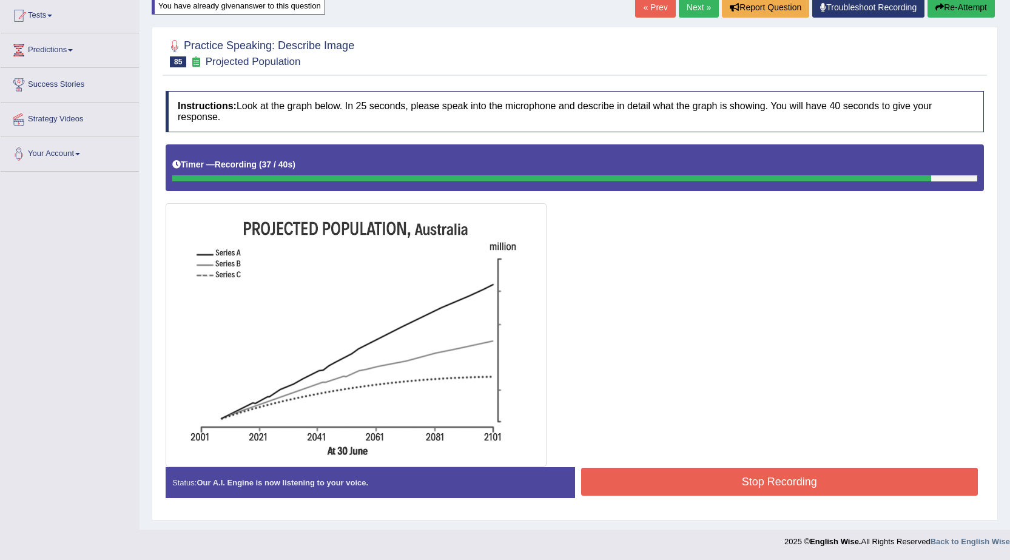
drag, startPoint x: 733, startPoint y: 486, endPoint x: 733, endPoint y: 480, distance: 6.1
click at [733, 482] on button "Stop Recording" at bounding box center [779, 482] width 397 height 28
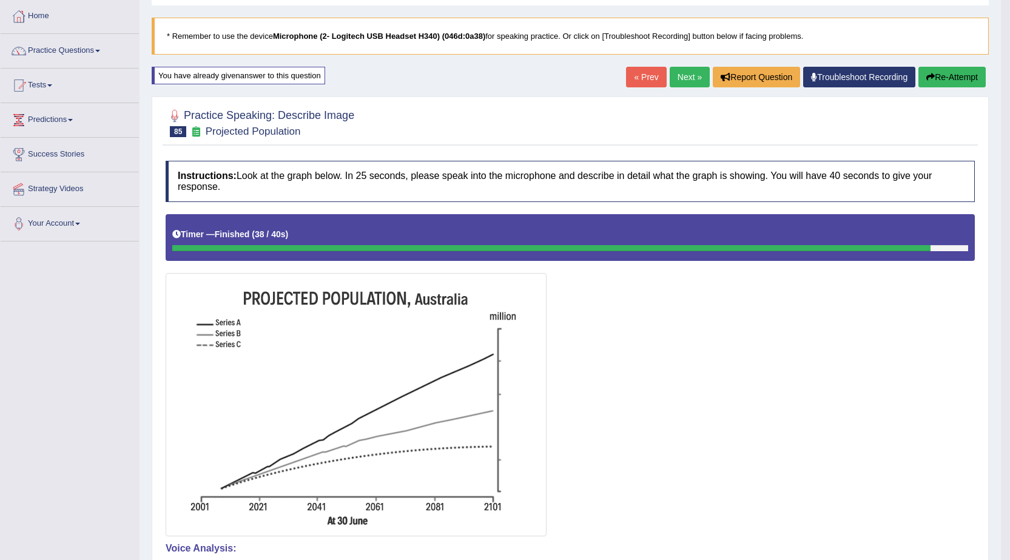
scroll to position [0, 0]
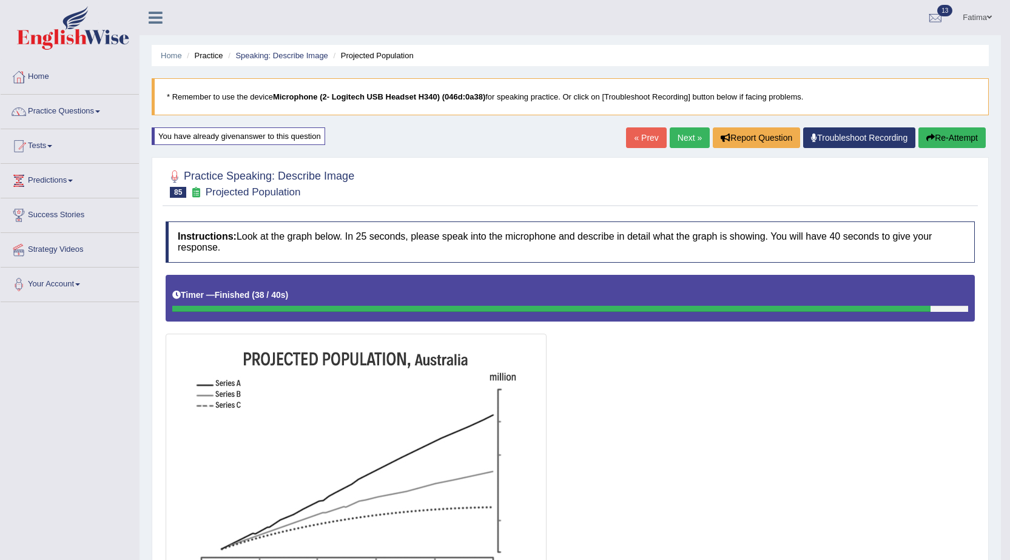
click at [690, 140] on link "Next »" at bounding box center [690, 137] width 40 height 21
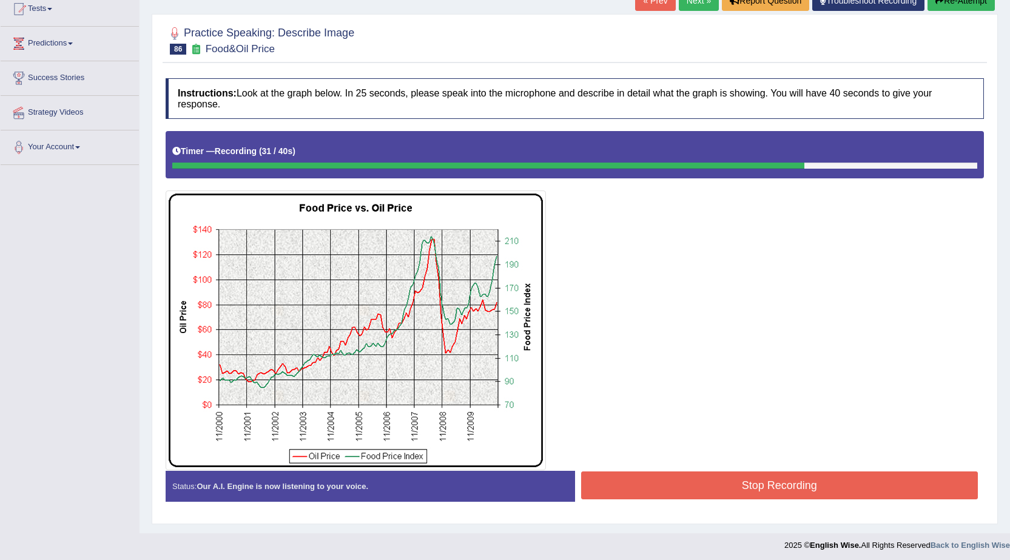
click at [793, 483] on button "Stop Recording" at bounding box center [779, 485] width 397 height 28
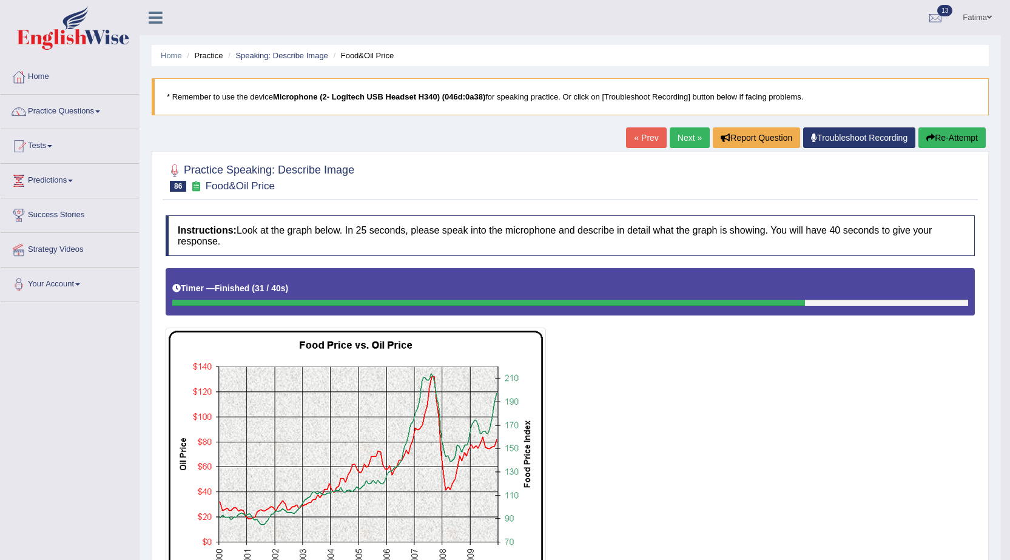
click at [950, 135] on button "Re-Attempt" at bounding box center [951, 137] width 67 height 21
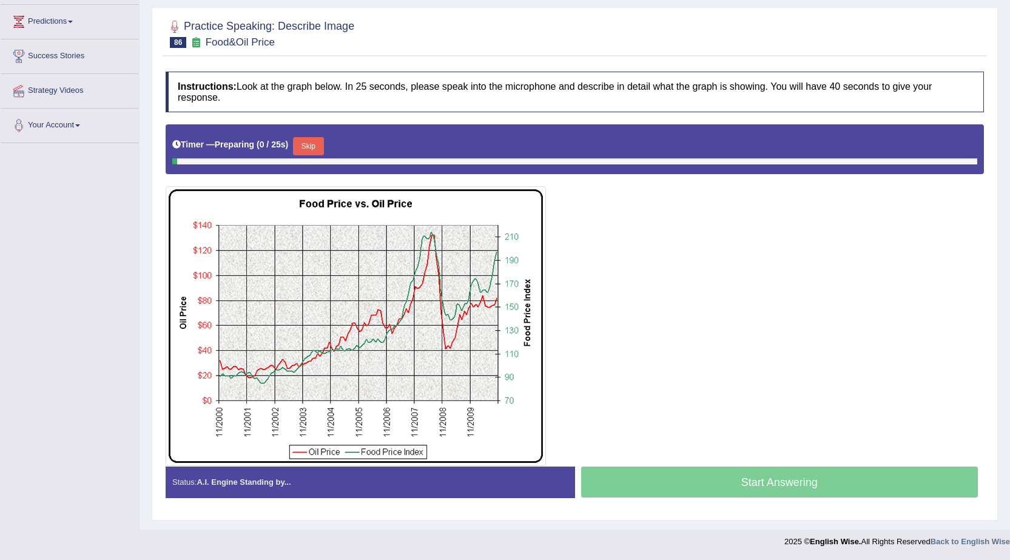
scroll to position [159, 0]
click at [309, 146] on button "Skip" at bounding box center [308, 146] width 30 height 18
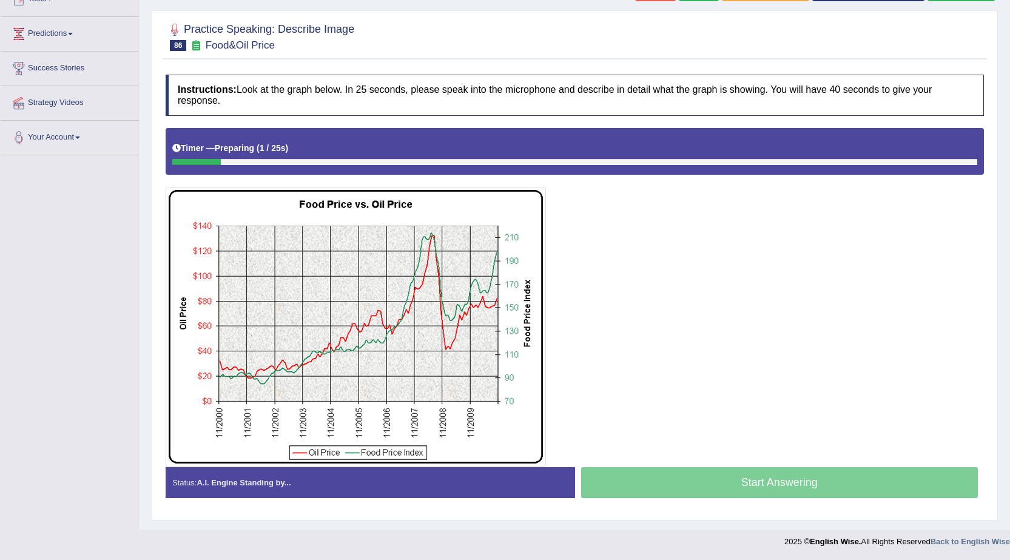
scroll to position [147, 0]
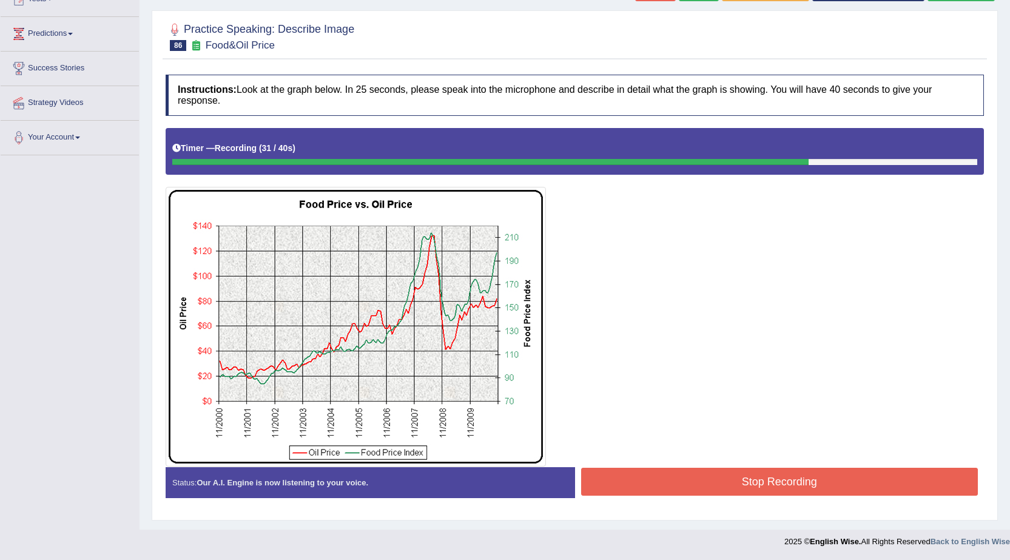
drag, startPoint x: 606, startPoint y: 490, endPoint x: 596, endPoint y: 483, distance: 12.3
click at [607, 490] on button "Stop Recording" at bounding box center [779, 482] width 397 height 28
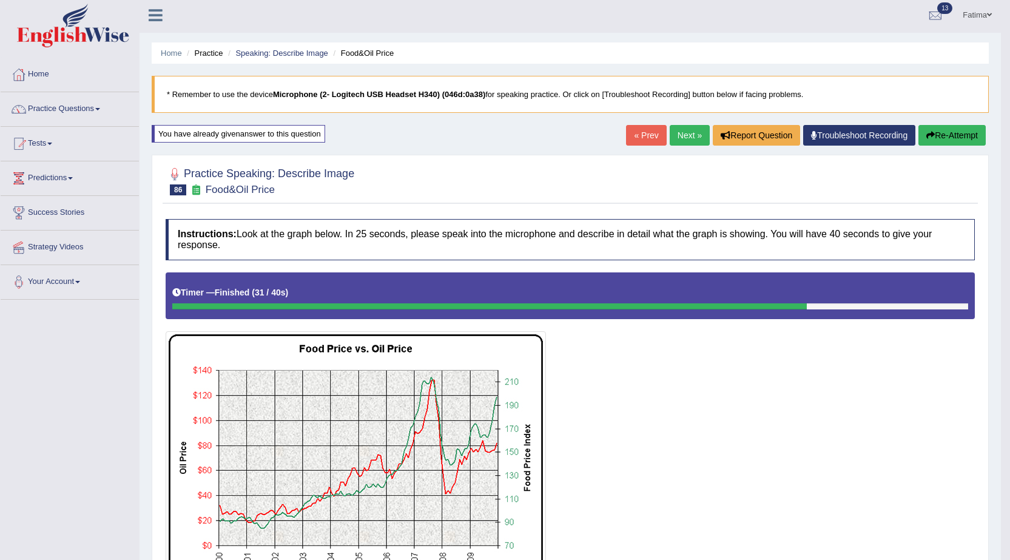
scroll to position [0, 0]
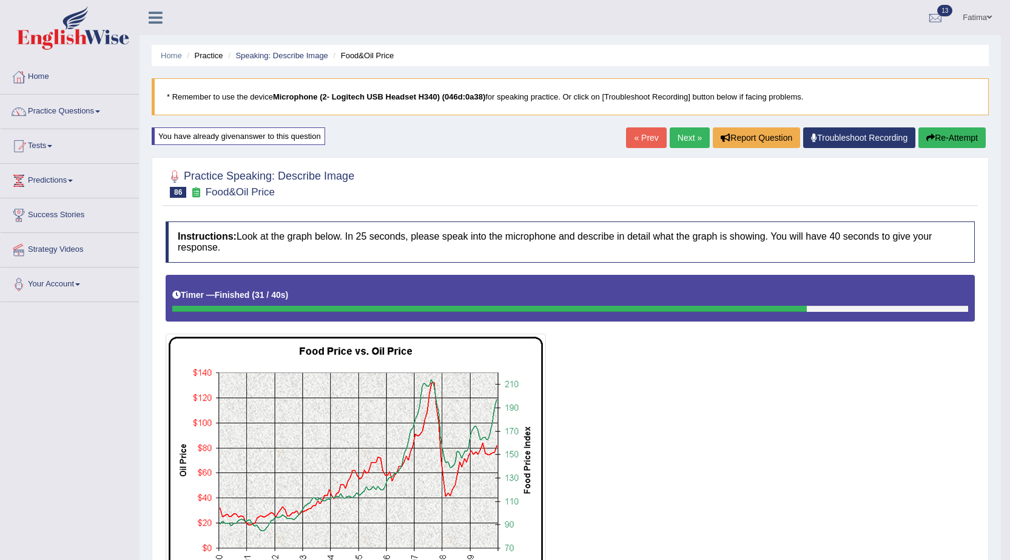
click at [686, 144] on link "Next »" at bounding box center [690, 137] width 40 height 21
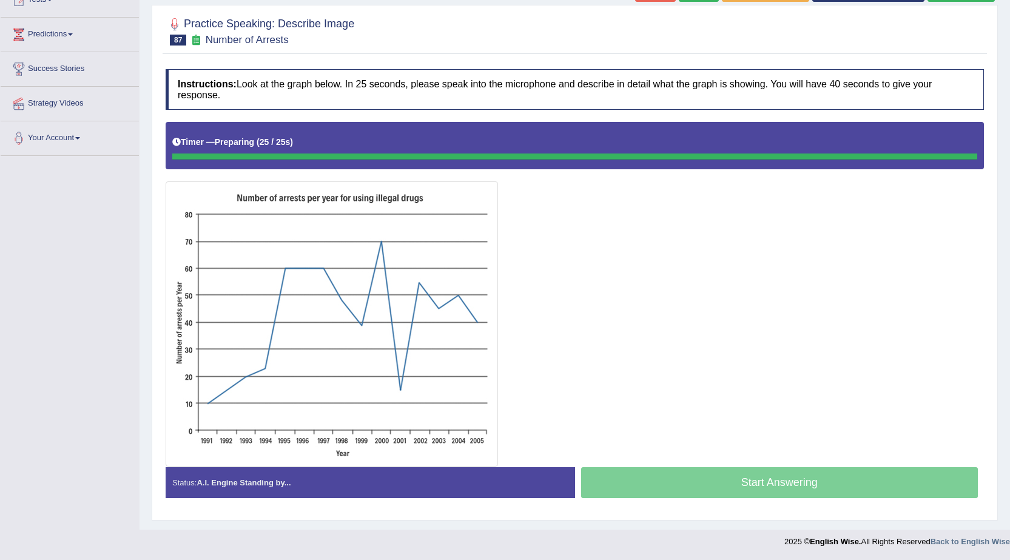
scroll to position [146, 0]
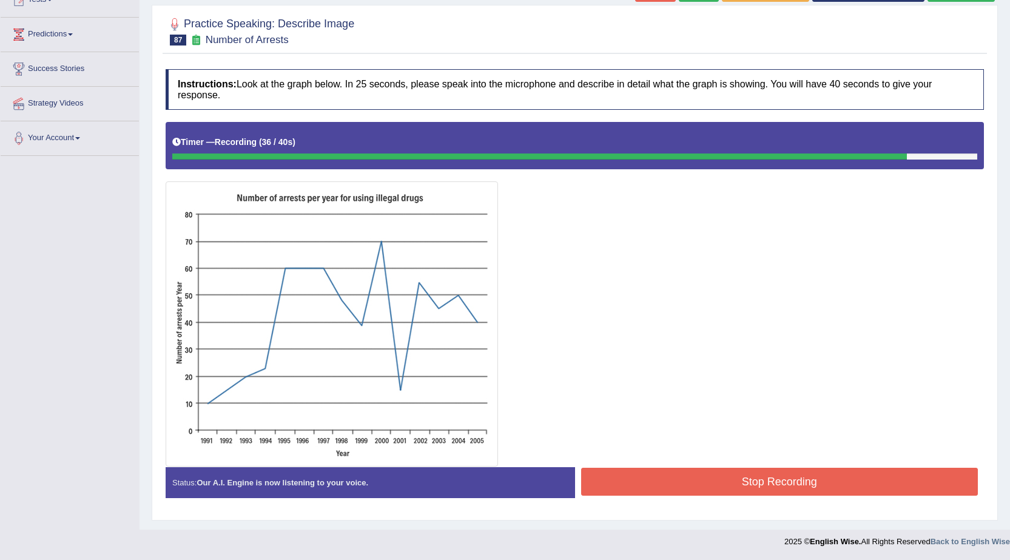
click at [779, 491] on button "Stop Recording" at bounding box center [779, 482] width 397 height 28
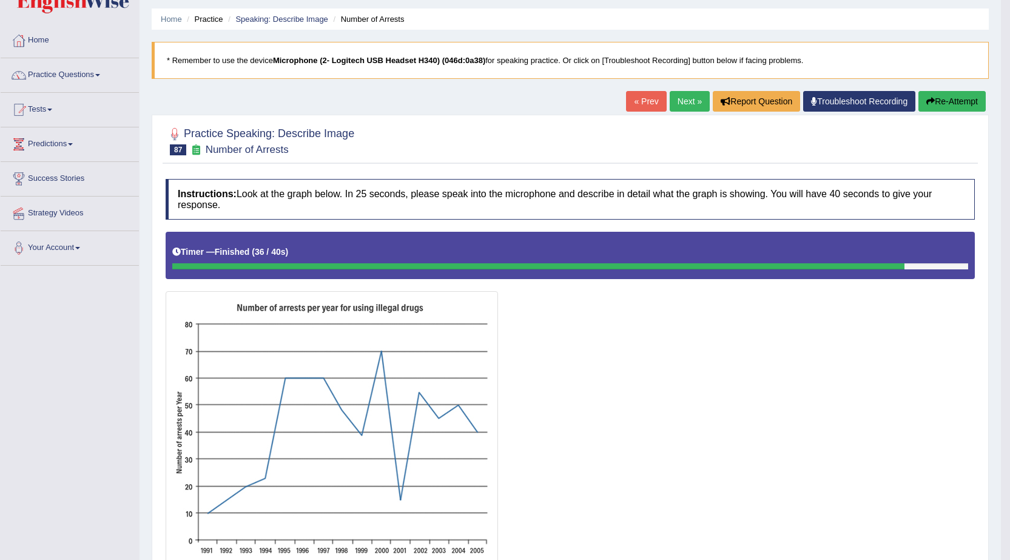
scroll to position [0, 0]
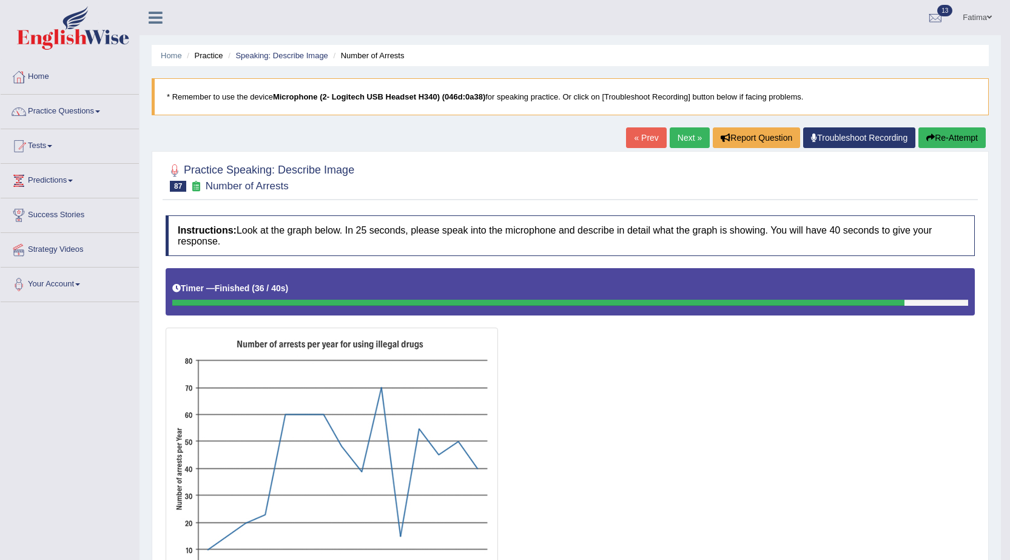
click at [681, 146] on link "Next »" at bounding box center [690, 137] width 40 height 21
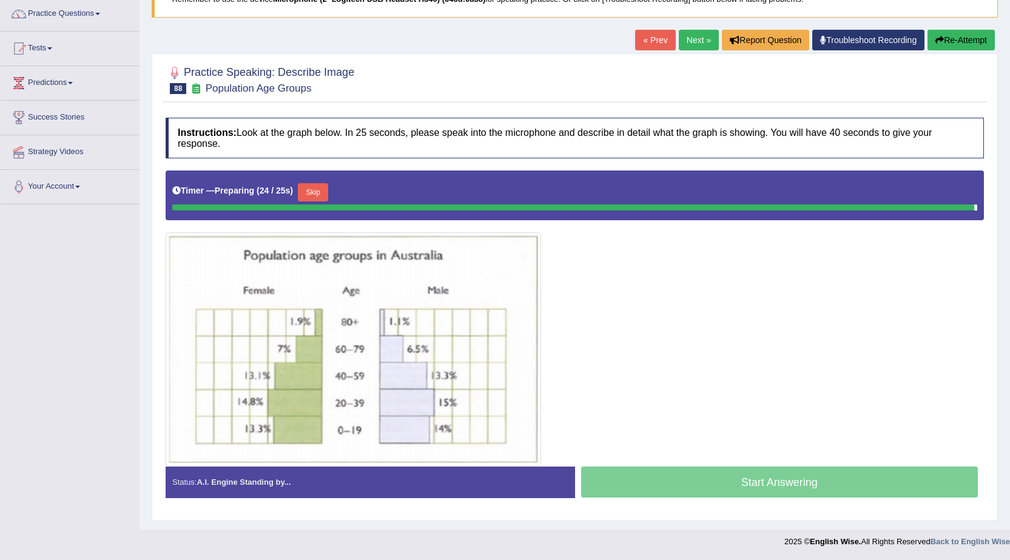
scroll to position [95, 0]
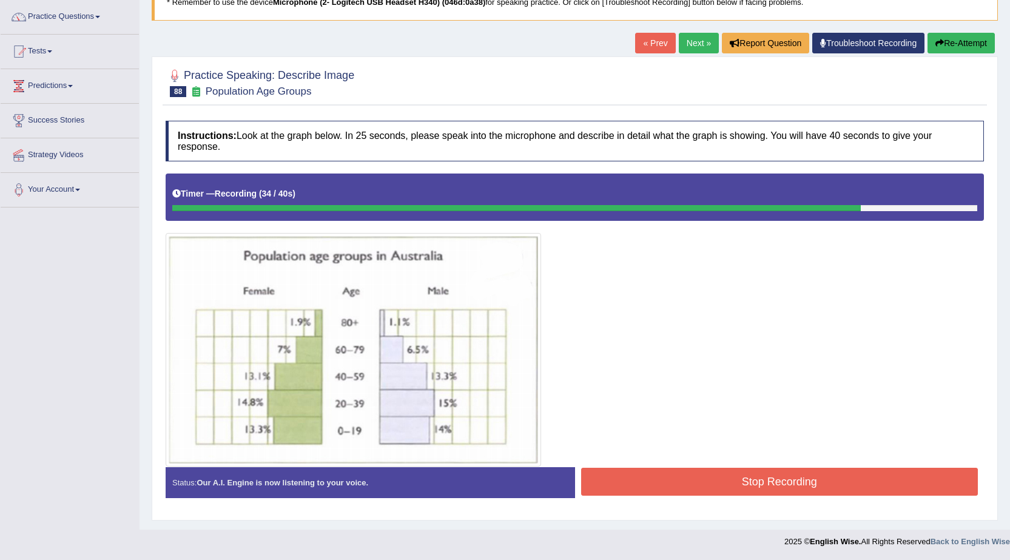
click at [752, 483] on button "Stop Recording" at bounding box center [779, 482] width 397 height 28
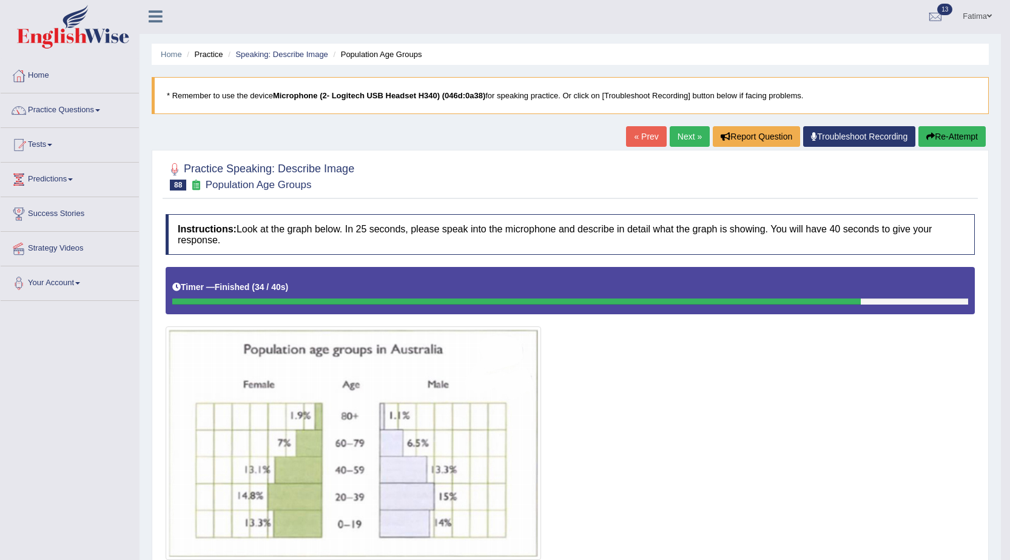
scroll to position [0, 0]
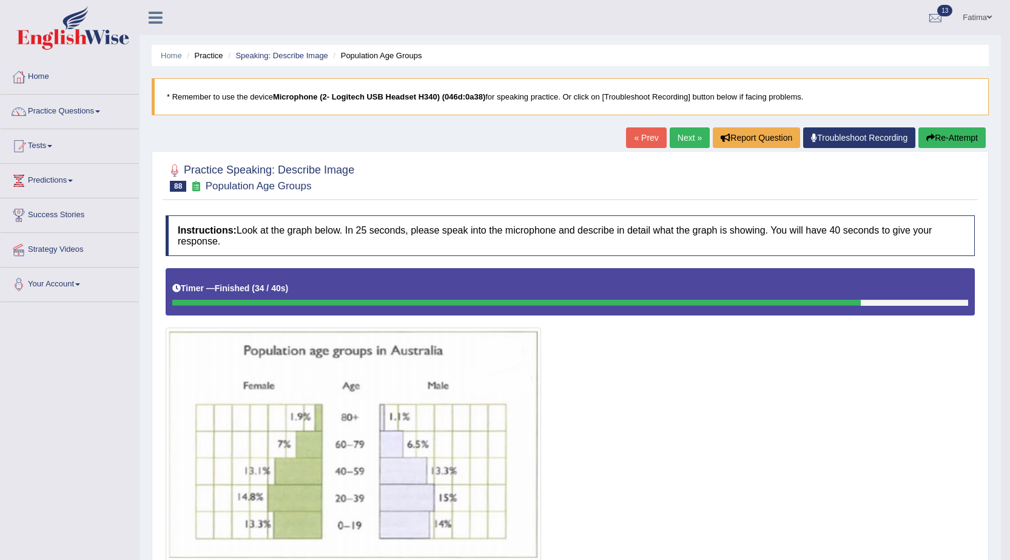
drag, startPoint x: 946, startPoint y: 486, endPoint x: 947, endPoint y: 497, distance: 11.1
click at [947, 497] on div at bounding box center [570, 414] width 809 height 292
click at [956, 488] on div at bounding box center [570, 414] width 809 height 292
click at [960, 488] on div at bounding box center [570, 414] width 809 height 292
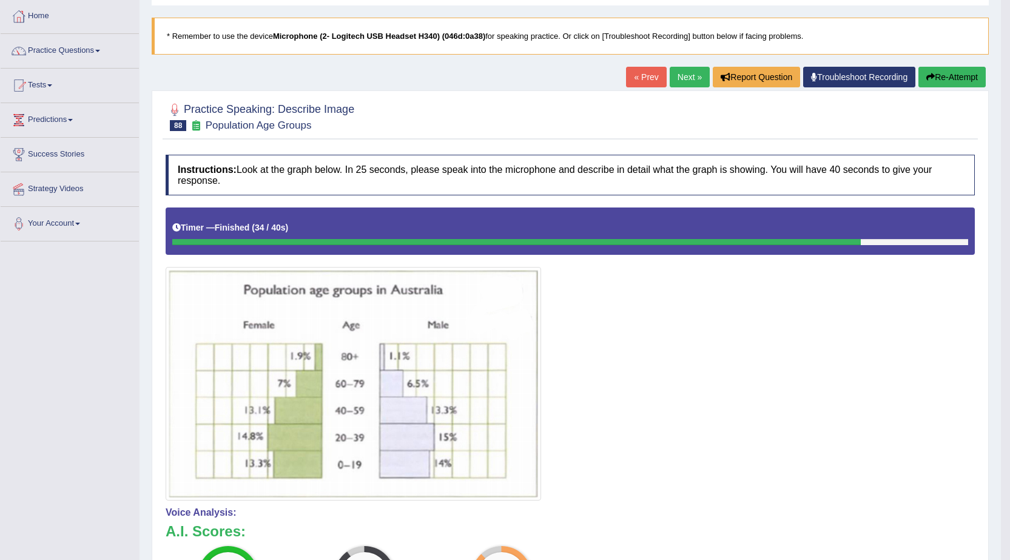
drag, startPoint x: 966, startPoint y: 505, endPoint x: 974, endPoint y: 514, distance: 12.0
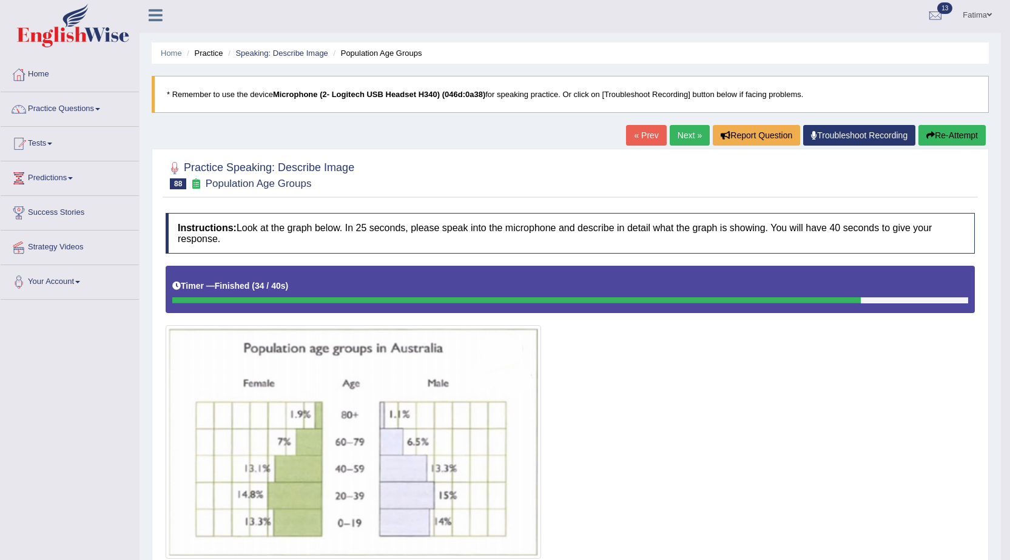
scroll to position [0, 0]
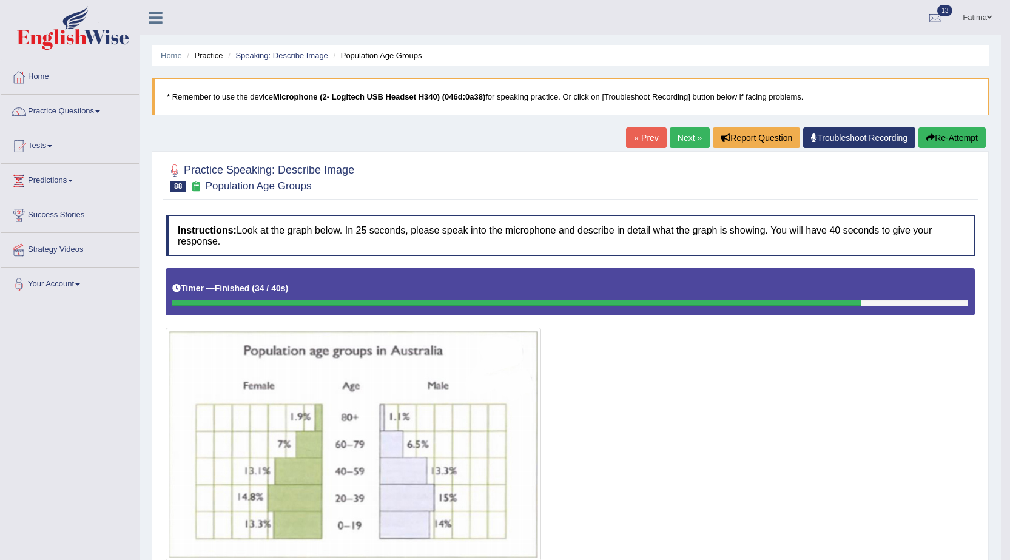
click at [942, 141] on button "Re-Attempt" at bounding box center [951, 137] width 67 height 21
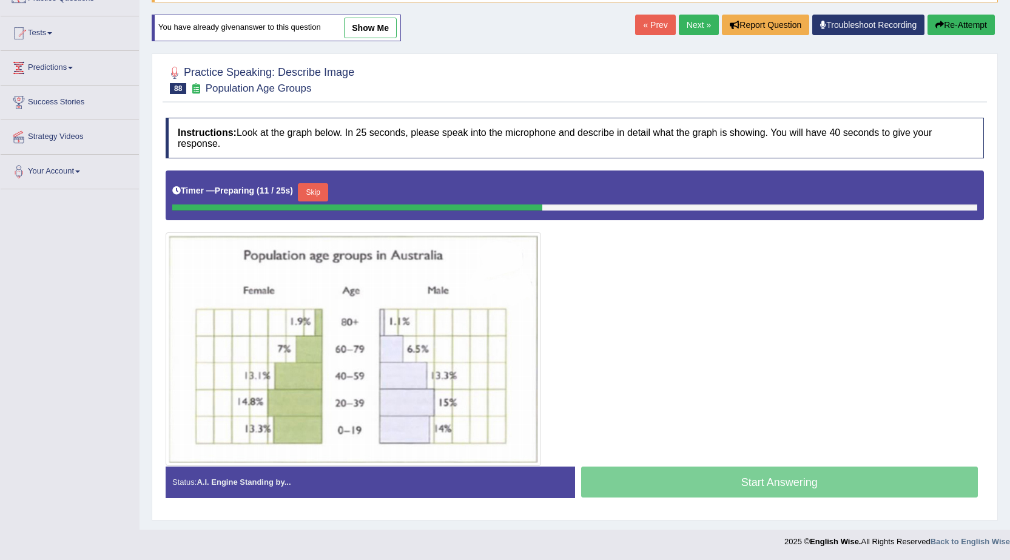
click at [315, 195] on button "Skip" at bounding box center [313, 192] width 30 height 18
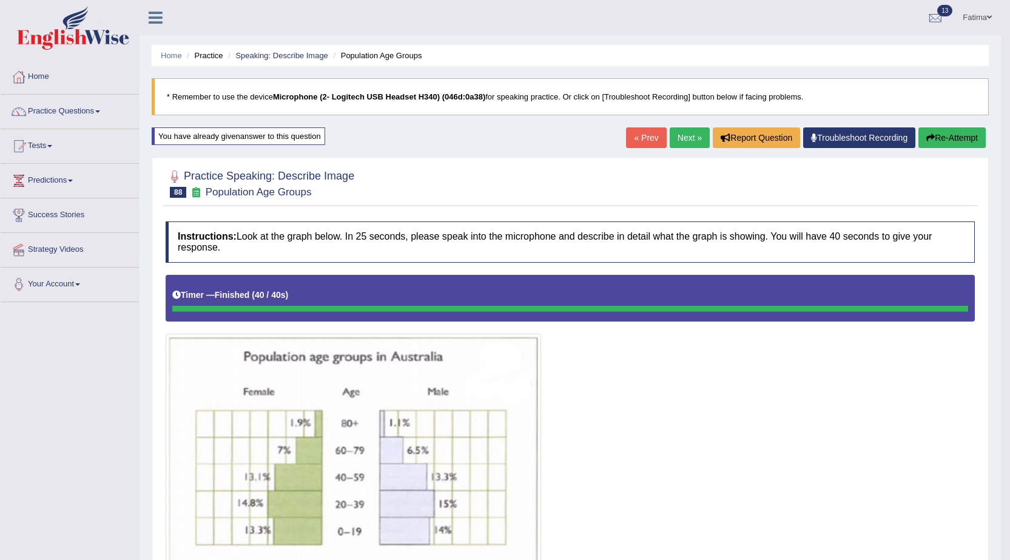
click at [932, 131] on button "Re-Attempt" at bounding box center [951, 137] width 67 height 21
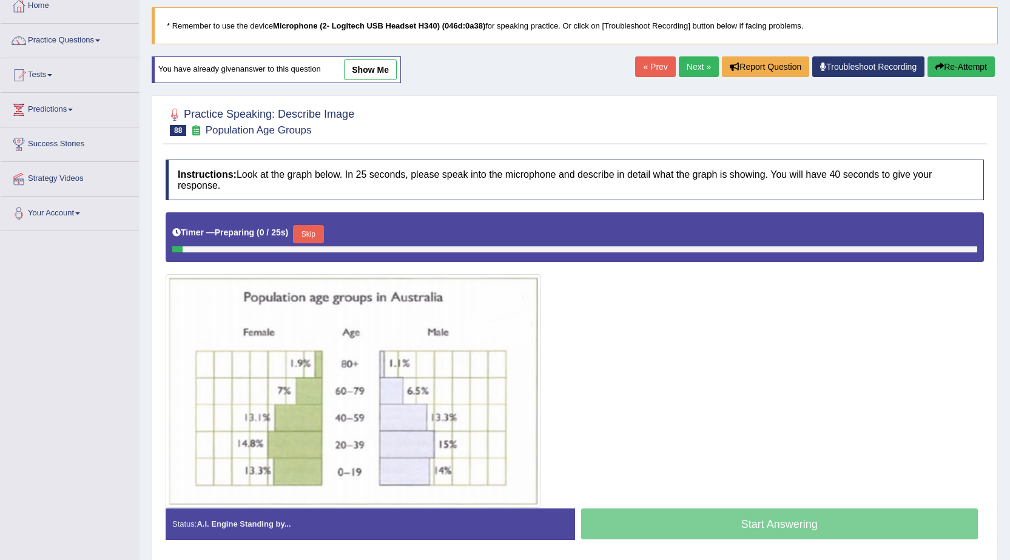
drag, startPoint x: 0, startPoint y: 0, endPoint x: 315, endPoint y: 231, distance: 390.5
click at [311, 232] on button "Skip" at bounding box center [308, 234] width 30 height 18
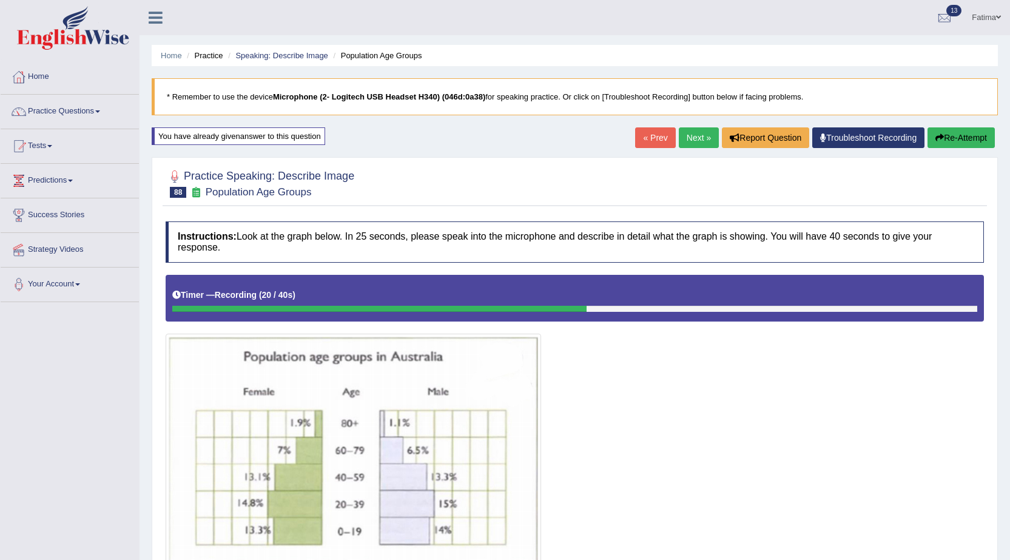
click at [954, 135] on button "Re-Attempt" at bounding box center [960, 137] width 67 height 21
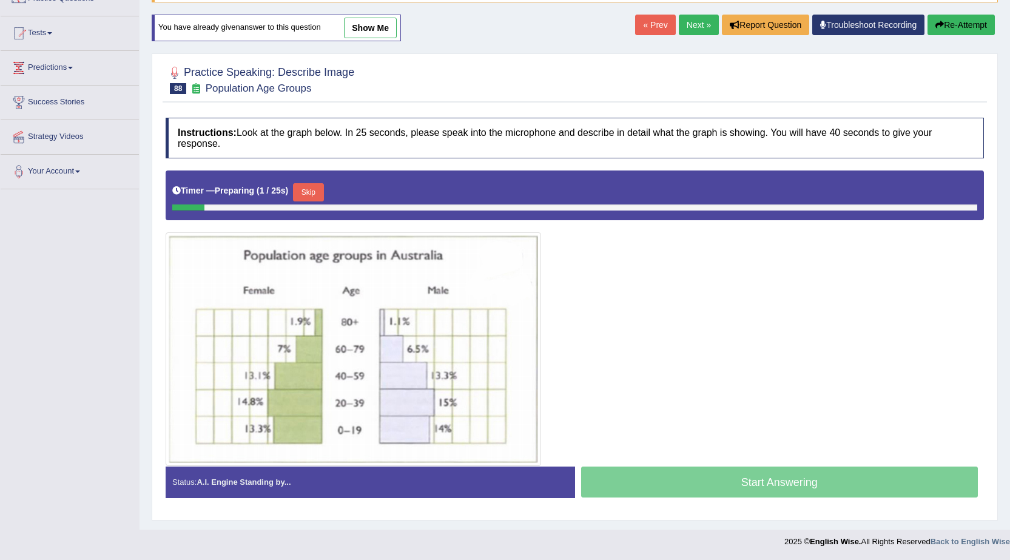
click at [311, 189] on button "Skip" at bounding box center [308, 192] width 30 height 18
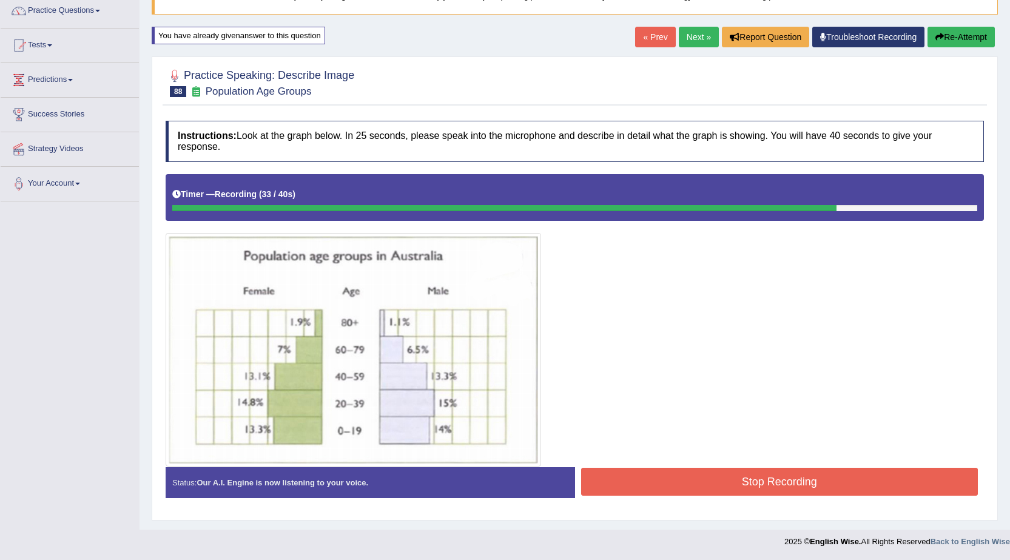
click at [673, 463] on div at bounding box center [575, 320] width 818 height 292
click at [664, 481] on button "Stop Recording" at bounding box center [779, 482] width 397 height 28
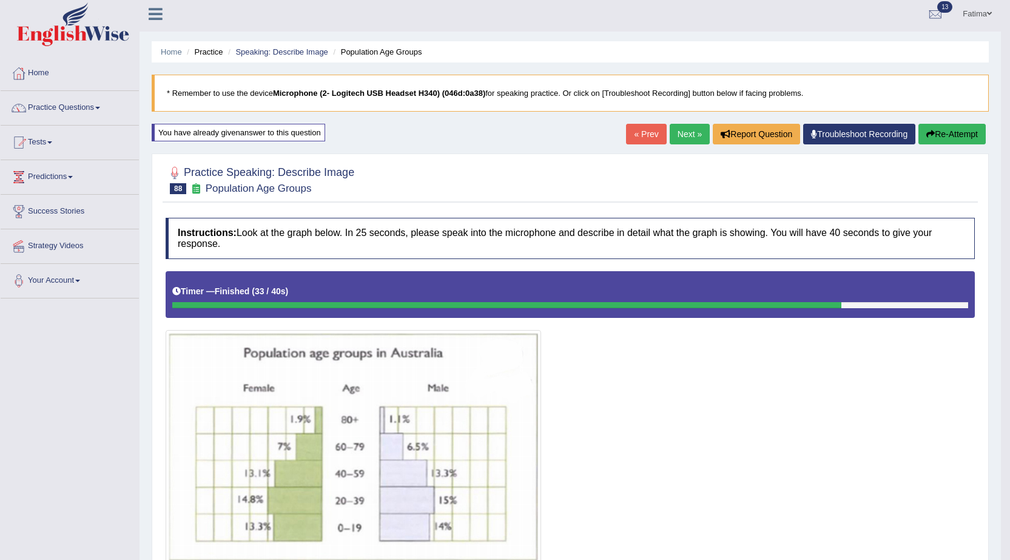
scroll to position [0, 0]
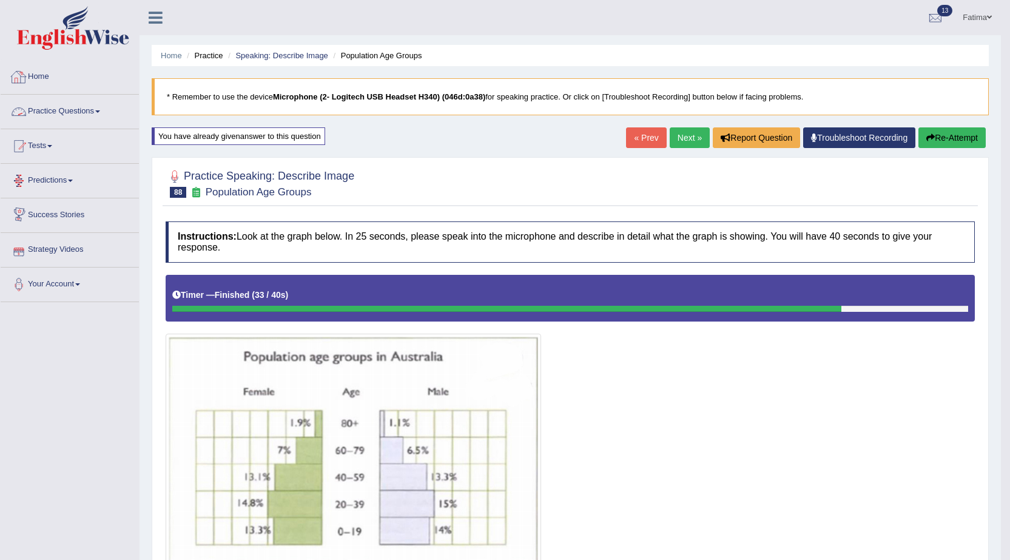
click at [59, 106] on link "Practice Questions" at bounding box center [70, 110] width 138 height 30
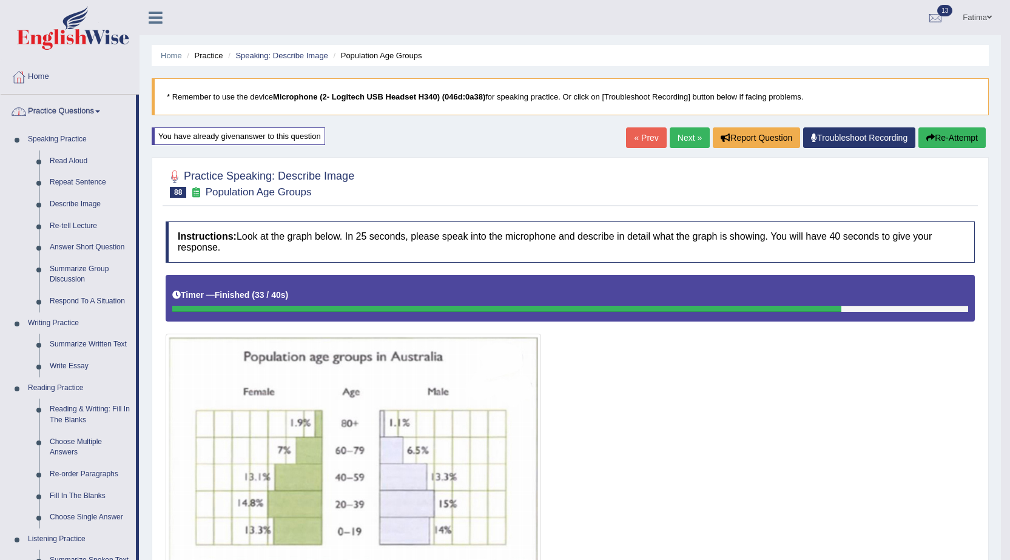
click at [43, 108] on link "Practice Questions" at bounding box center [68, 110] width 135 height 30
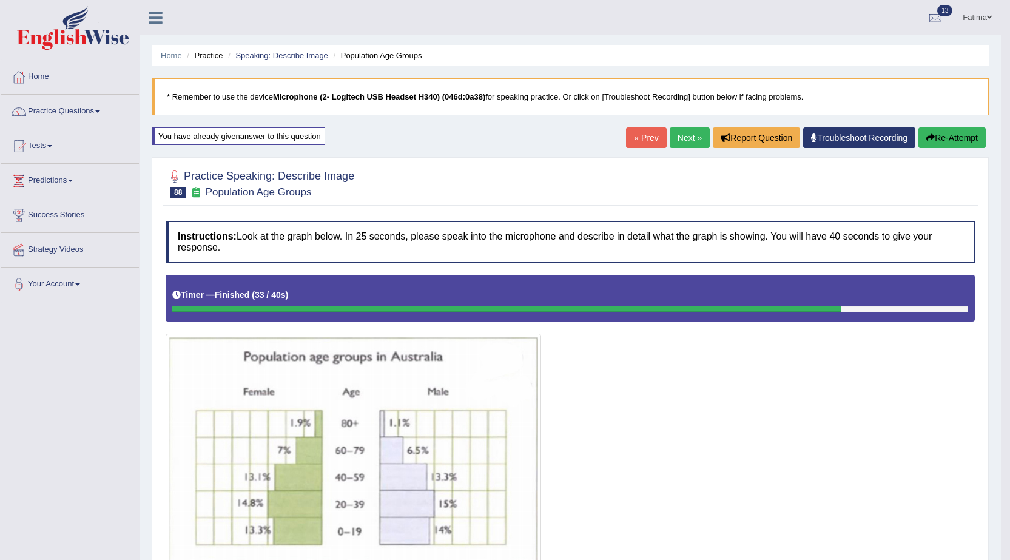
click at [692, 140] on link "Next »" at bounding box center [690, 137] width 40 height 21
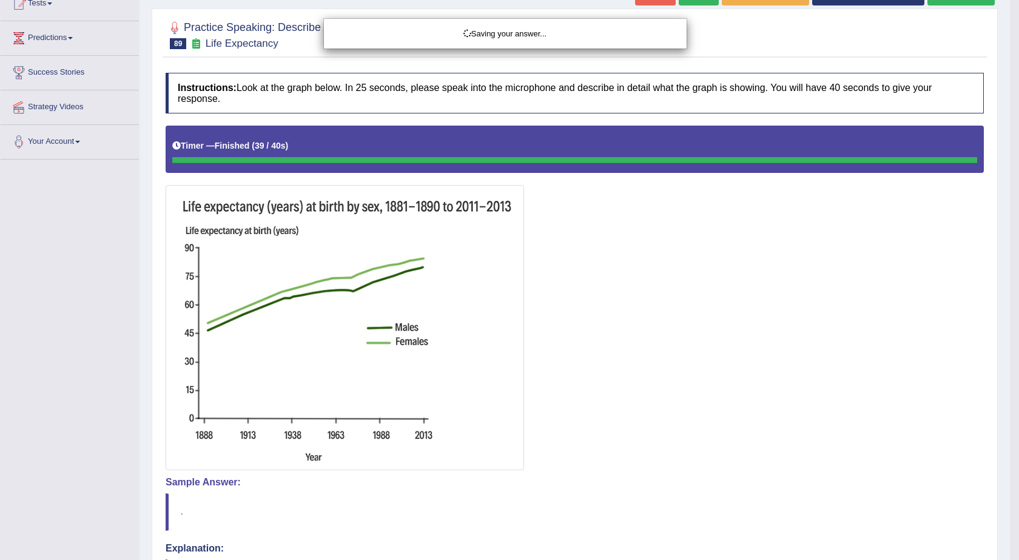
click at [725, 486] on div "Saving your answer..." at bounding box center [509, 280] width 1019 height 560
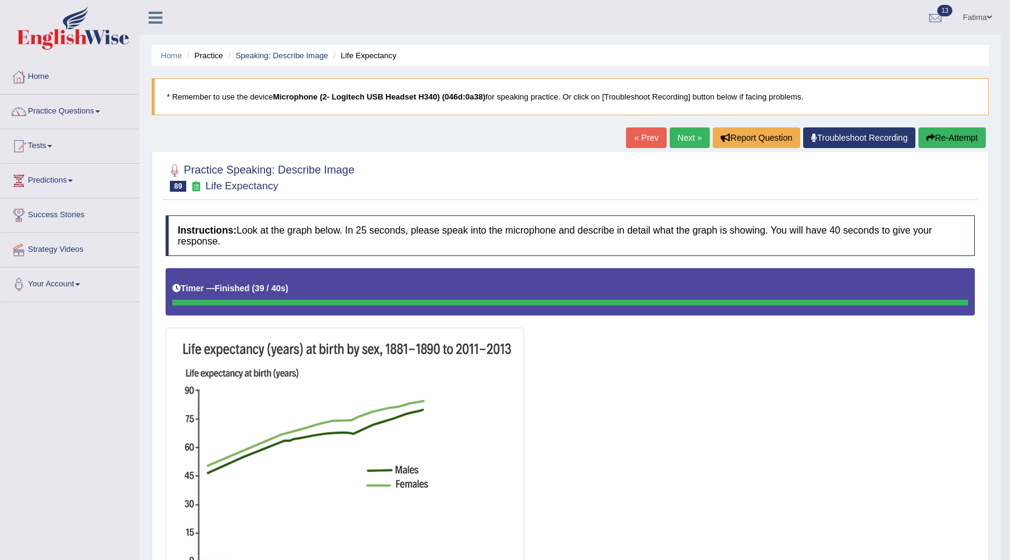
click at [961, 139] on button "Re-Attempt" at bounding box center [951, 137] width 67 height 21
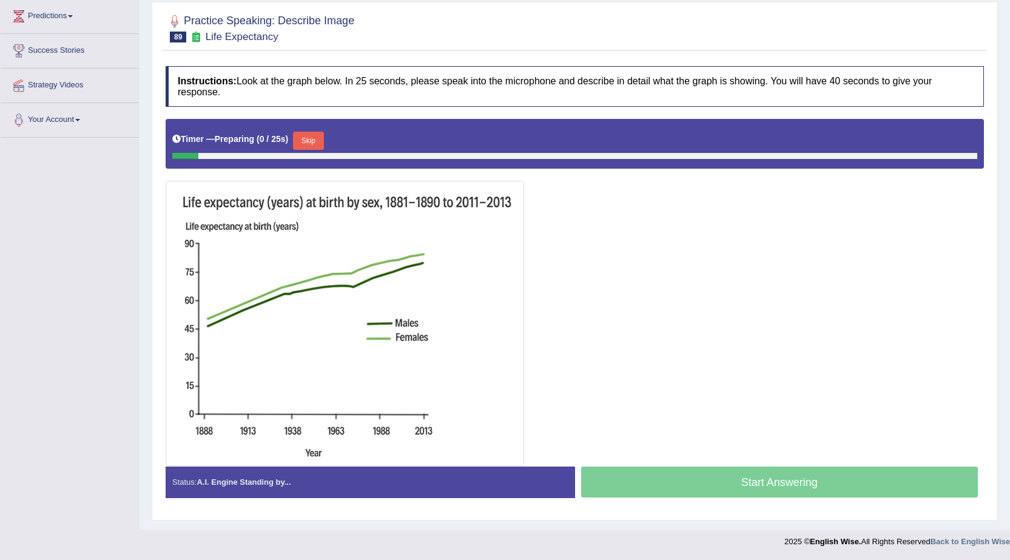
click at [309, 141] on button "Skip" at bounding box center [308, 141] width 30 height 18
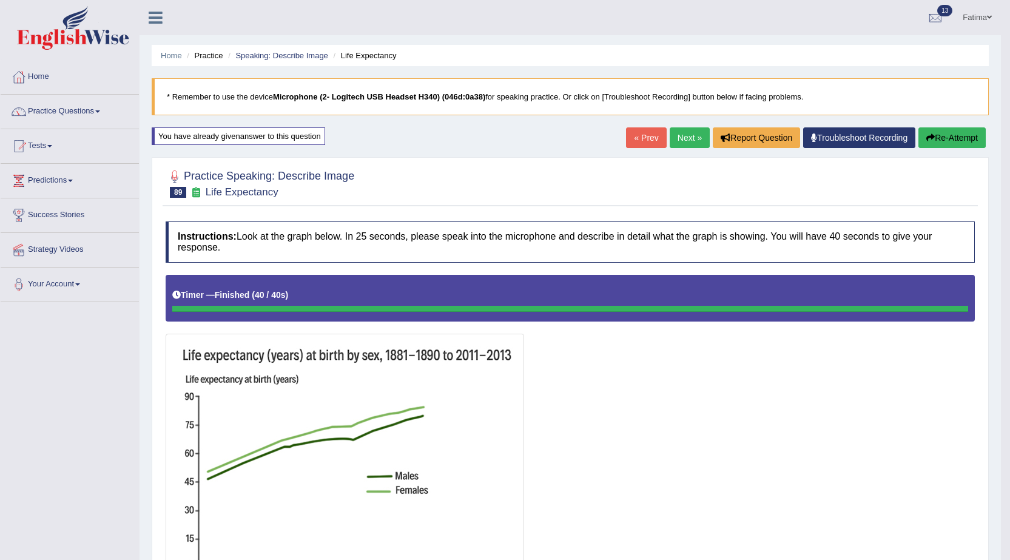
click at [949, 139] on button "Re-Attempt" at bounding box center [951, 137] width 67 height 21
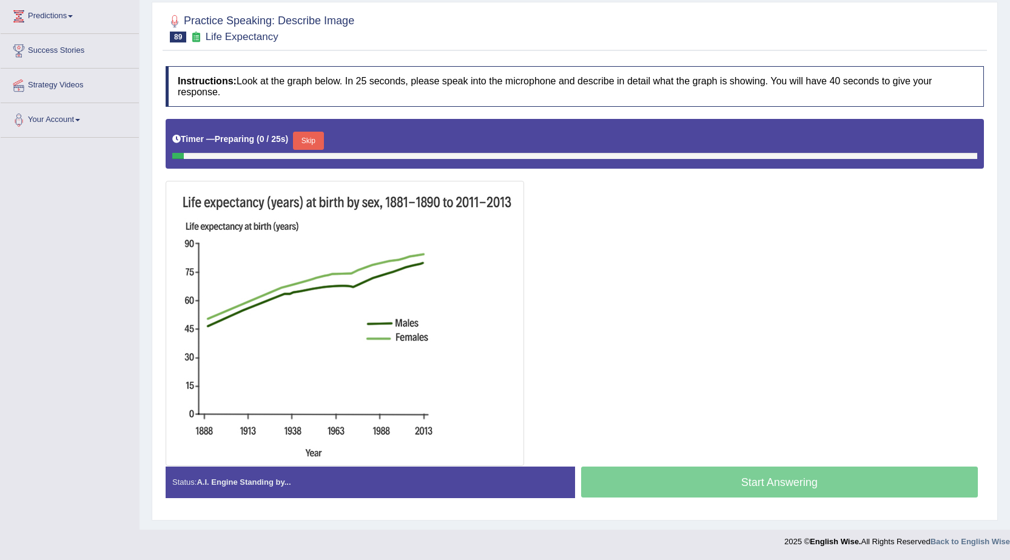
scroll to position [164, 0]
click at [312, 135] on button "Skip" at bounding box center [308, 141] width 30 height 18
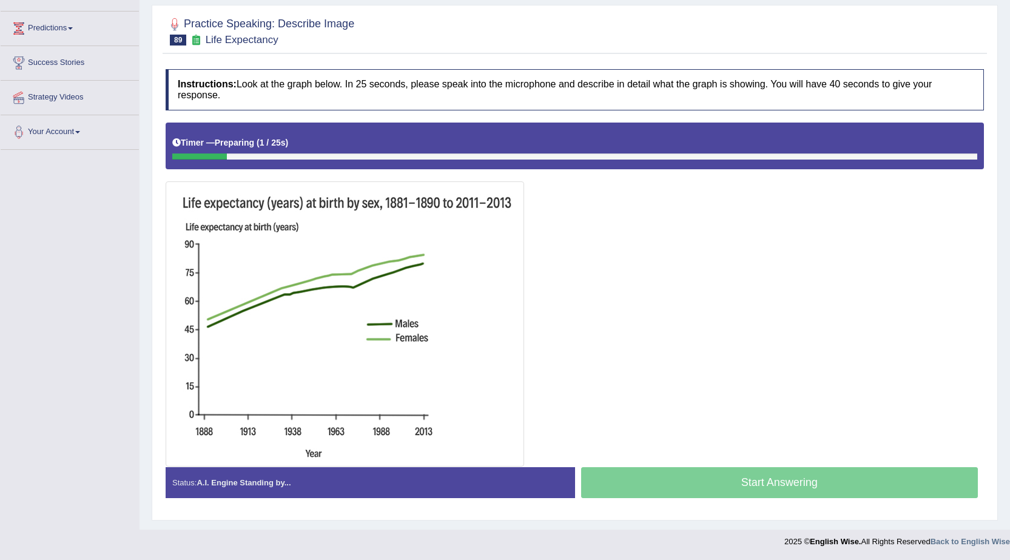
scroll to position [152, 0]
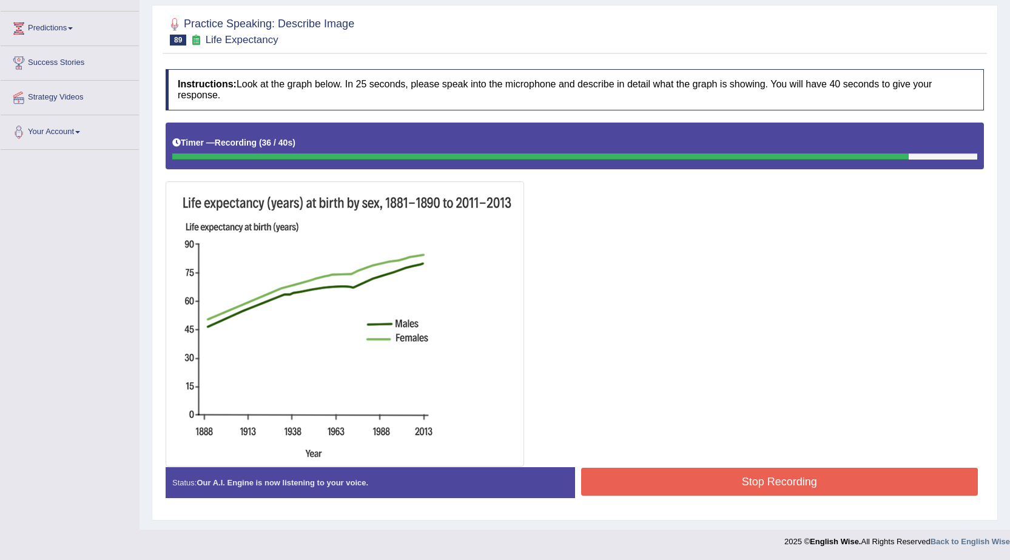
click at [779, 486] on button "Stop Recording" at bounding box center [779, 482] width 397 height 28
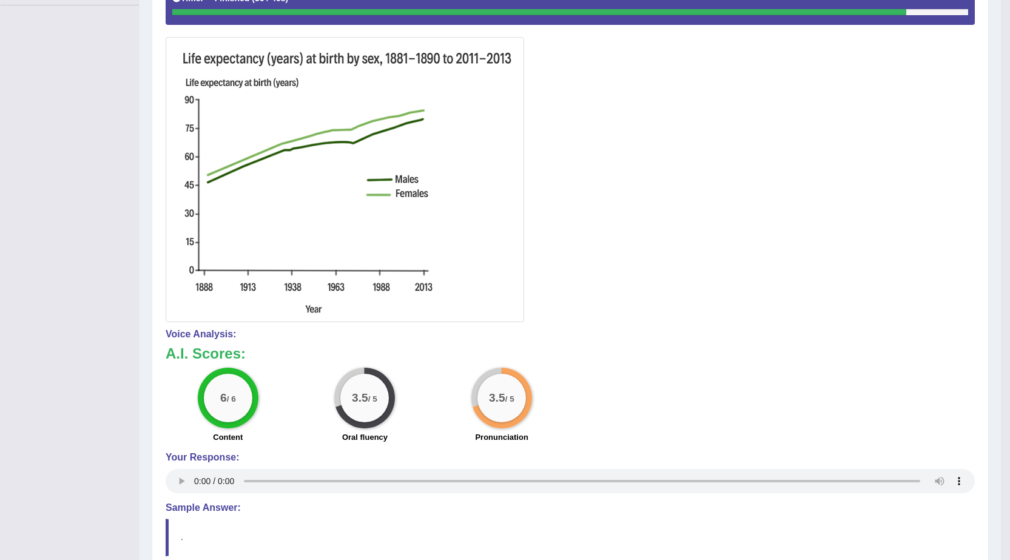
scroll to position [482, 0]
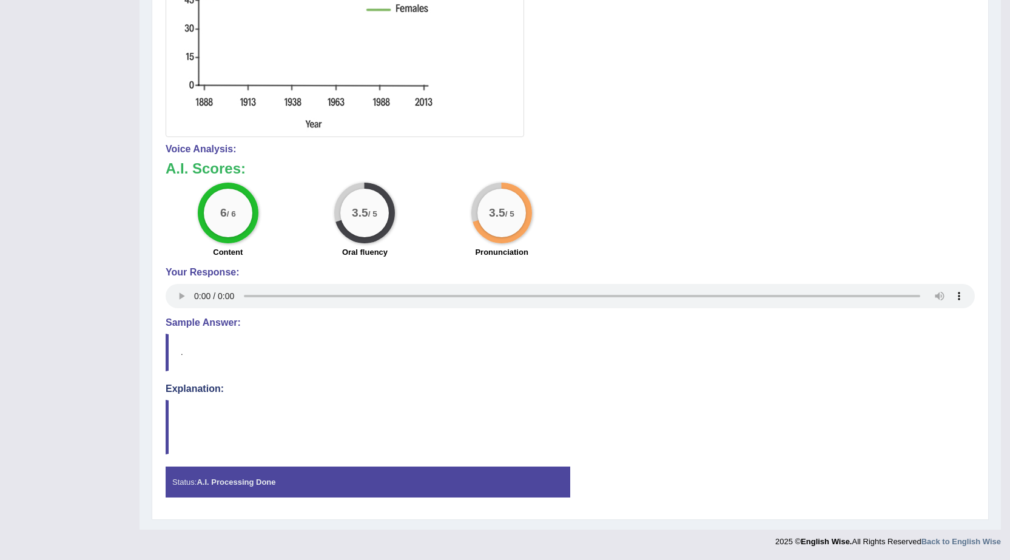
click at [668, 157] on div "Voice Analysis: A.I. Scores: 6 / 6 Content 3.5 / 5 Oral fluency 3.5 / 5 Pronunc…" at bounding box center [570, 227] width 809 height 167
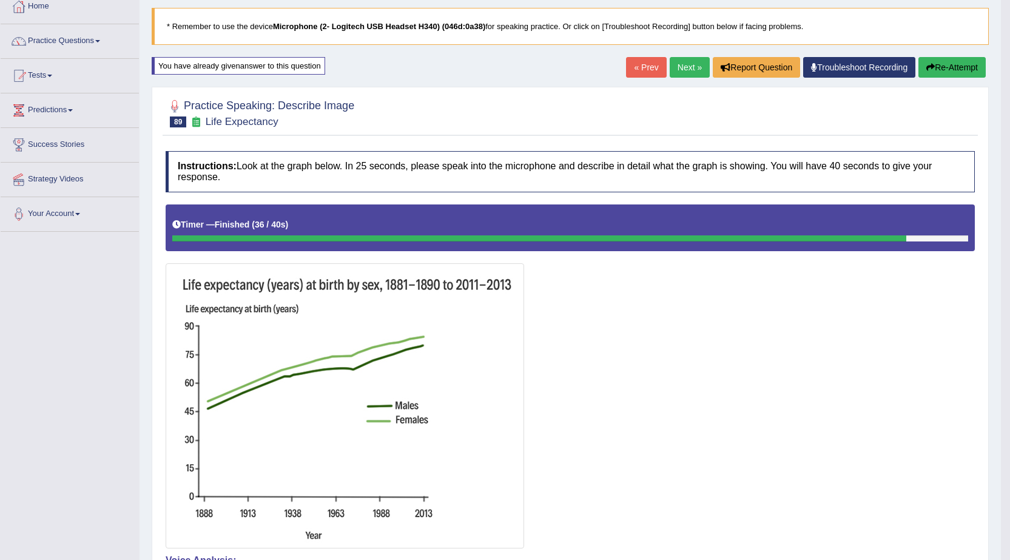
scroll to position [57, 0]
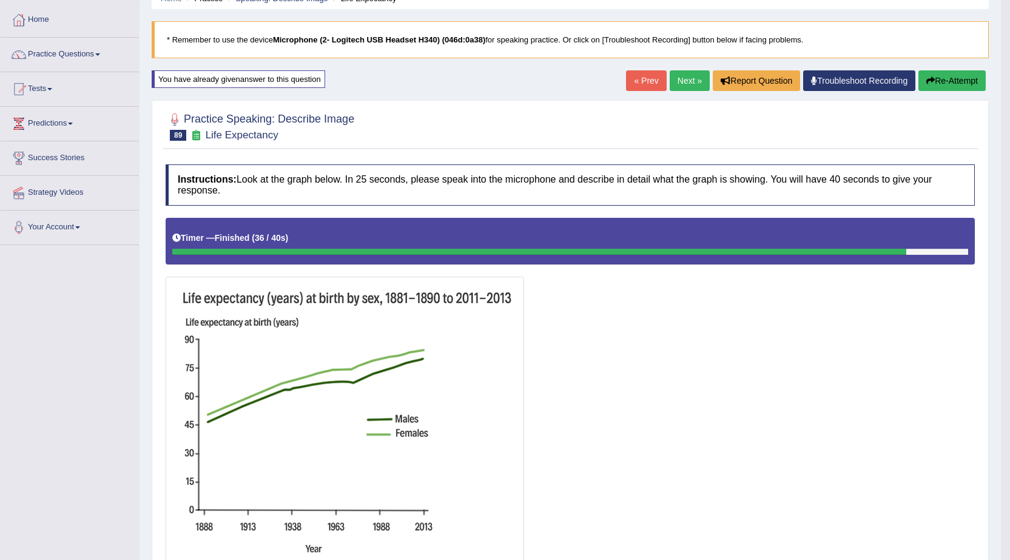
click at [941, 84] on button "Re-Attempt" at bounding box center [951, 80] width 67 height 21
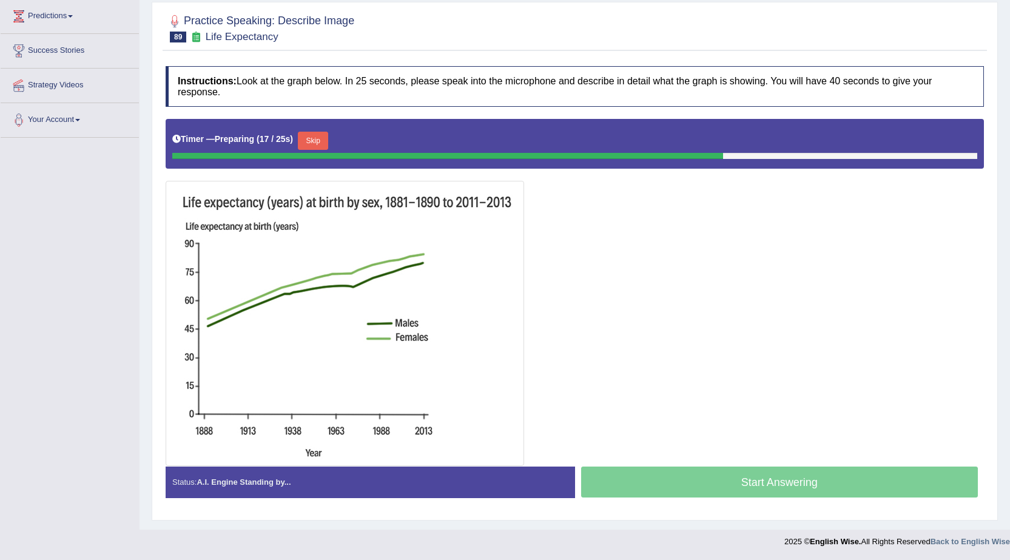
click at [314, 138] on button "Skip" at bounding box center [313, 141] width 30 height 18
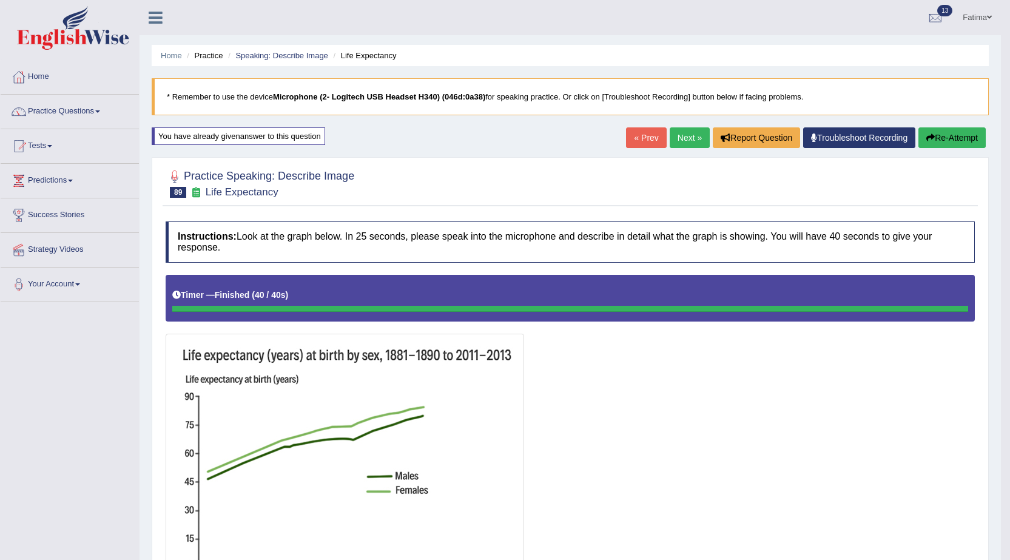
click at [941, 139] on button "Re-Attempt" at bounding box center [951, 137] width 67 height 21
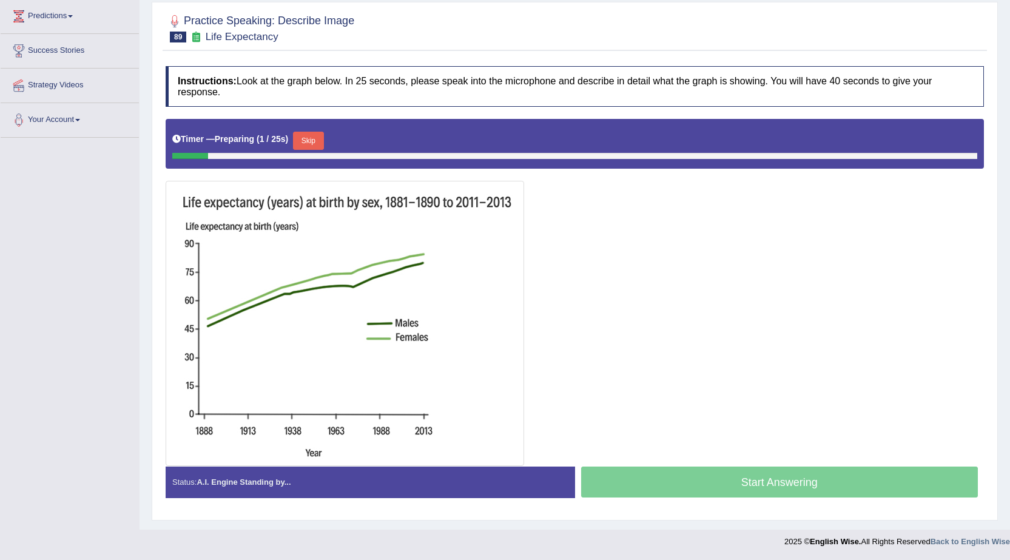
click at [308, 143] on button "Skip" at bounding box center [308, 141] width 30 height 18
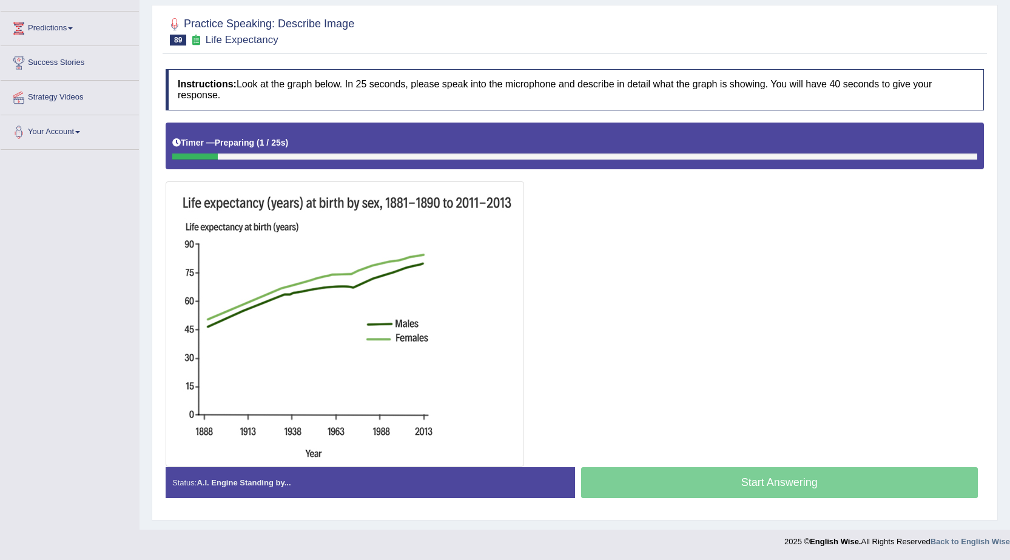
scroll to position [152, 0]
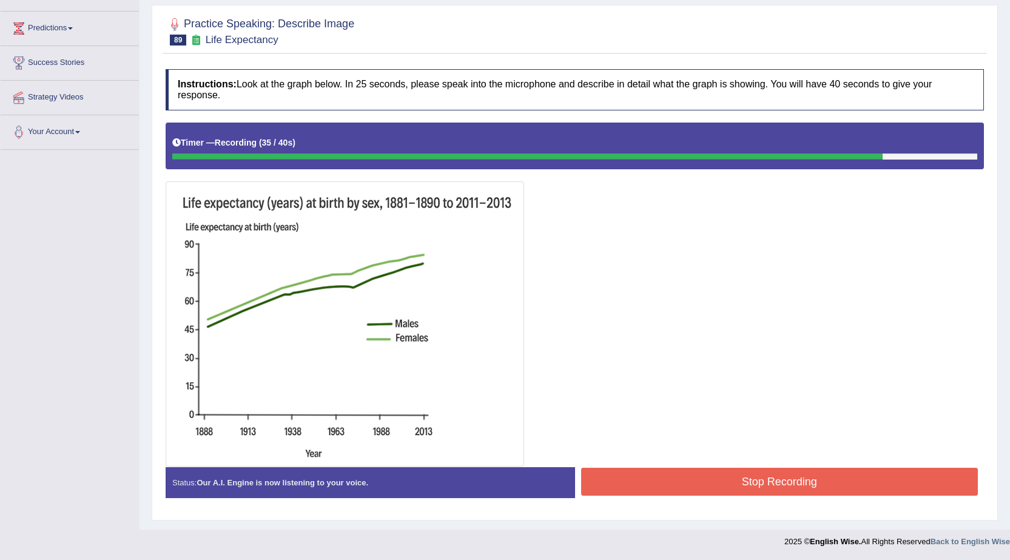
click at [696, 480] on button "Stop Recording" at bounding box center [779, 482] width 397 height 28
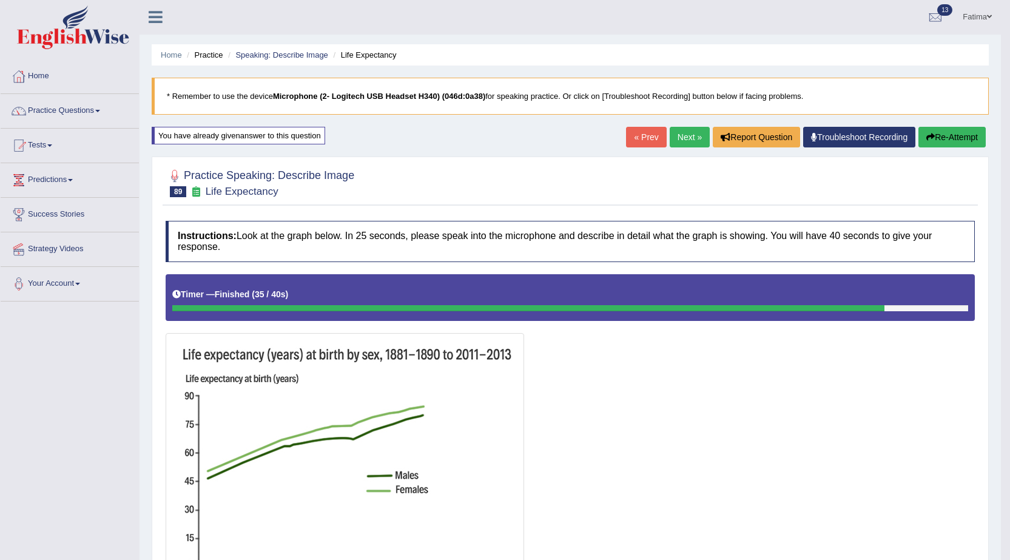
scroll to position [0, 0]
click at [681, 148] on div "« Prev Next » Report Question Troubleshoot Recording Re-Attempt" at bounding box center [807, 139] width 363 height 24
click at [680, 145] on link "Next »" at bounding box center [690, 137] width 40 height 21
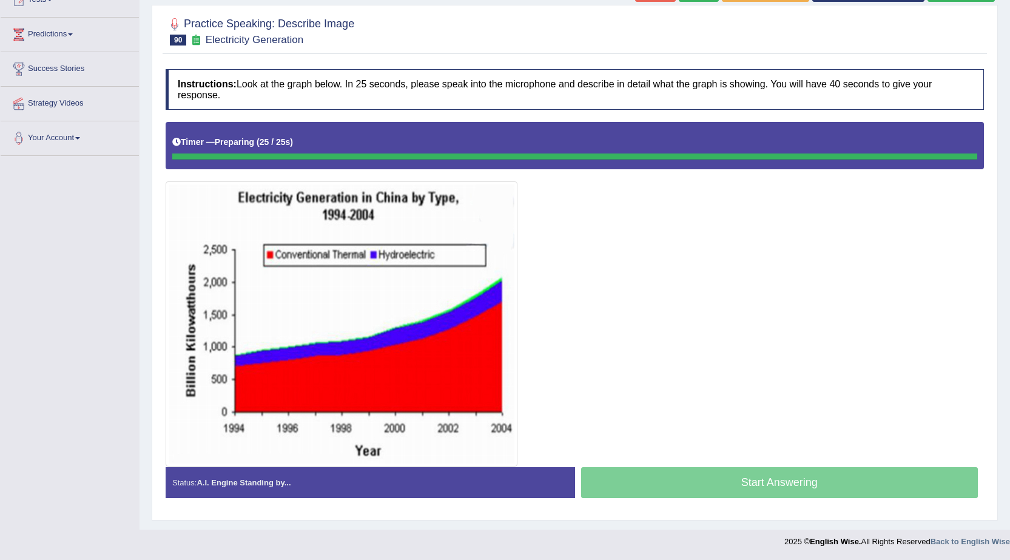
scroll to position [146, 0]
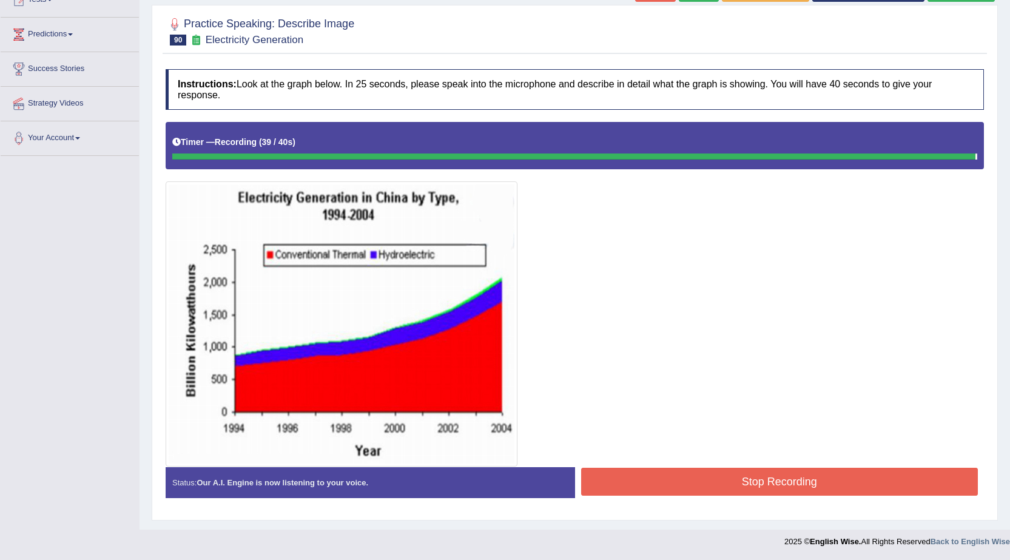
click at [636, 478] on button "Stop Recording" at bounding box center [779, 482] width 397 height 28
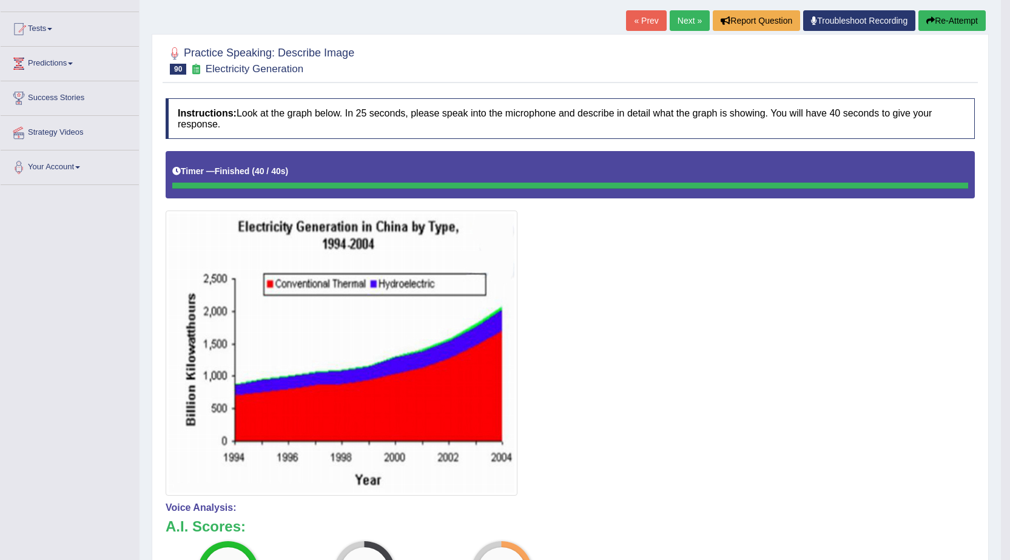
scroll to position [89, 0]
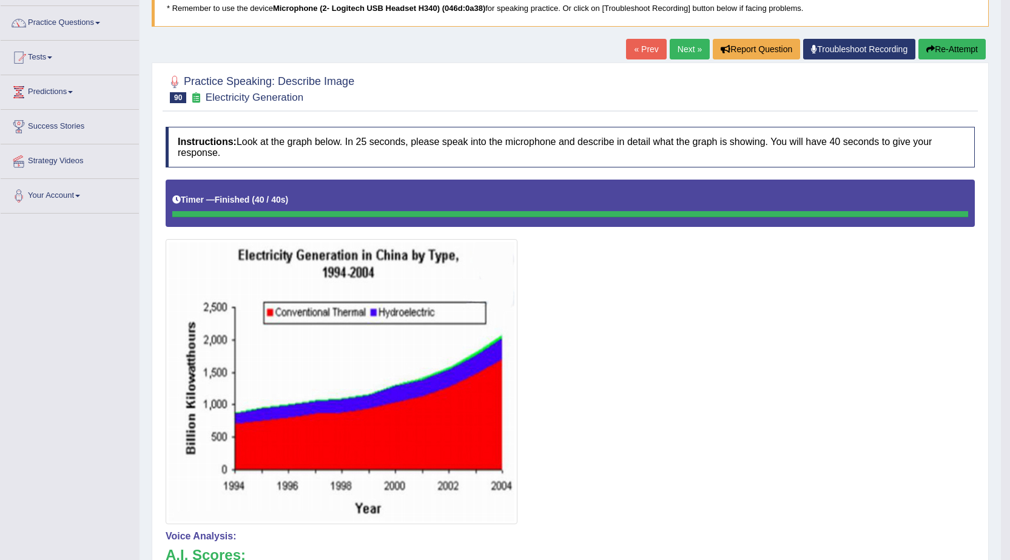
click at [952, 44] on button "Re-Attempt" at bounding box center [951, 49] width 67 height 21
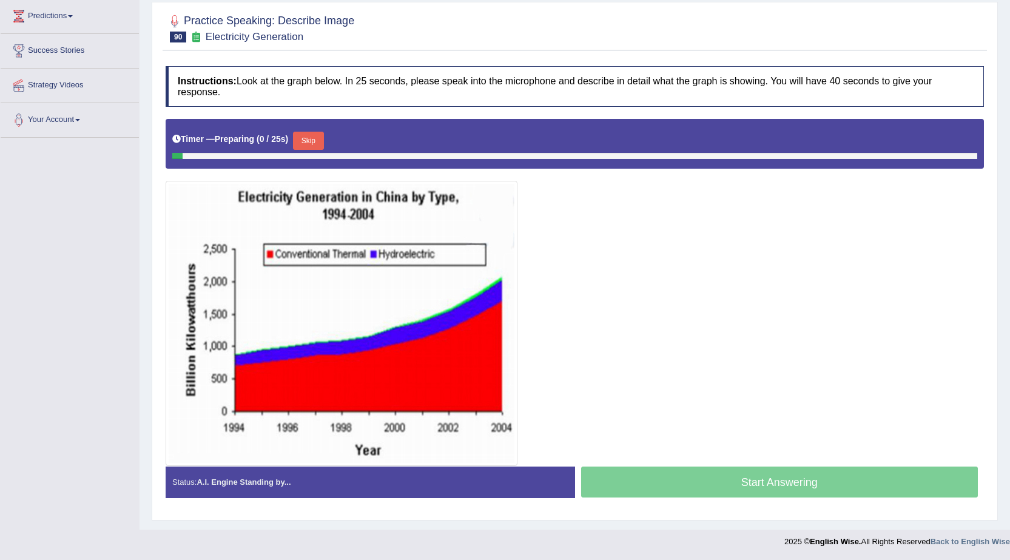
scroll to position [164, 0]
click at [318, 140] on button "Skip" at bounding box center [308, 141] width 30 height 18
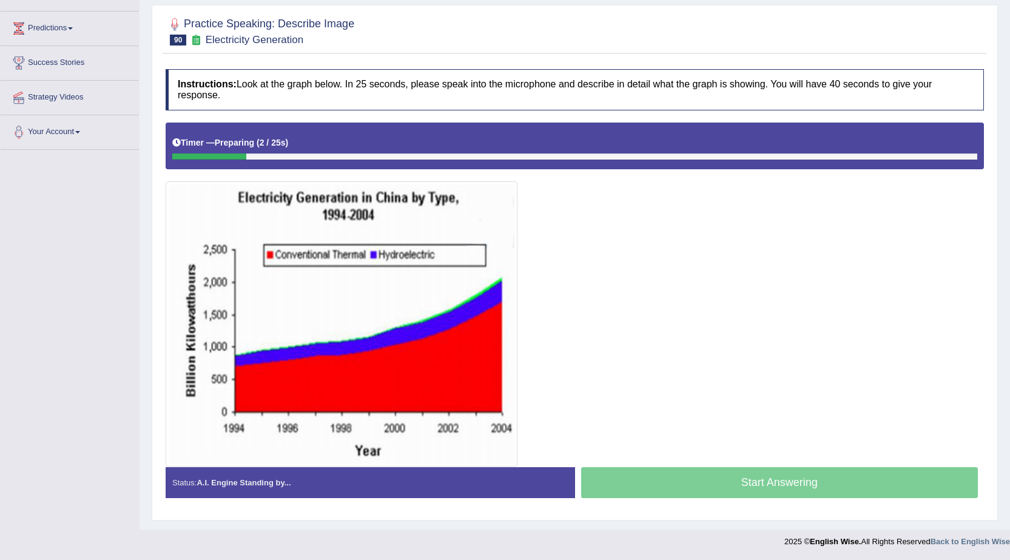
scroll to position [152, 0]
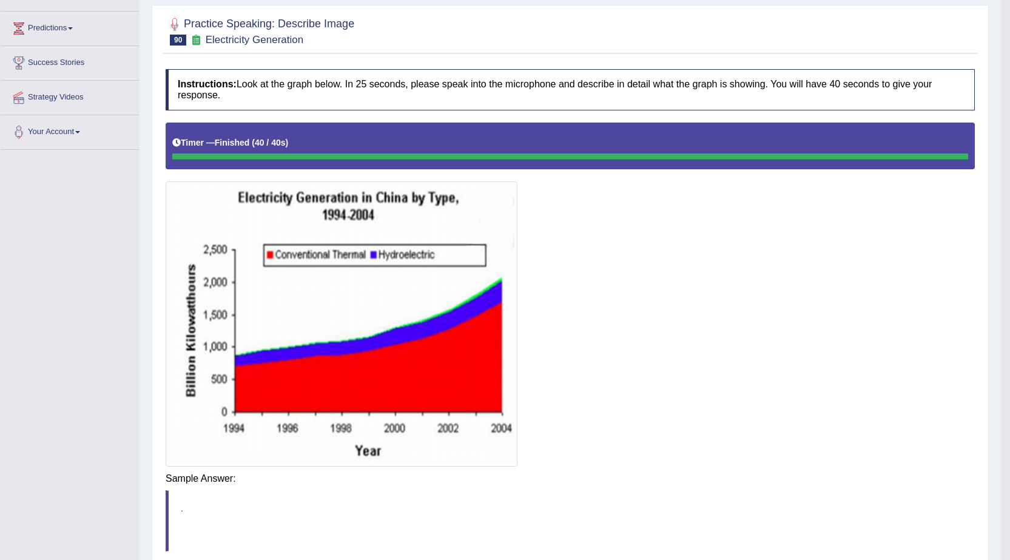
click at [824, 408] on body "Toggle navigation Home Practice Questions Speaking Practice Read Aloud Repeat S…" at bounding box center [505, 128] width 1010 height 560
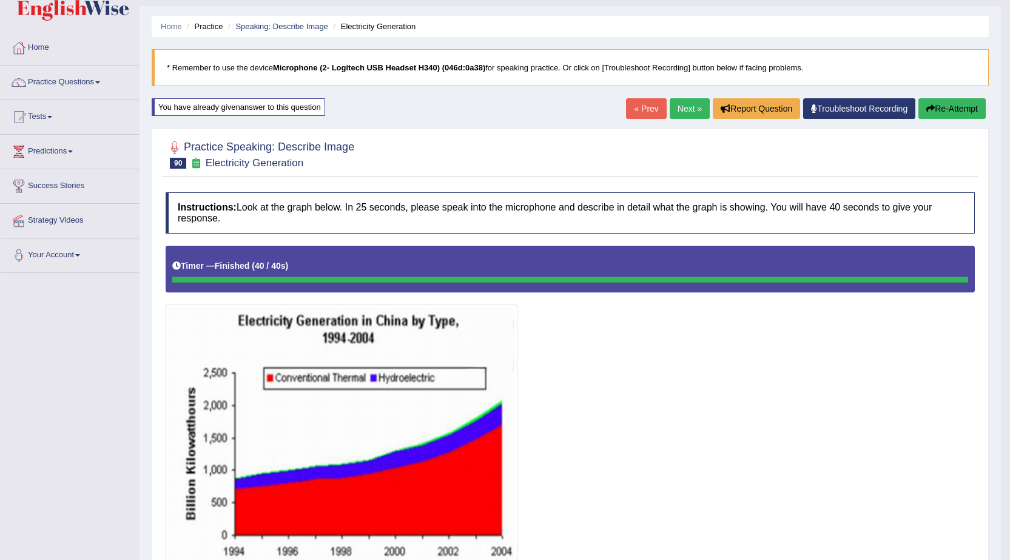
scroll to position [0, 0]
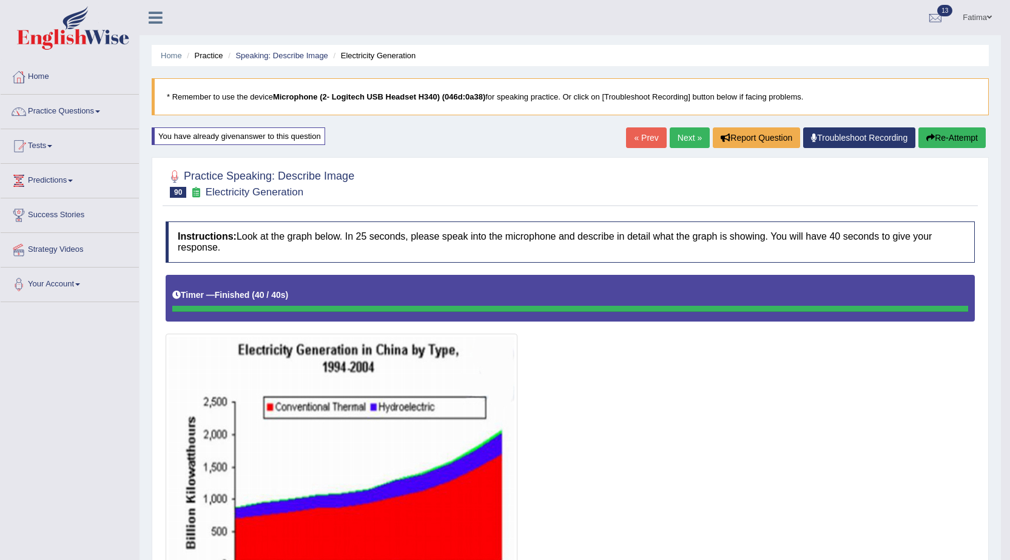
click at [934, 143] on button "Re-Attempt" at bounding box center [951, 137] width 67 height 21
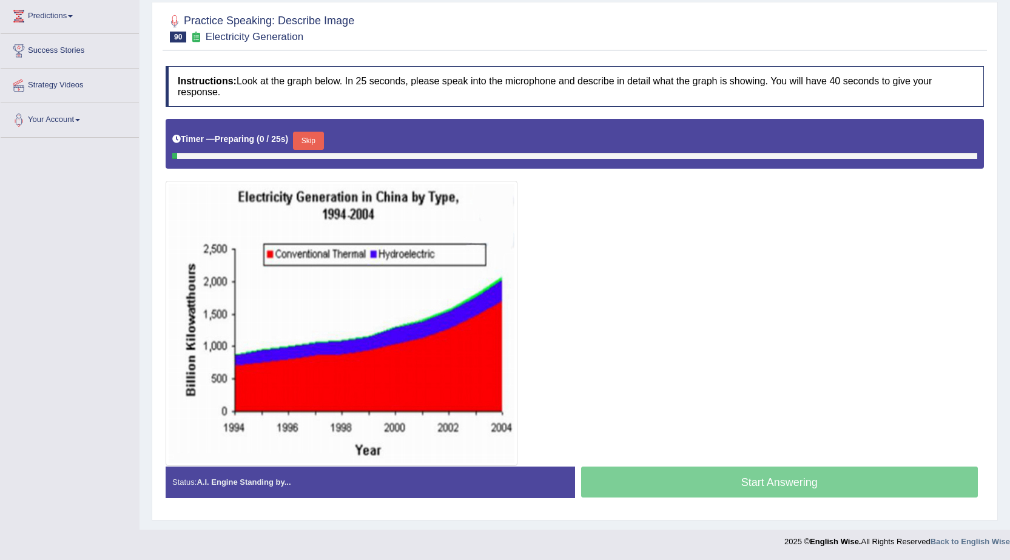
scroll to position [164, 0]
click at [315, 138] on button "Skip" at bounding box center [308, 141] width 30 height 18
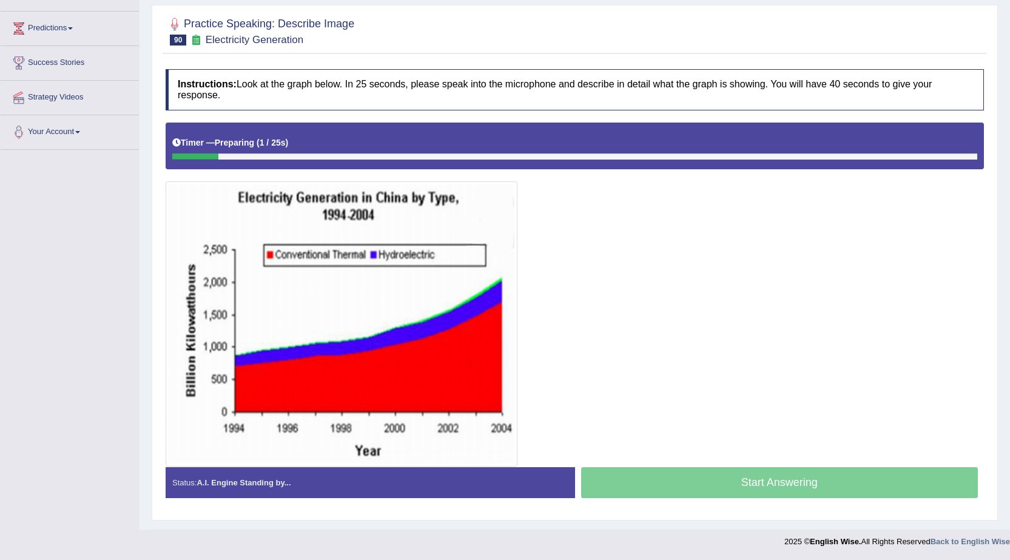
scroll to position [152, 0]
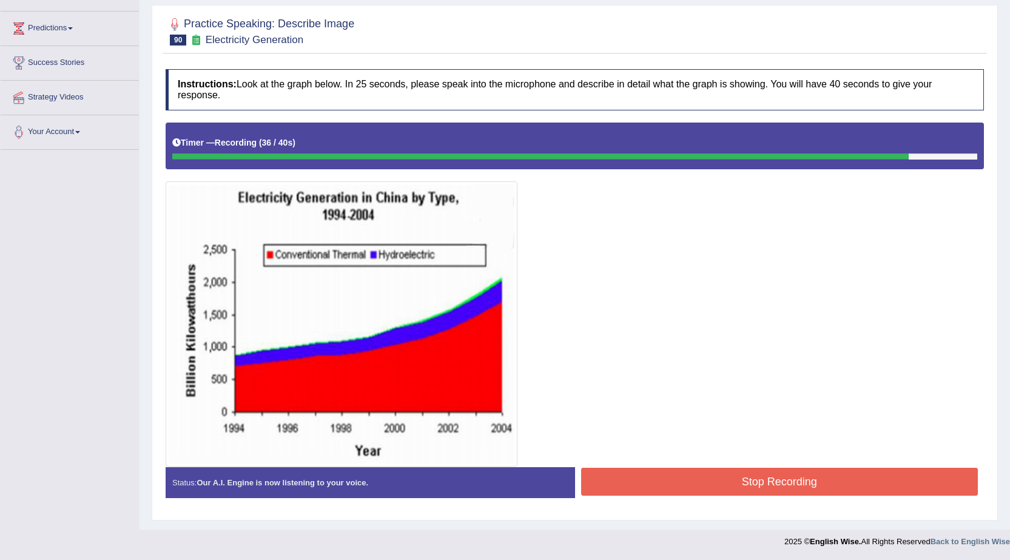
drag, startPoint x: 696, startPoint y: 481, endPoint x: 695, endPoint y: 466, distance: 14.6
click at [695, 473] on button "Stop Recording" at bounding box center [779, 482] width 397 height 28
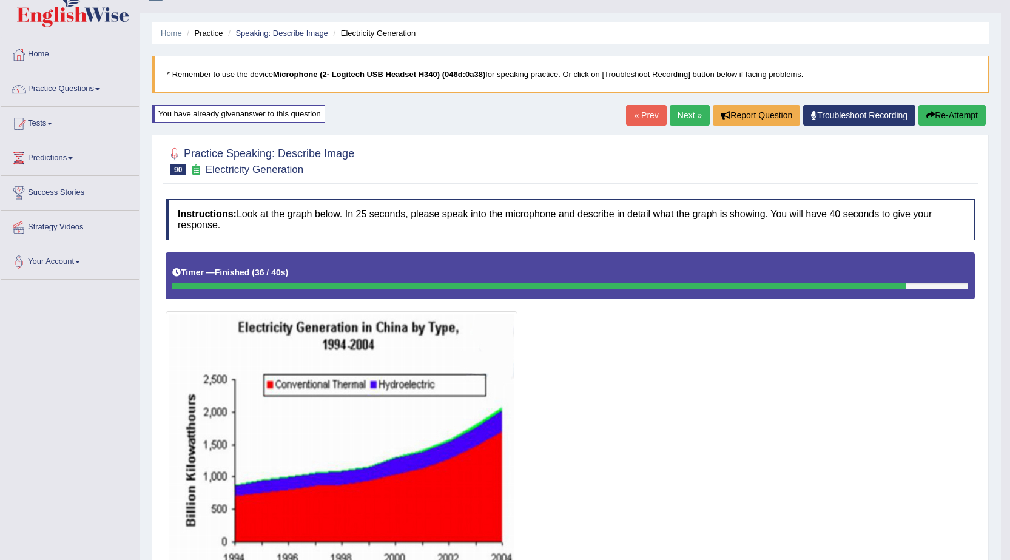
scroll to position [0, 0]
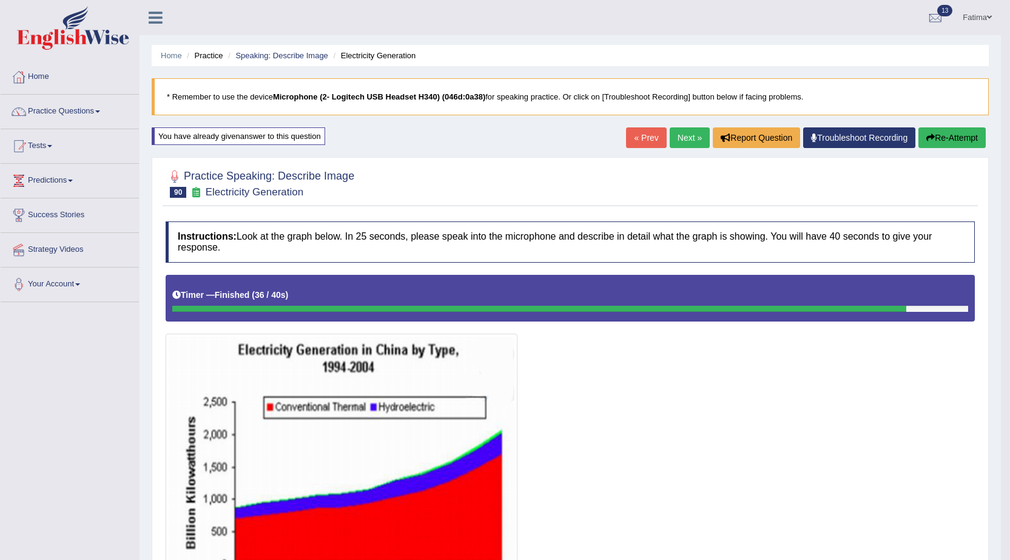
click at [958, 134] on button "Re-Attempt" at bounding box center [951, 137] width 67 height 21
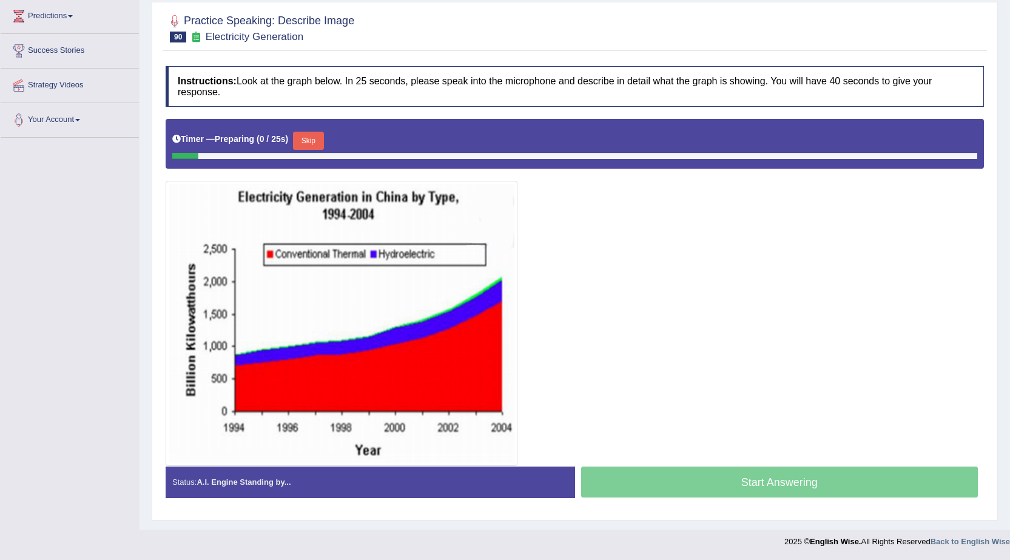
click at [311, 141] on button "Skip" at bounding box center [308, 141] width 30 height 18
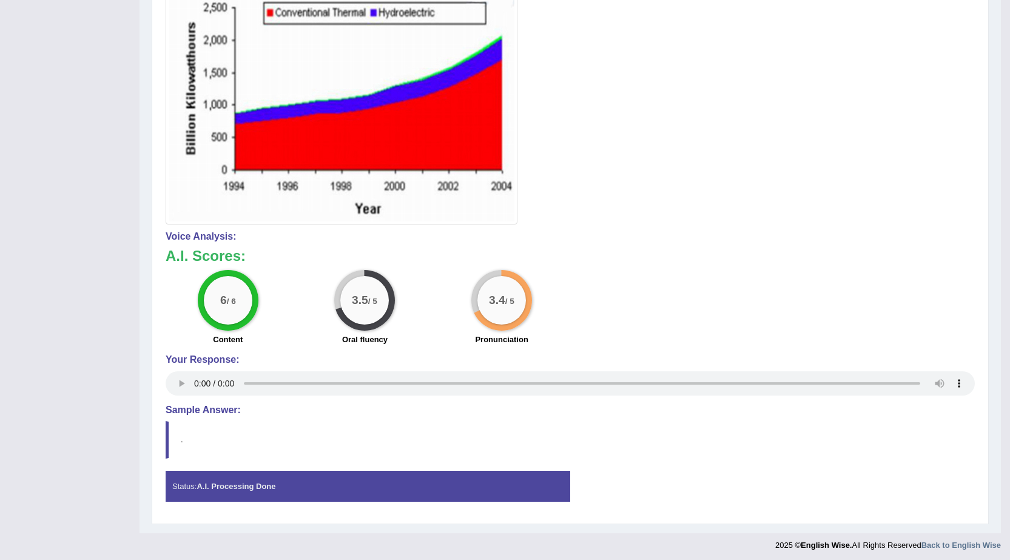
scroll to position [398, 0]
